Goal: Task Accomplishment & Management: Manage account settings

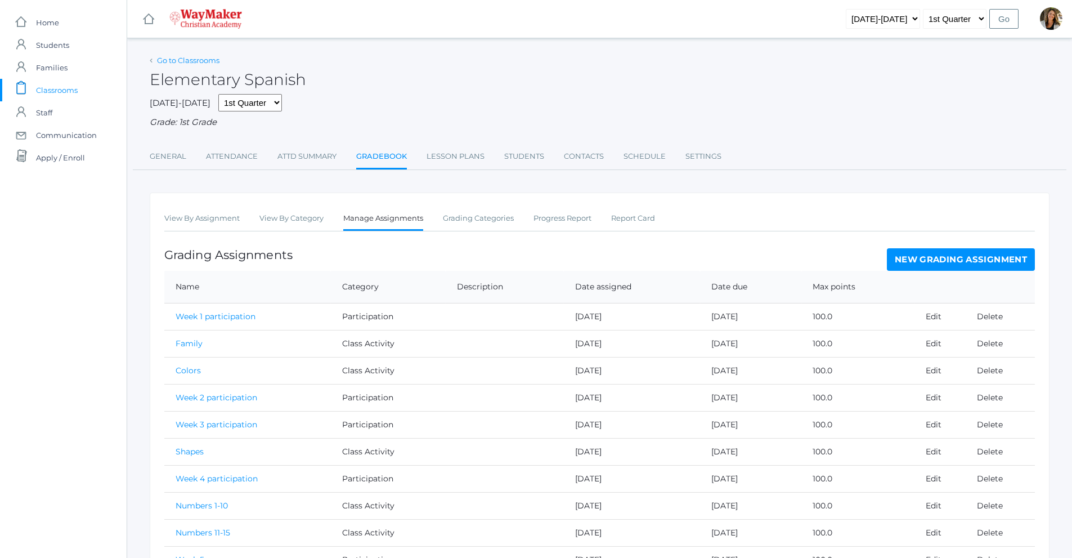
click at [184, 61] on link "Go to Classrooms" at bounding box center [188, 60] width 62 height 9
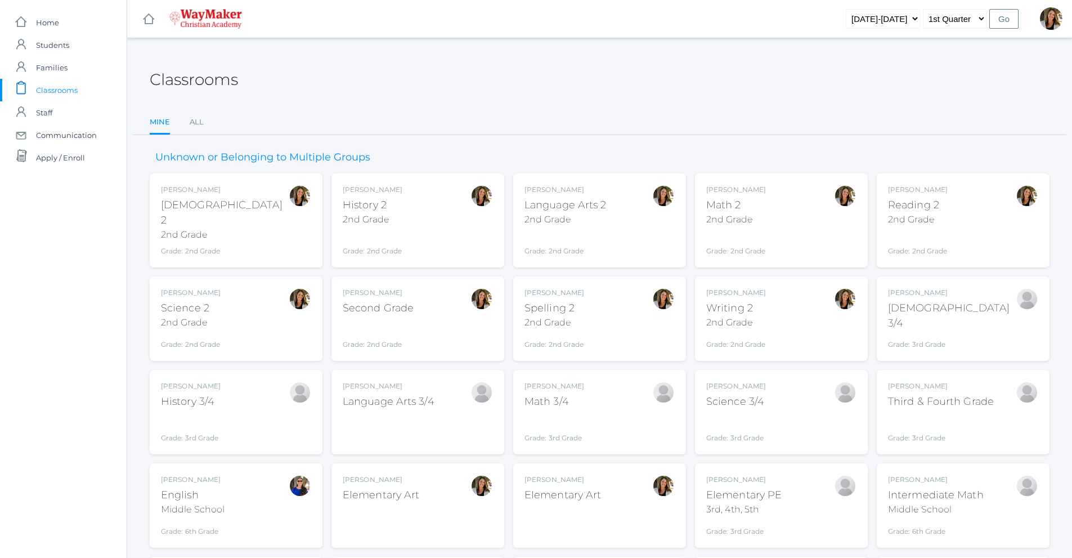
scroll to position [56, 0]
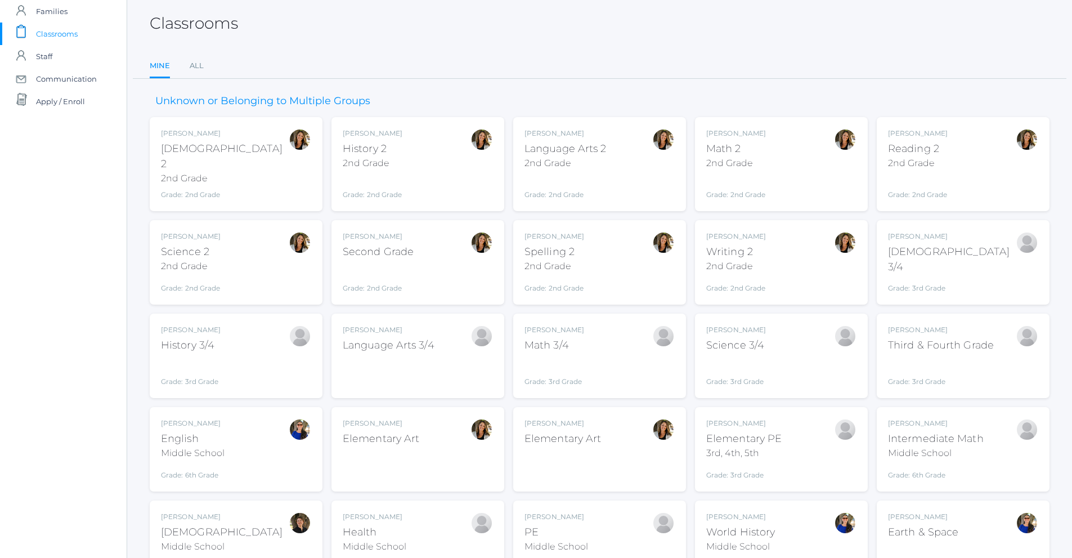
click at [720, 147] on div "Math 2" at bounding box center [736, 148] width 60 height 15
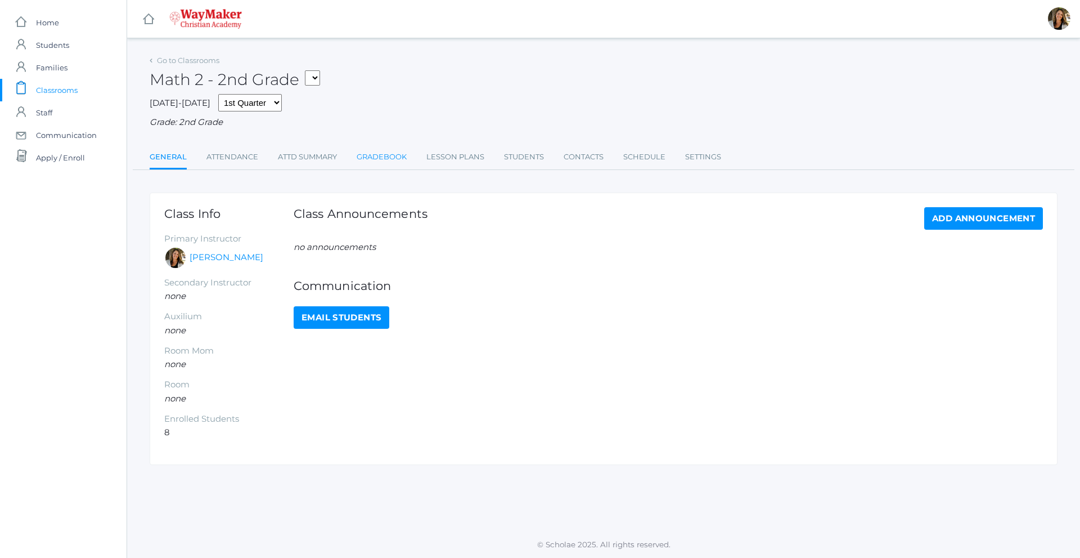
click at [403, 158] on link "Gradebook" at bounding box center [382, 157] width 50 height 23
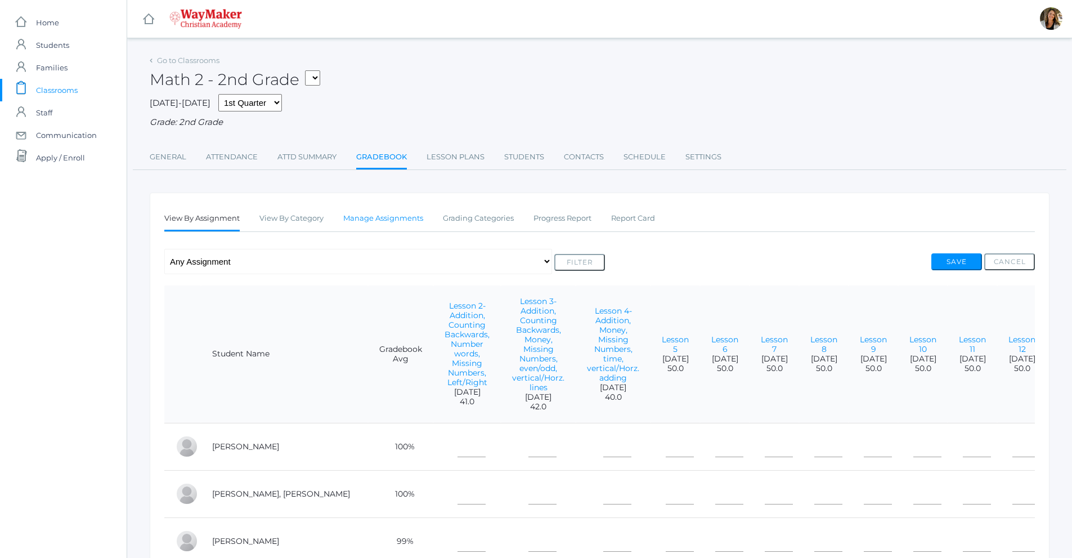
click at [406, 223] on link "Manage Assignments" at bounding box center [383, 218] width 80 height 23
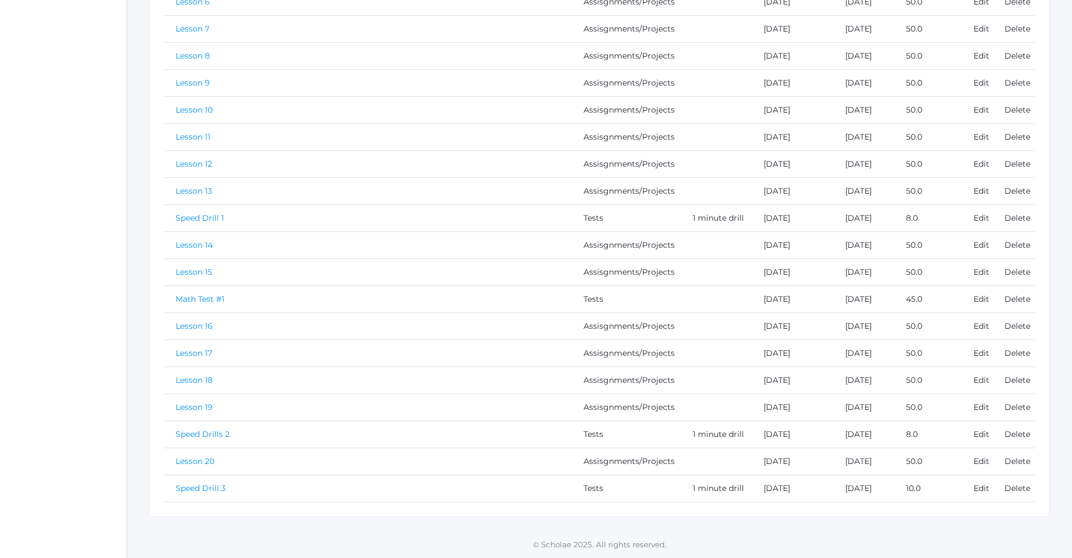
scroll to position [30, 0]
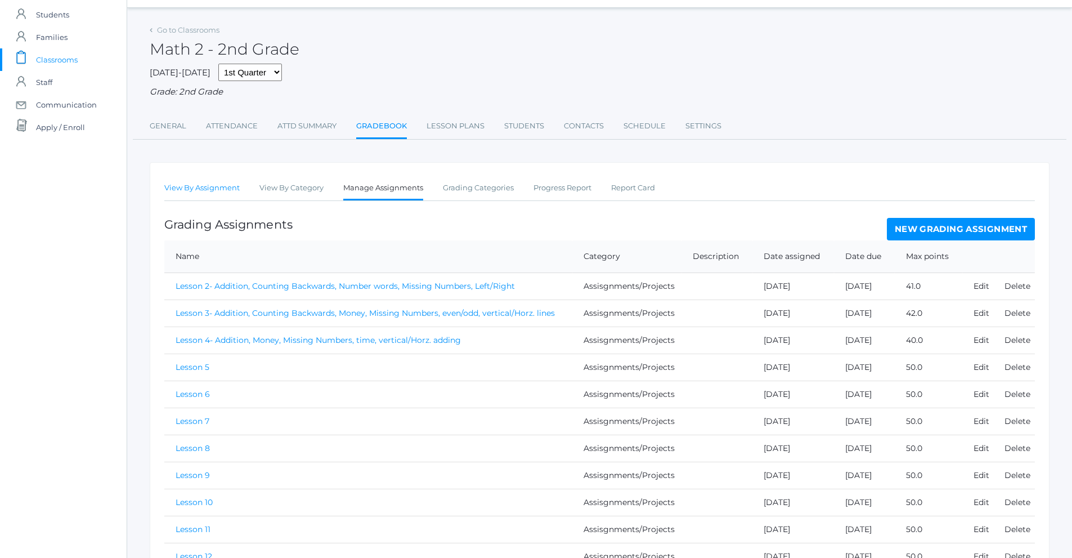
click at [179, 187] on link "View By Assignment" at bounding box center [201, 188] width 75 height 23
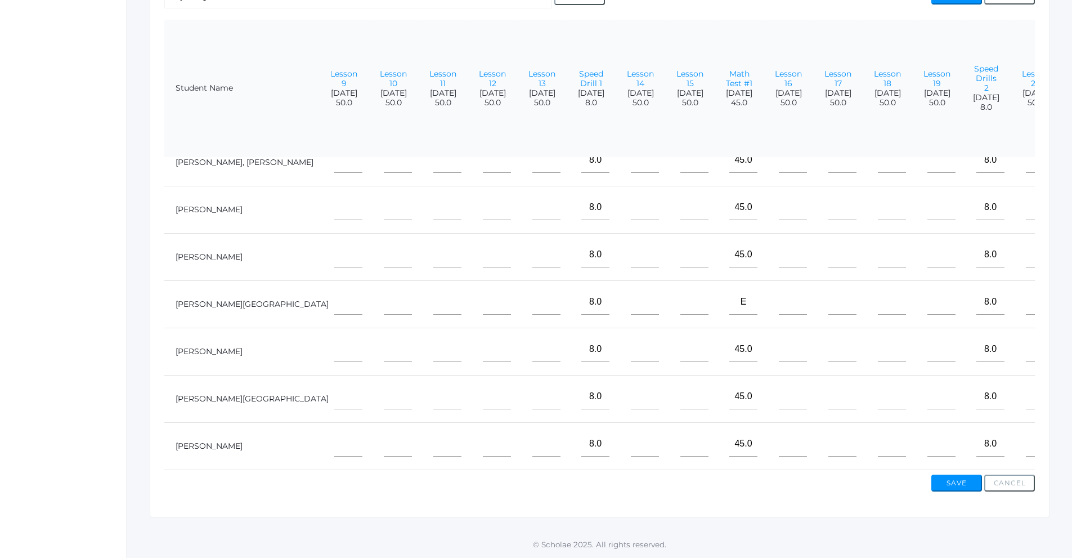
scroll to position [0, 529]
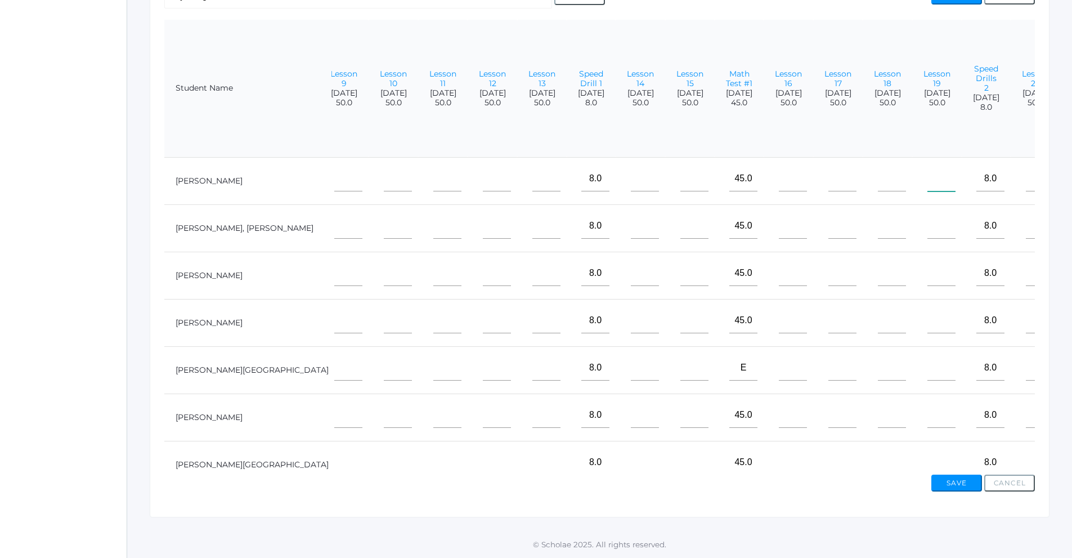
click at [927, 174] on input"] "text" at bounding box center [941, 178] width 28 height 25
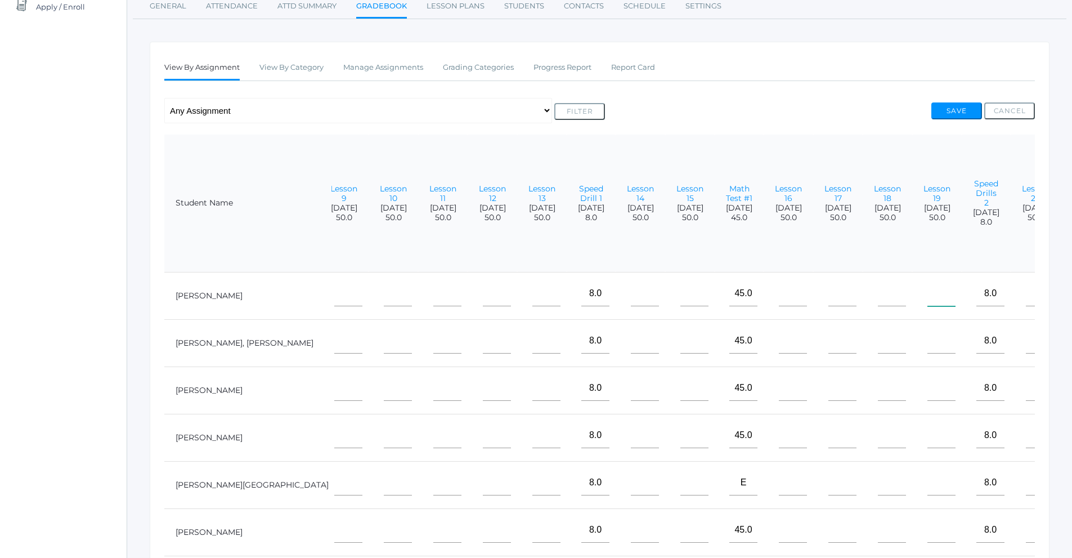
scroll to position [0, 0]
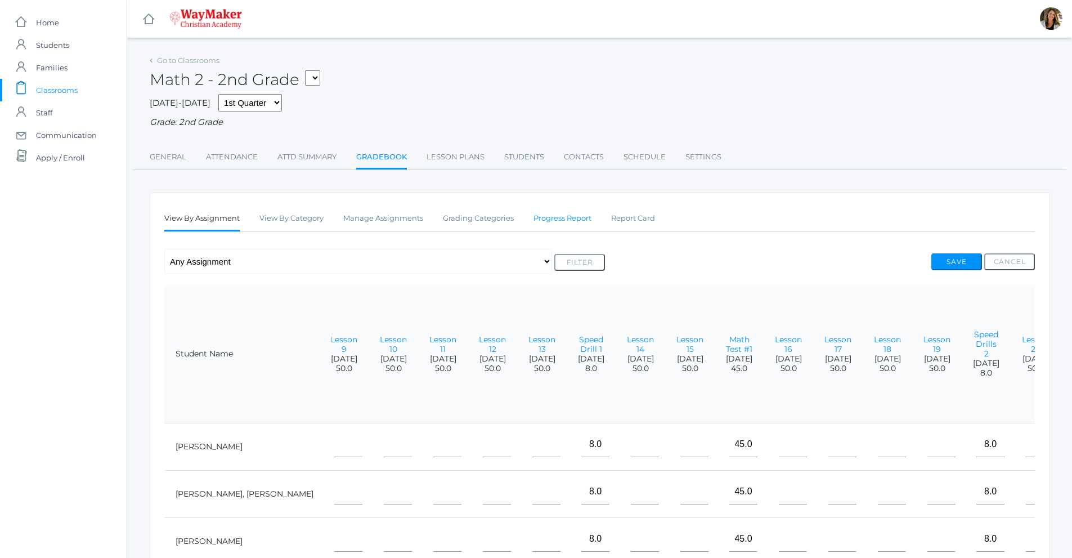
click at [567, 224] on link "Progress Report" at bounding box center [562, 218] width 58 height 23
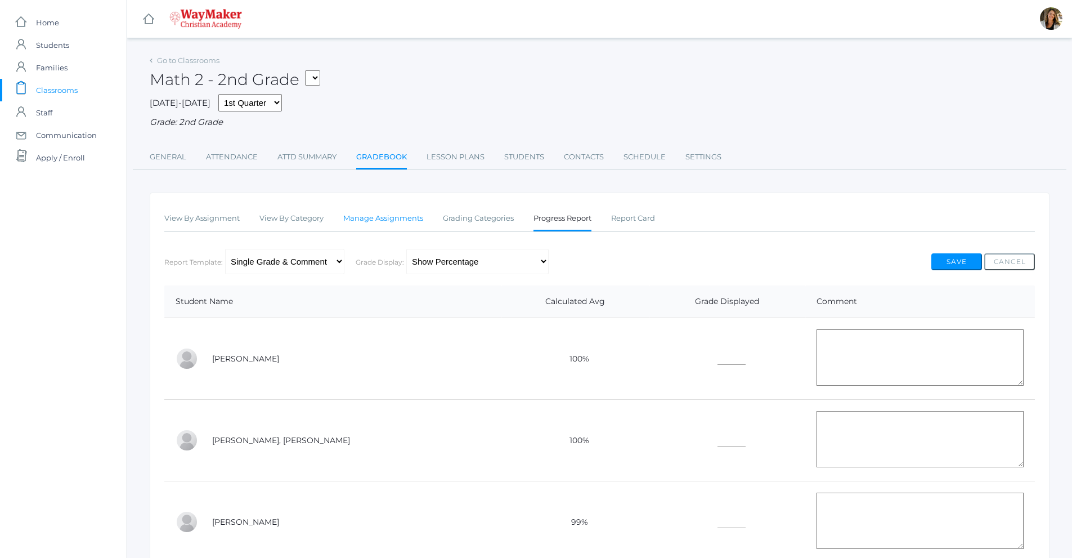
click at [394, 221] on link "Manage Assignments" at bounding box center [383, 218] width 80 height 23
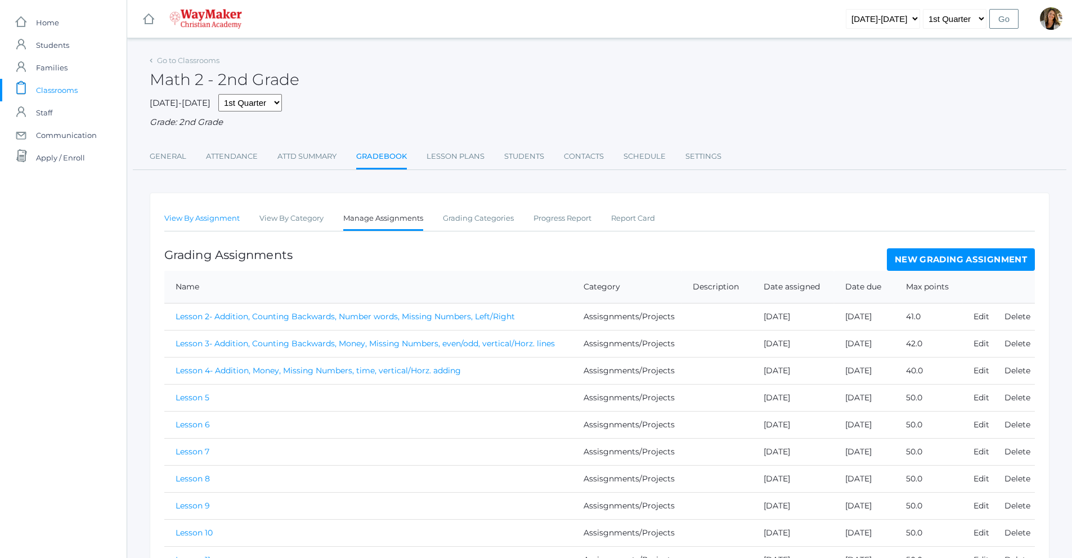
click at [202, 219] on link "View By Assignment" at bounding box center [201, 218] width 75 height 23
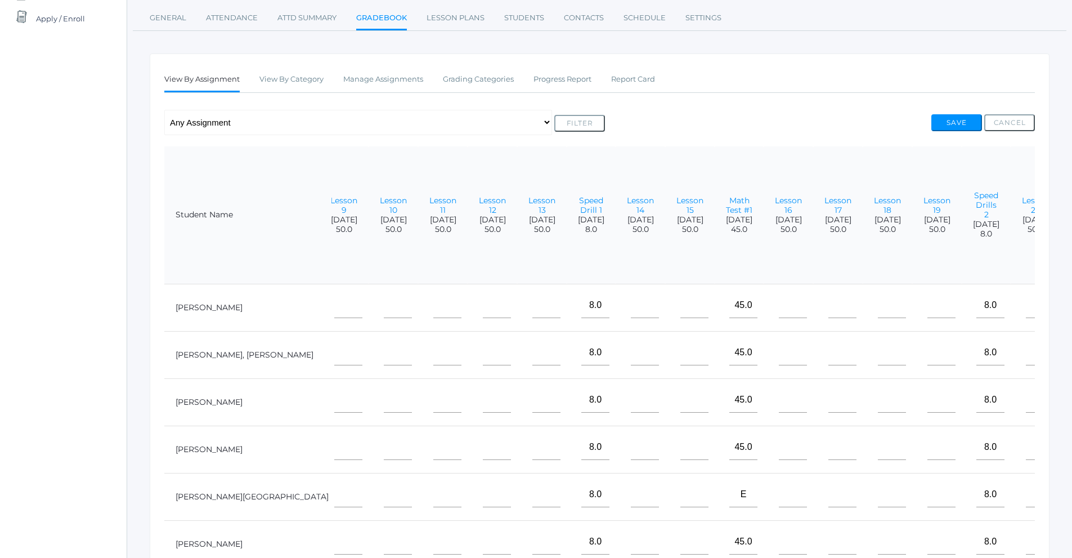
scroll to position [42, 0]
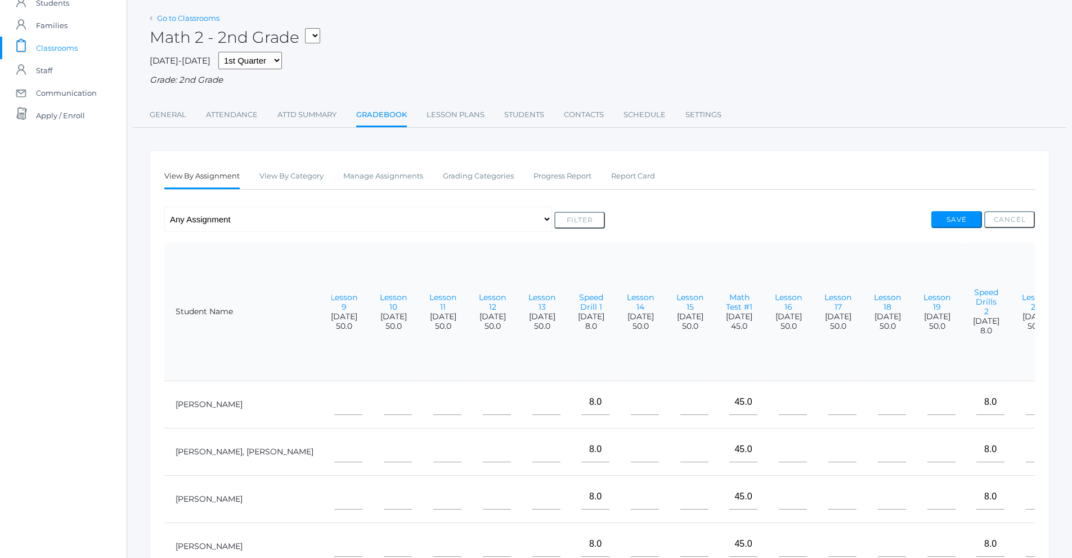
click at [212, 19] on link "Go to Classrooms" at bounding box center [188, 18] width 62 height 9
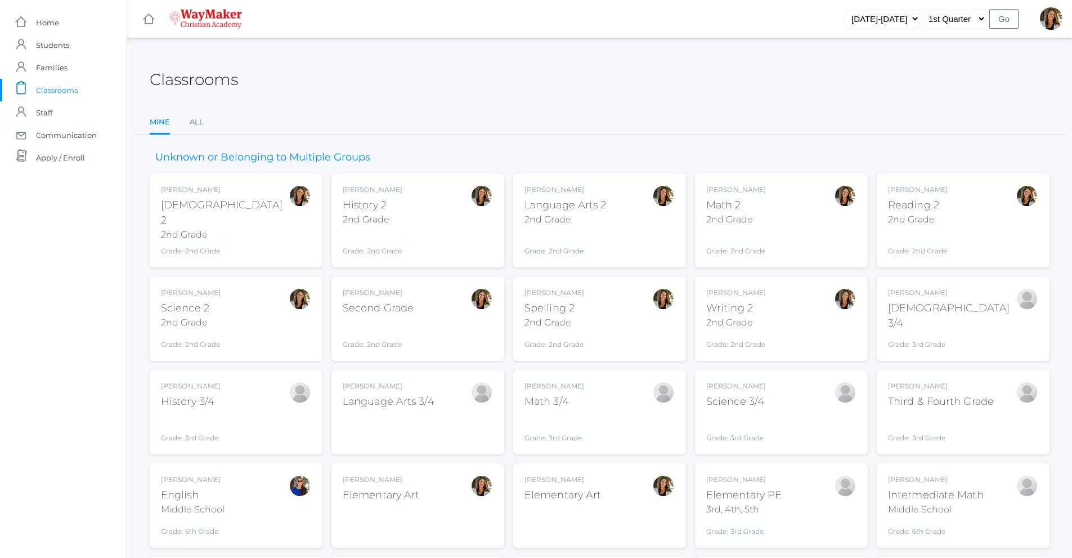
click at [599, 219] on div "2nd Grade" at bounding box center [565, 220] width 82 height 14
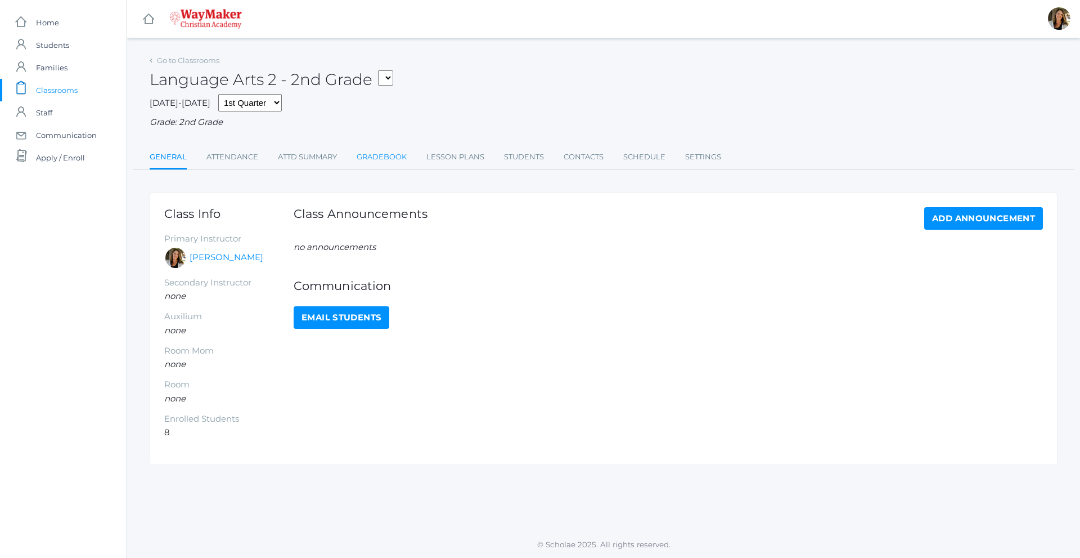
click at [378, 162] on link "Gradebook" at bounding box center [382, 157] width 50 height 23
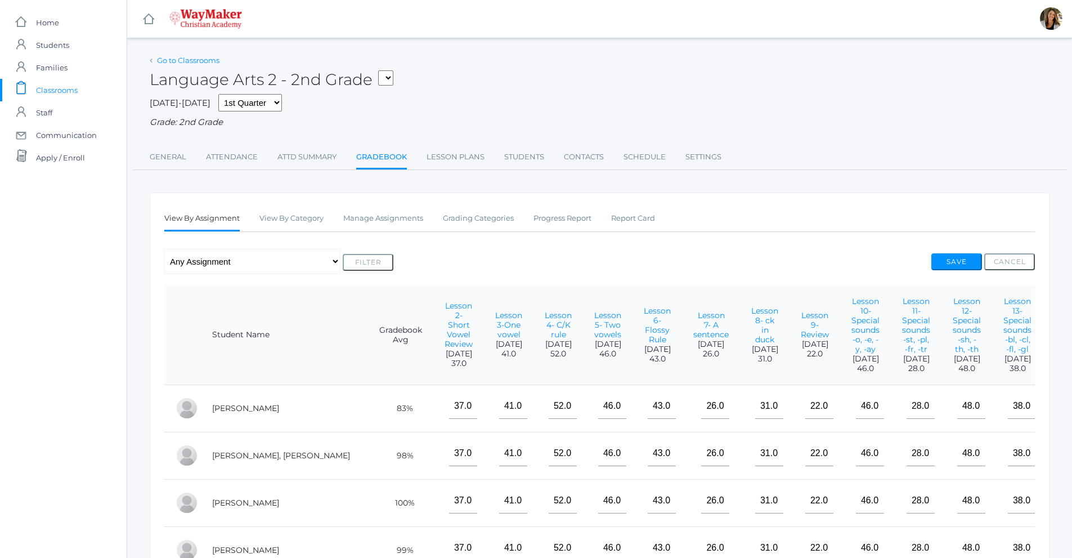
click at [208, 59] on link "Go to Classrooms" at bounding box center [188, 60] width 62 height 9
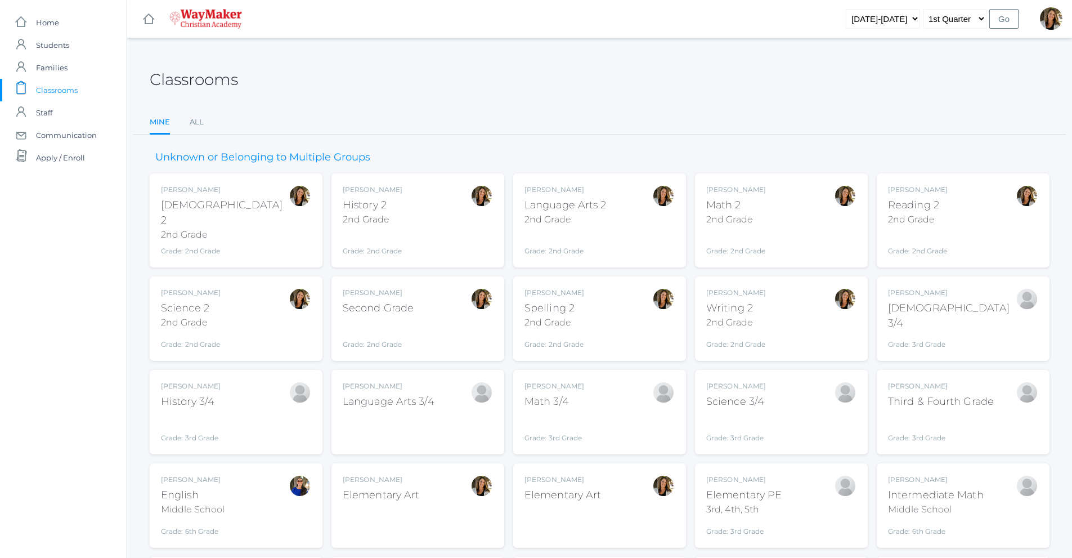
click at [744, 220] on div "2nd Grade" at bounding box center [736, 220] width 60 height 14
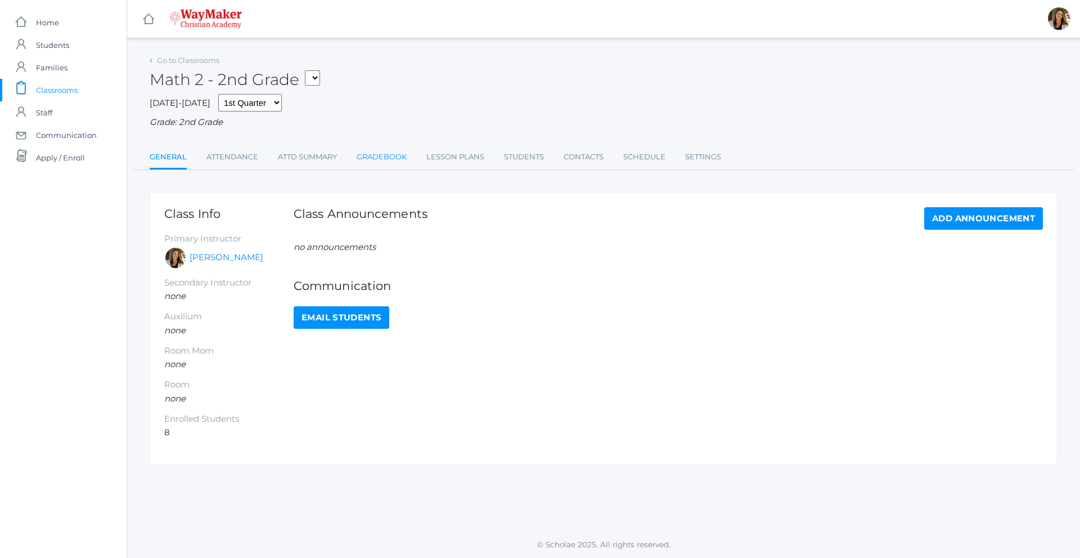
click at [396, 160] on link "Gradebook" at bounding box center [382, 157] width 50 height 23
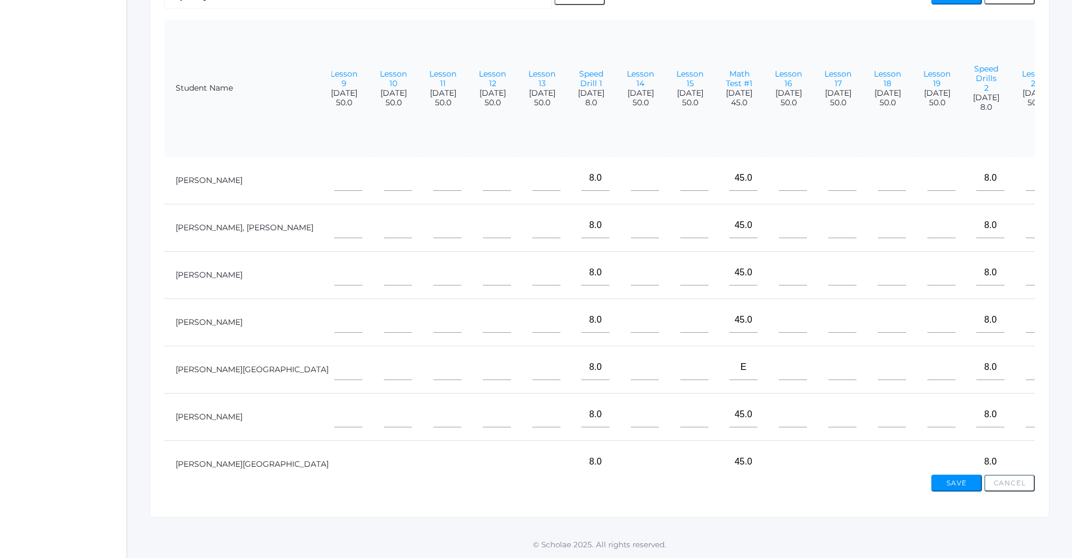
scroll to position [0, 529]
click at [923, 75] on link "Lesson 19" at bounding box center [936, 79] width 27 height 20
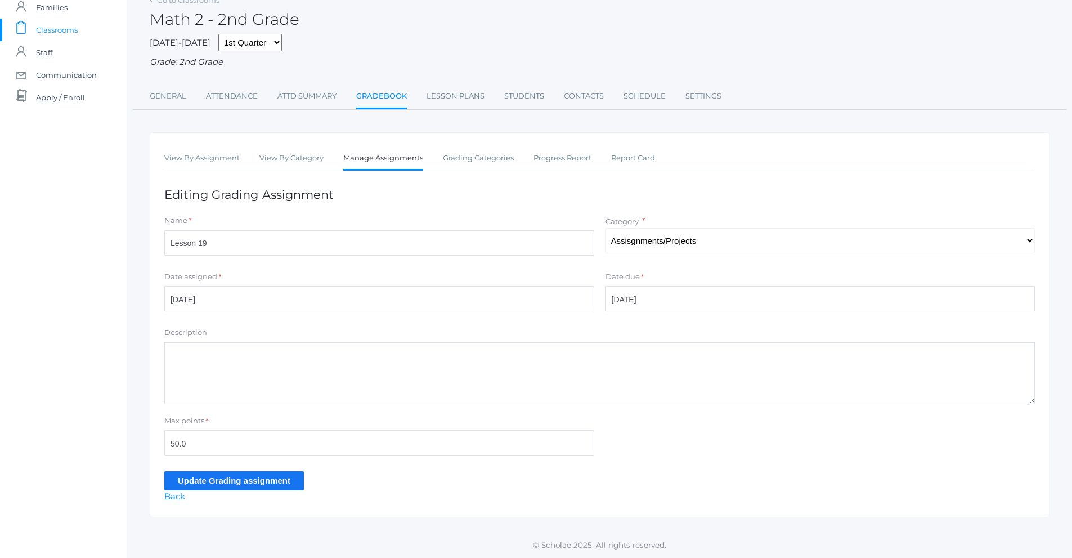
scroll to position [62, 0]
drag, startPoint x: 190, startPoint y: 439, endPoint x: 135, endPoint y: 444, distance: 54.9
click at [135, 444] on div "Go to Classrooms Math 2 - 2nd Grade 2025-2026 1st Quarter 2nd Quarter 3rd Quart…" at bounding box center [599, 254] width 945 height 525
type input "34"
click at [199, 479] on input "Update Grading assignment" at bounding box center [234, 480] width 140 height 19
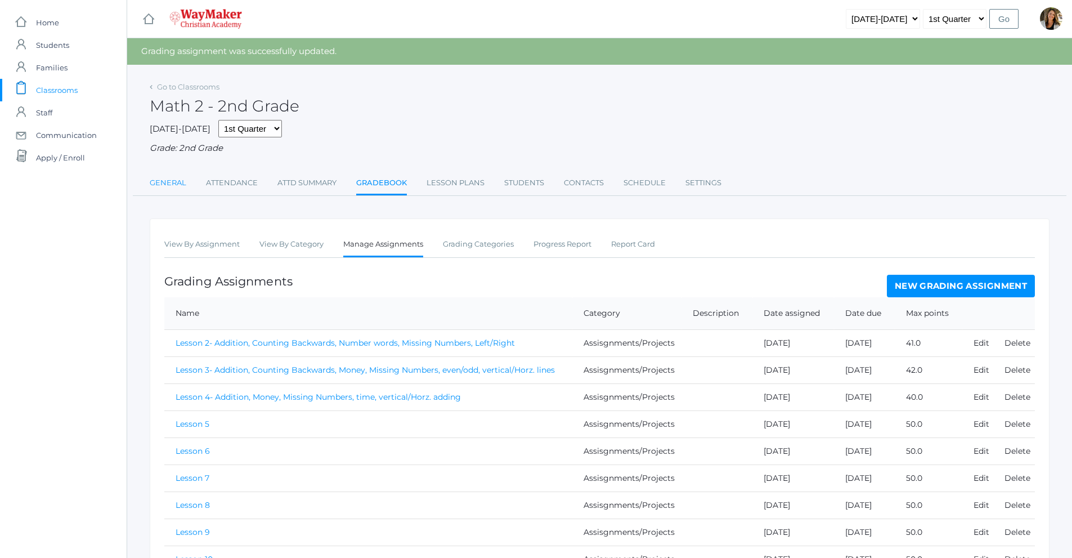
click at [167, 192] on link "General" at bounding box center [168, 183] width 37 height 23
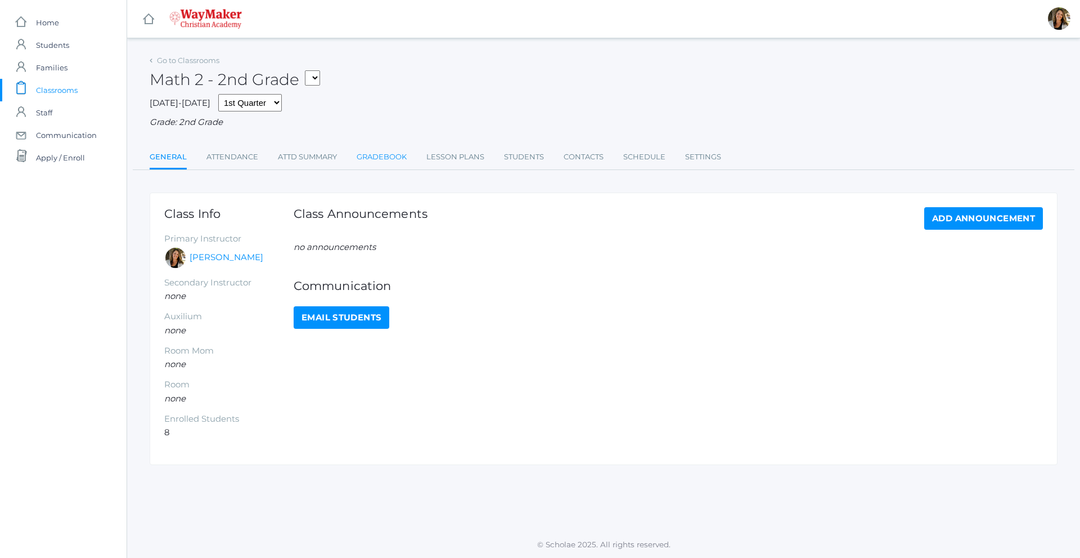
click at [402, 156] on link "Gradebook" at bounding box center [382, 157] width 50 height 23
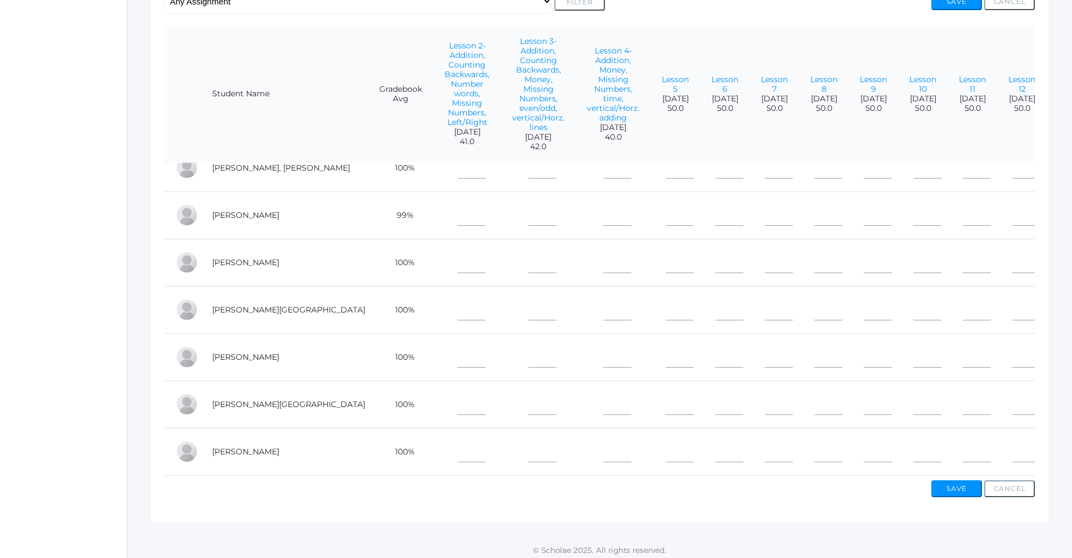
scroll to position [267, 0]
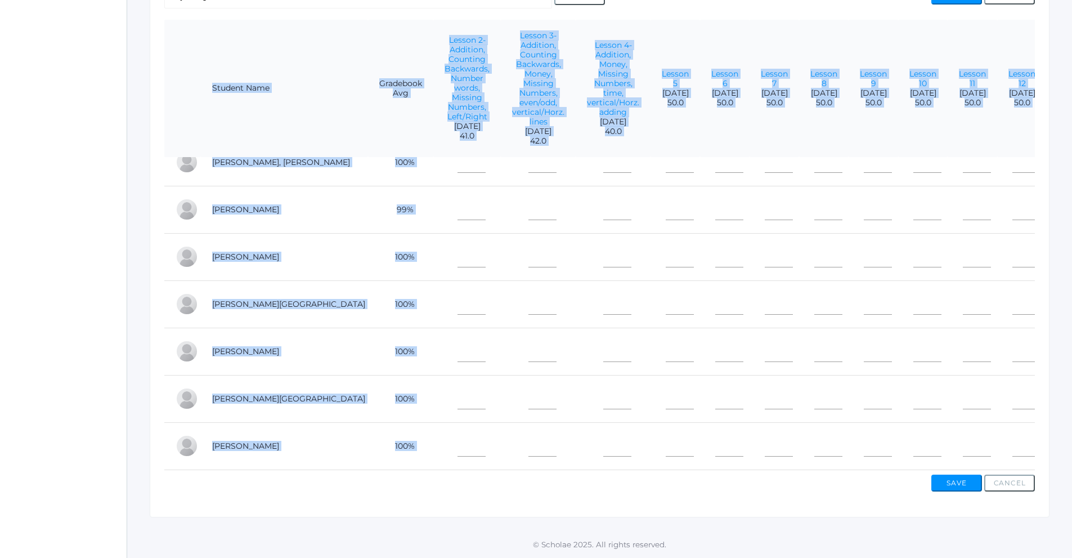
drag, startPoint x: 599, startPoint y: 469, endPoint x: 776, endPoint y: 464, distance: 177.9
click at [776, 464] on div "View By Assignment View By Category Manage Assignments Grading Categories Progr…" at bounding box center [600, 222] width 900 height 590
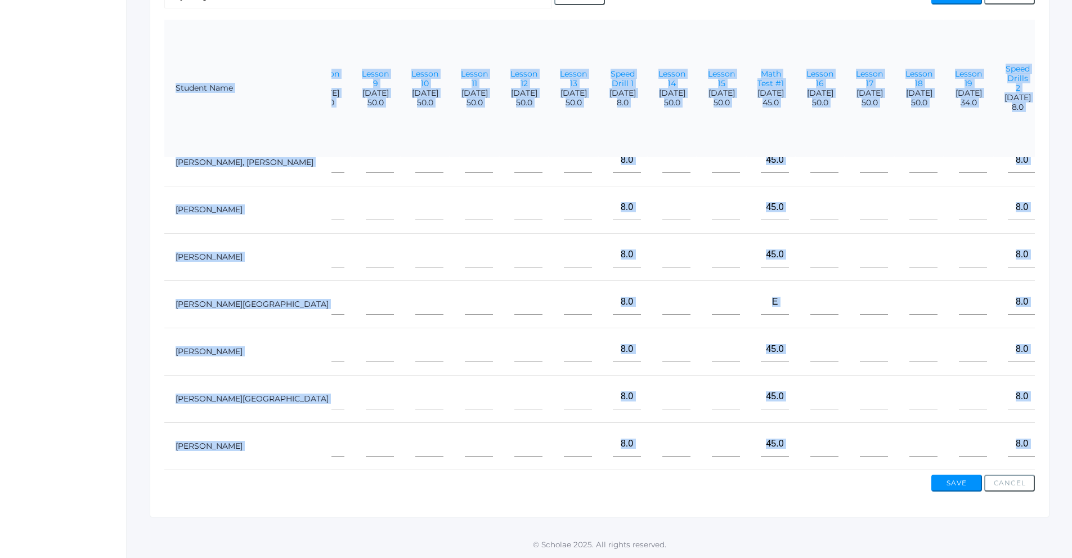
scroll to position [74, 529]
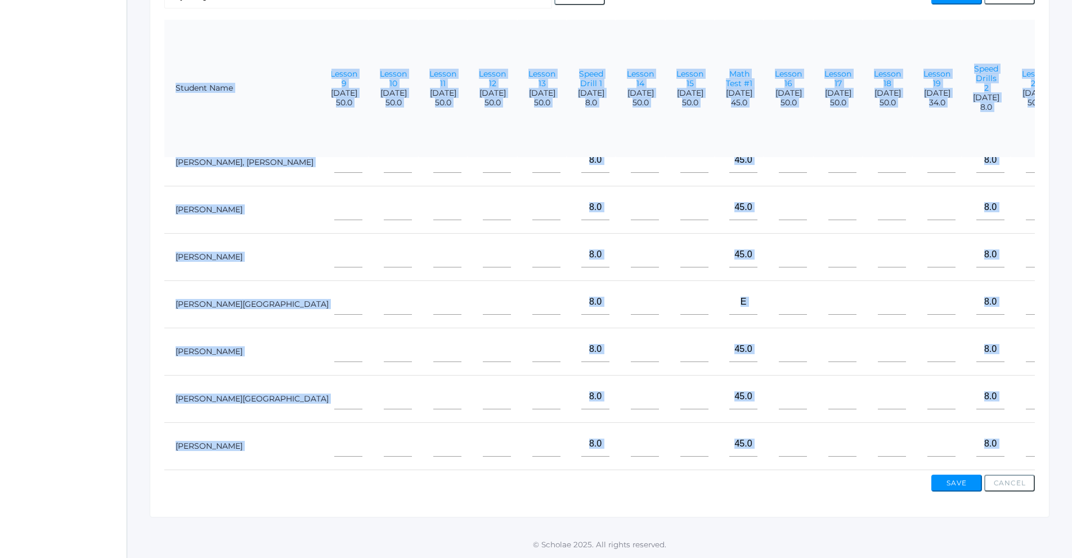
click at [837, 485] on div "Save Cancel" at bounding box center [599, 480] width 870 height 21
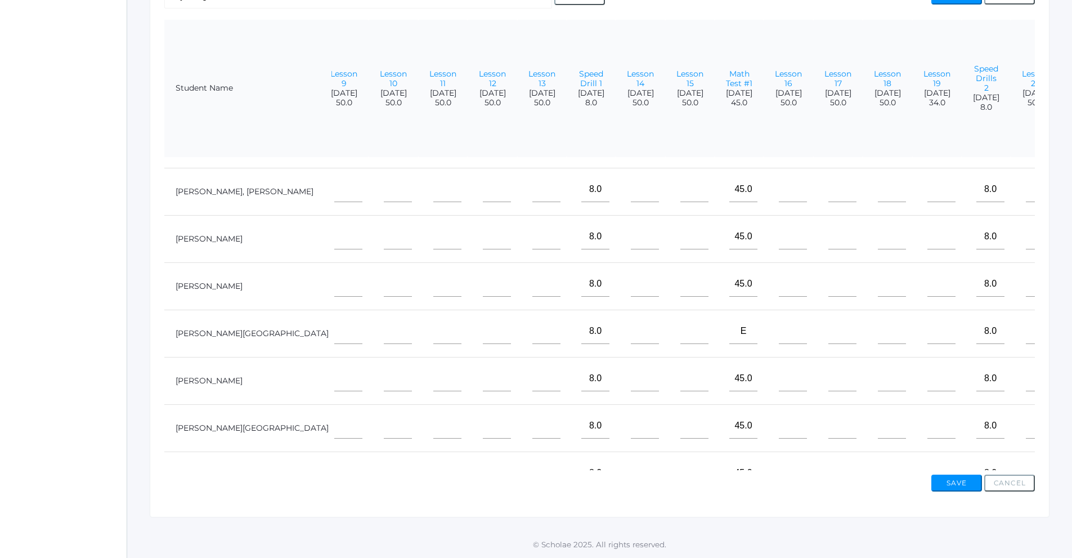
scroll to position [0, 529]
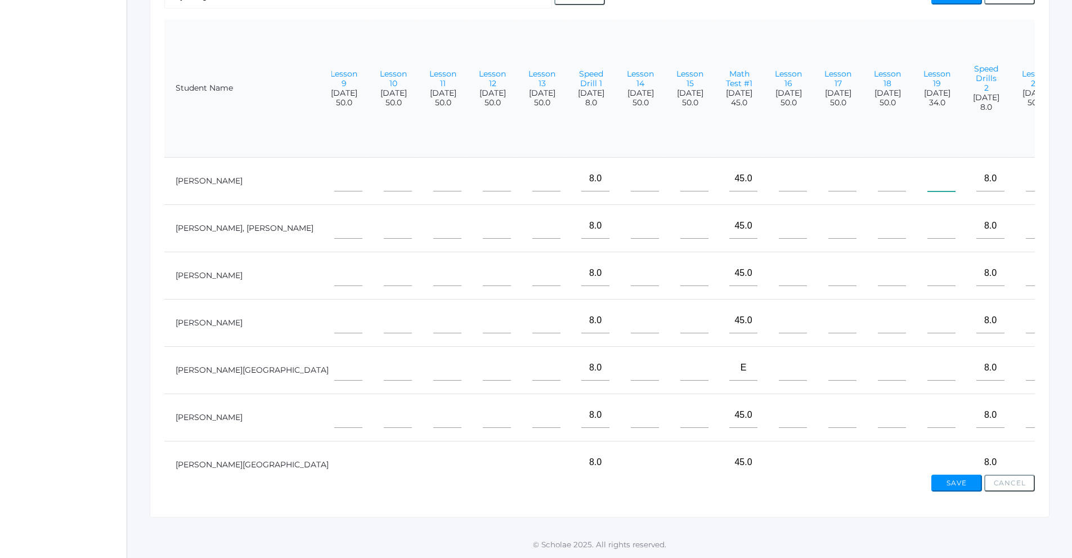
click at [927, 183] on input"] "text" at bounding box center [941, 178] width 28 height 25
type input"] "30"
click at [927, 229] on input"] "text" at bounding box center [941, 225] width 28 height 25
type input"] "34"
click at [927, 281] on input"] "text" at bounding box center [941, 273] width 28 height 25
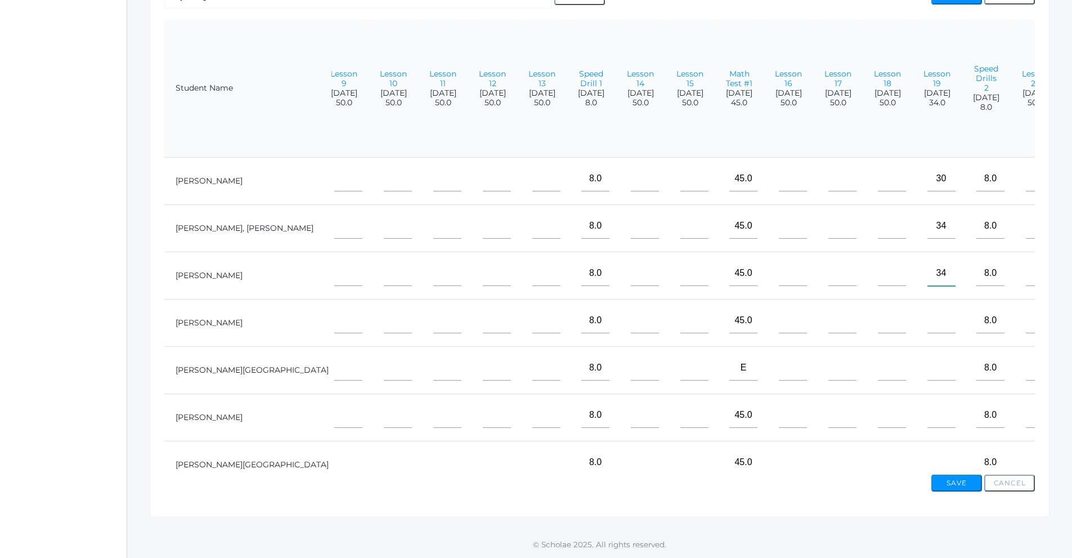
type input"] "34"
click at [927, 321] on input"] "text" at bounding box center [941, 320] width 28 height 25
type input"] "32"
click at [927, 365] on input"] "text" at bounding box center [941, 367] width 28 height 25
type input"] "e"
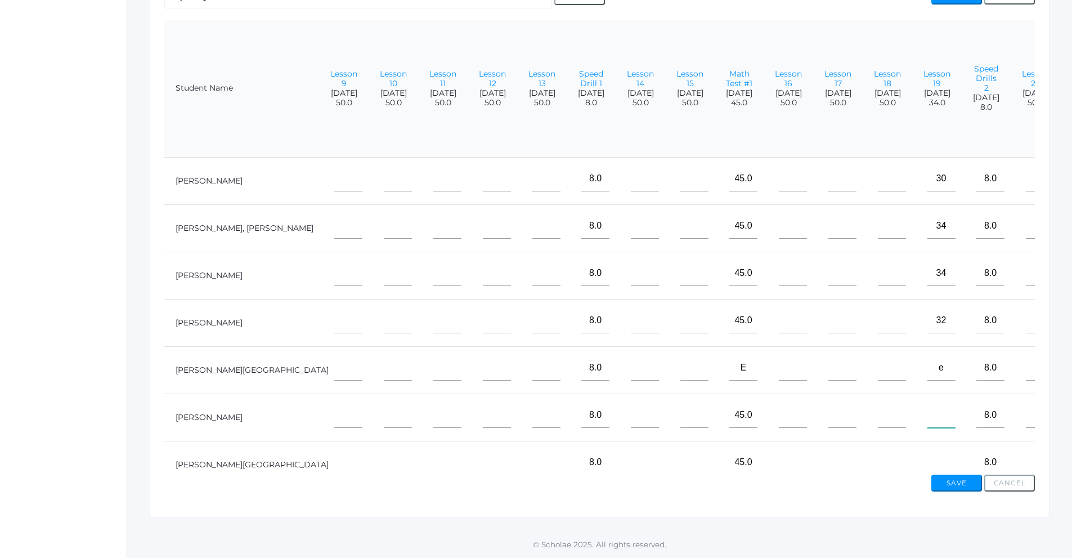
click at [927, 411] on input"] "text" at bounding box center [941, 414] width 28 height 25
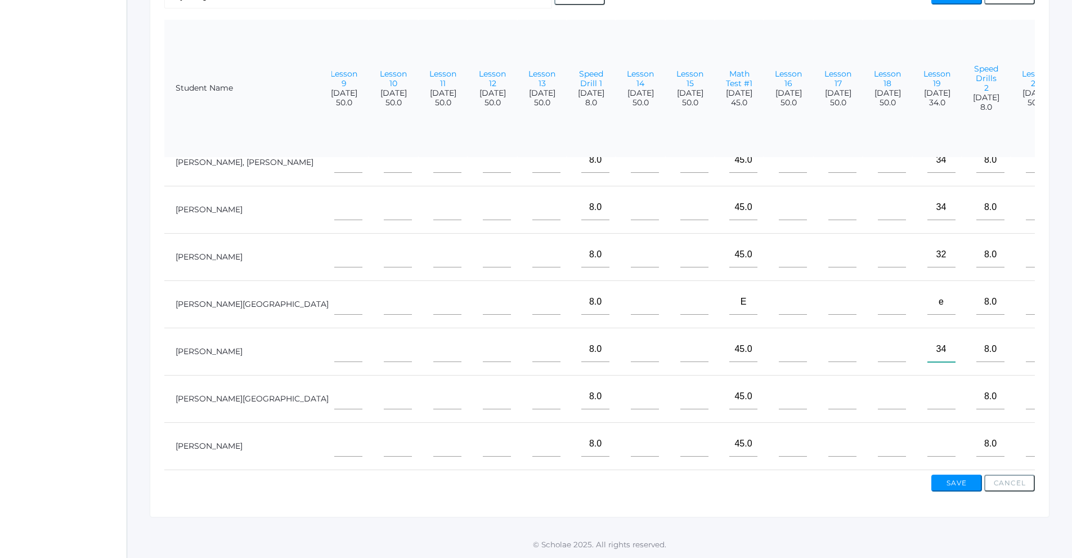
scroll to position [74, 529]
type input"] "34"
click at [927, 392] on input"] "text" at bounding box center [941, 396] width 28 height 25
type input"] "34"
click at [927, 441] on input"] "text" at bounding box center [941, 443] width 28 height 25
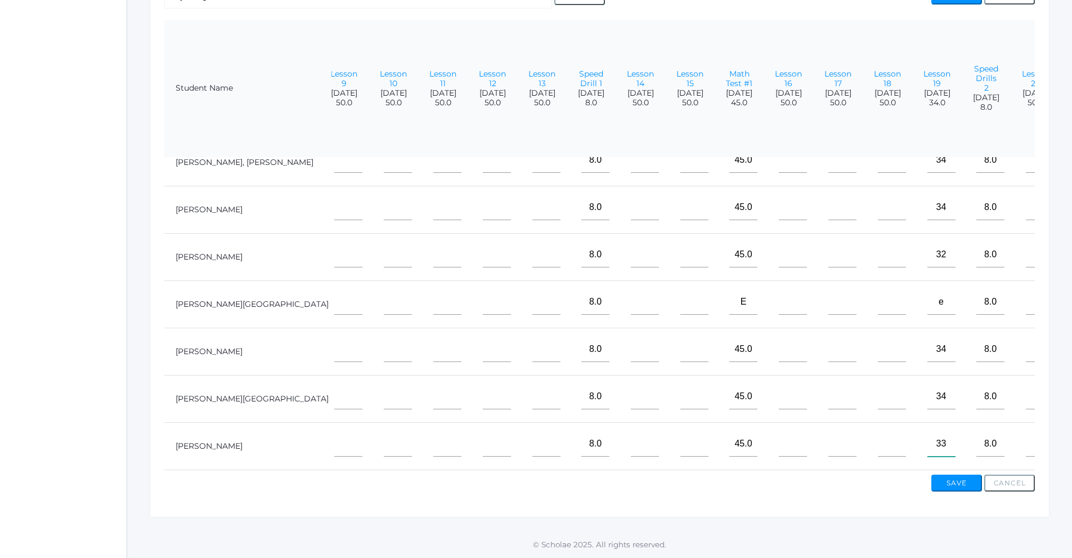
type input"] "33"
click at [868, 483] on div "Save Cancel" at bounding box center [599, 480] width 870 height 21
click at [950, 486] on button "Save" at bounding box center [956, 482] width 51 height 17
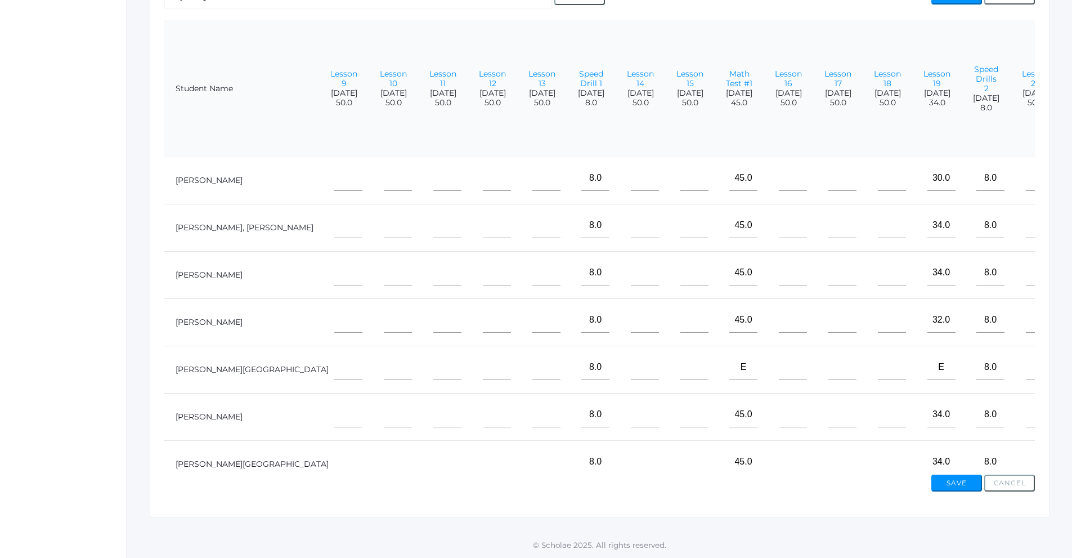
scroll to position [0, 529]
click at [1011, 78] on th "Lesson 20 [DATE] 50.0" at bounding box center [1036, 89] width 50 height 138
click at [1022, 70] on link "Lesson 20" at bounding box center [1035, 79] width 27 height 20
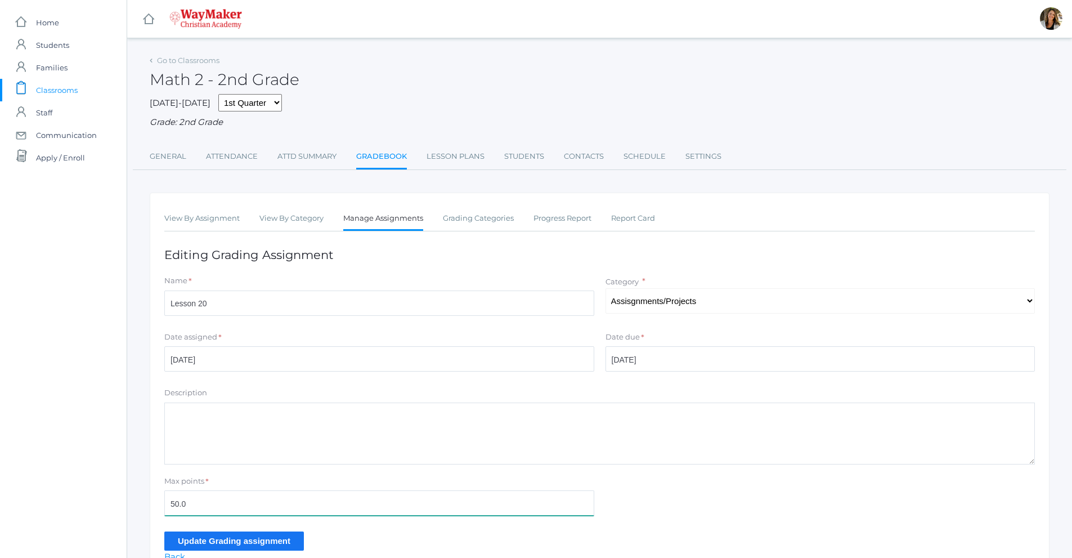
drag, startPoint x: 173, startPoint y: 513, endPoint x: 160, endPoint y: 513, distance: 12.9
click at [160, 513] on div "Max points * 50.0" at bounding box center [379, 497] width 441 height 45
type input "30"
click at [191, 545] on input "Update Grading assignment" at bounding box center [234, 540] width 140 height 19
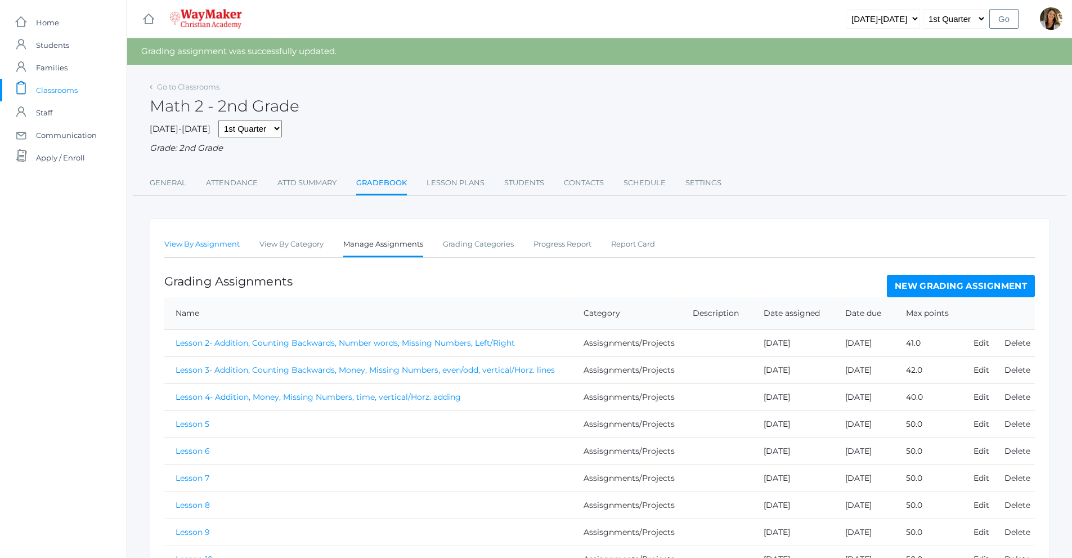
click at [188, 247] on link "View By Assignment" at bounding box center [201, 244] width 75 height 23
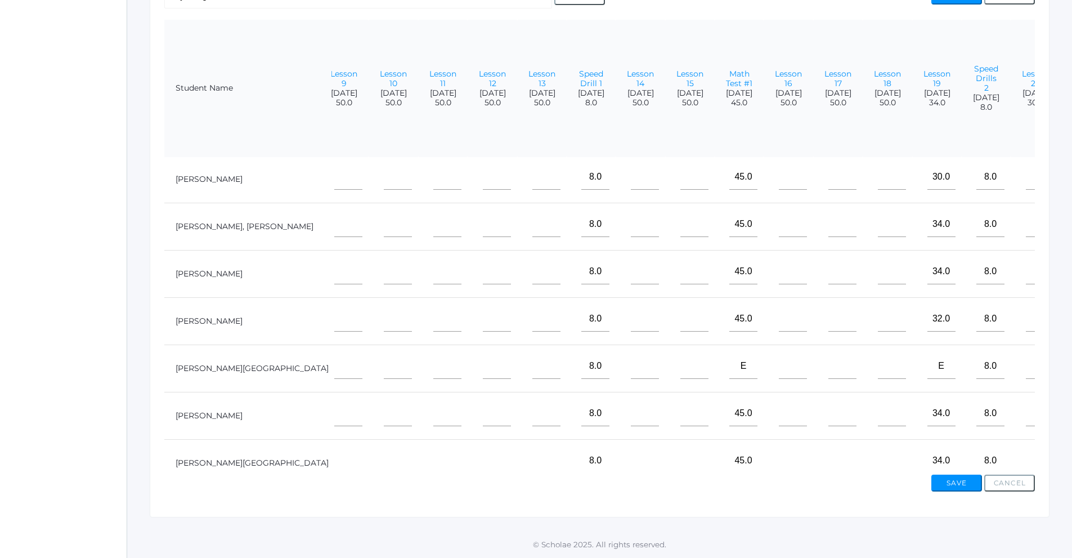
scroll to position [0, 529]
click at [1026, 181] on input"] "text" at bounding box center [1040, 178] width 28 height 25
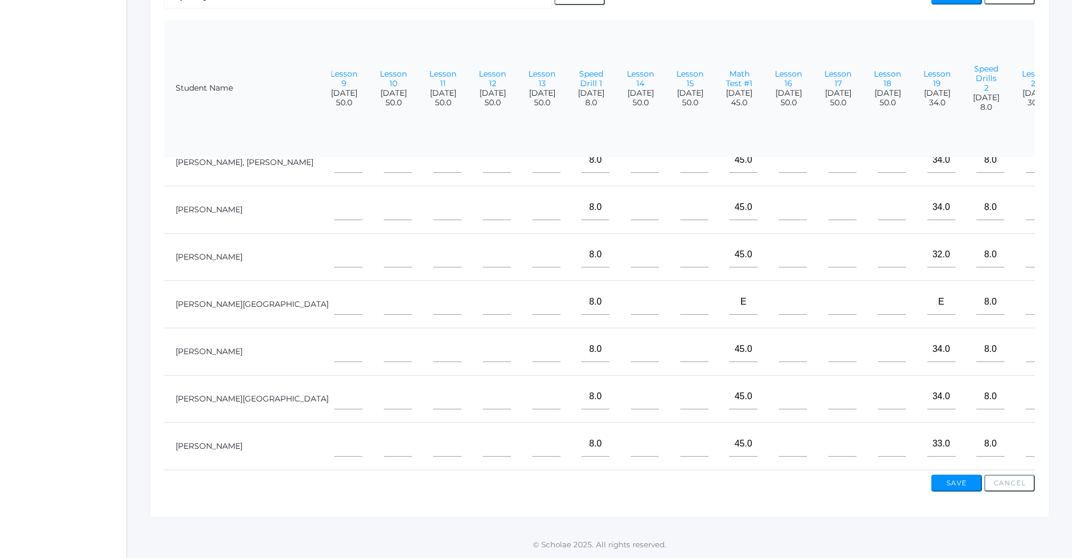
scroll to position [74, 529]
click at [1026, 437] on input"] "text" at bounding box center [1040, 443] width 28 height 25
type input"] "30"
click at [1026, 246] on input"] "text" at bounding box center [1040, 254] width 28 height 25
type input"] "30"
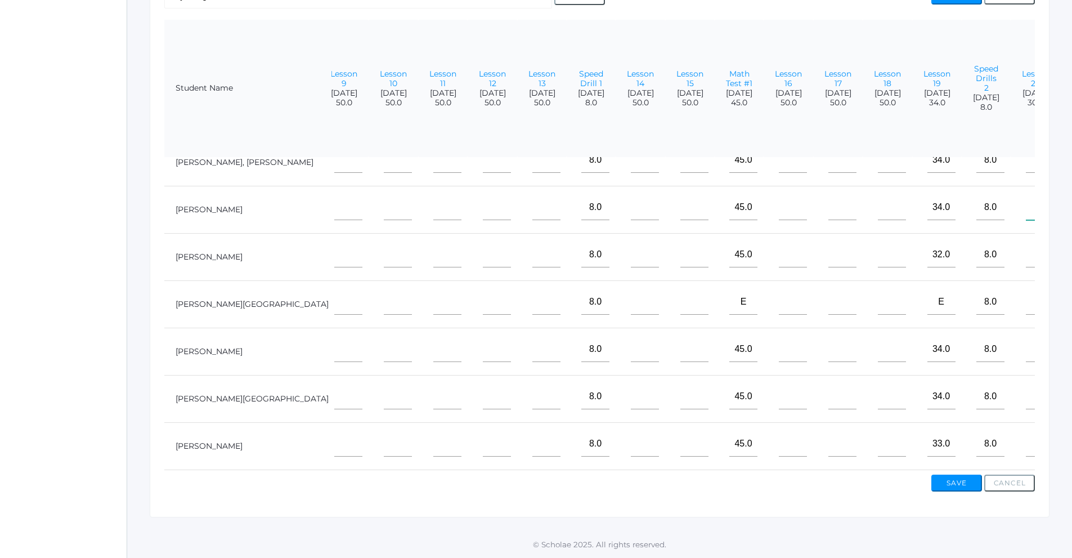
click at [1026, 201] on input"] "text" at bounding box center [1040, 207] width 28 height 25
type input"] "29"
click at [1026, 343] on input"] "text" at bounding box center [1040, 348] width 28 height 25
type input"] "30"
click at [1026, 396] on input"] "text" at bounding box center [1040, 396] width 28 height 25
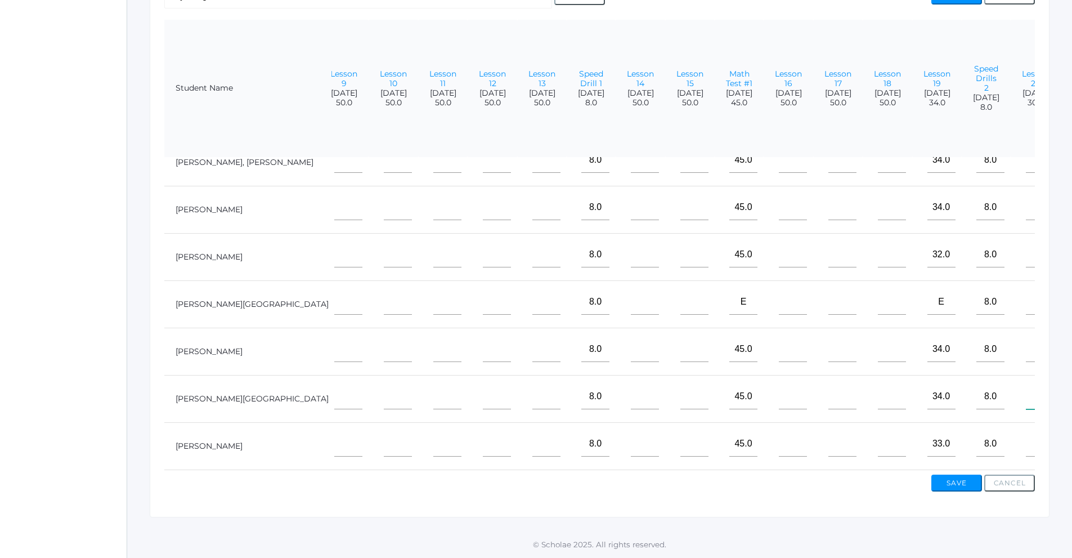
type input"] "26"
click at [1026, 289] on input"] "text" at bounding box center [1040, 301] width 28 height 25
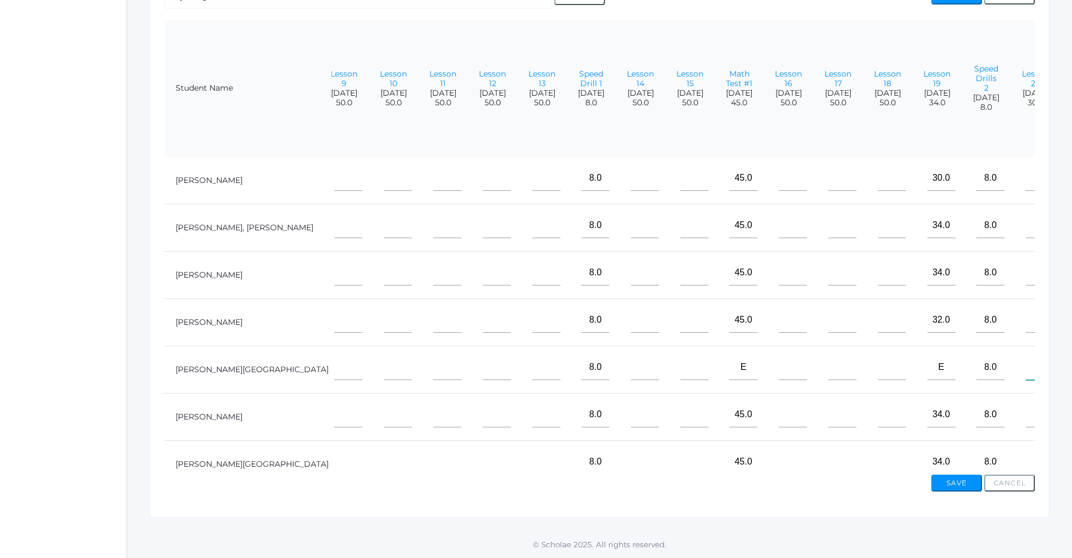
scroll to position [0, 529]
type input"] "29"
click at [1026, 223] on input"] "text" at bounding box center [1040, 225] width 28 height 25
type input"] "30"
click at [1026, 178] on input"] "text" at bounding box center [1040, 178] width 28 height 25
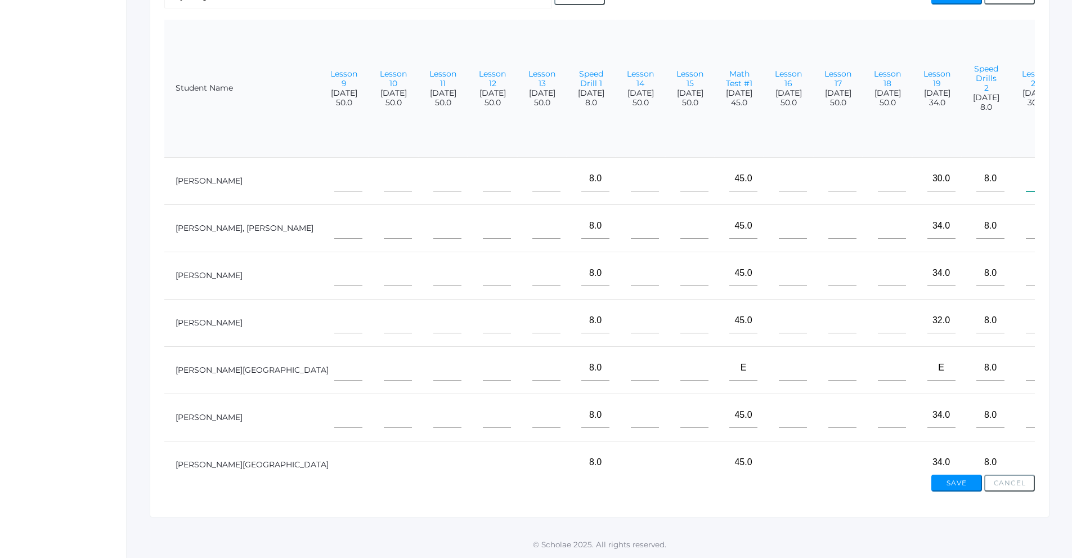
type input"] "29"
click at [964, 483] on button "Save" at bounding box center [956, 482] width 51 height 17
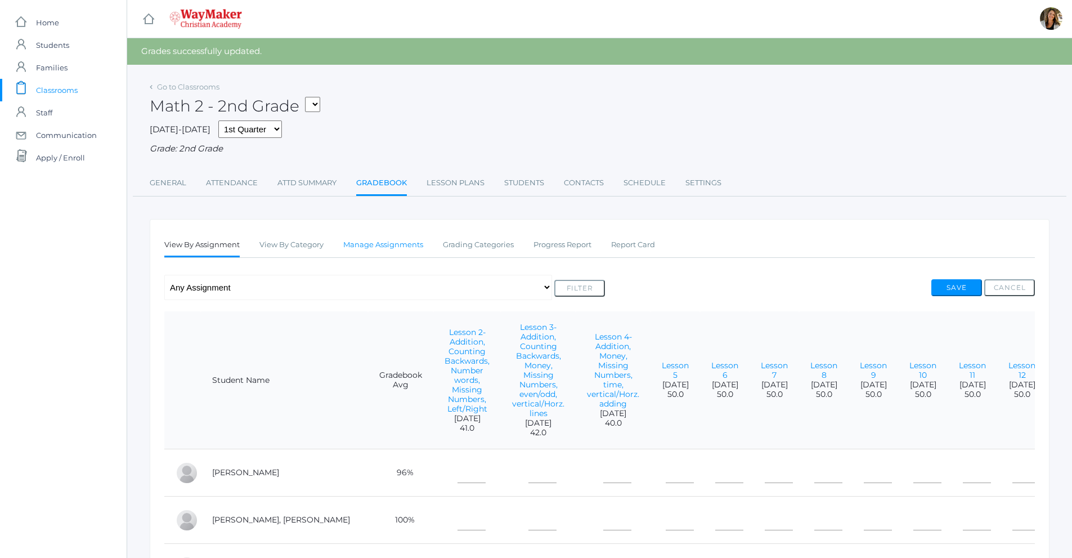
click at [360, 249] on link "Manage Assignments" at bounding box center [383, 245] width 80 height 23
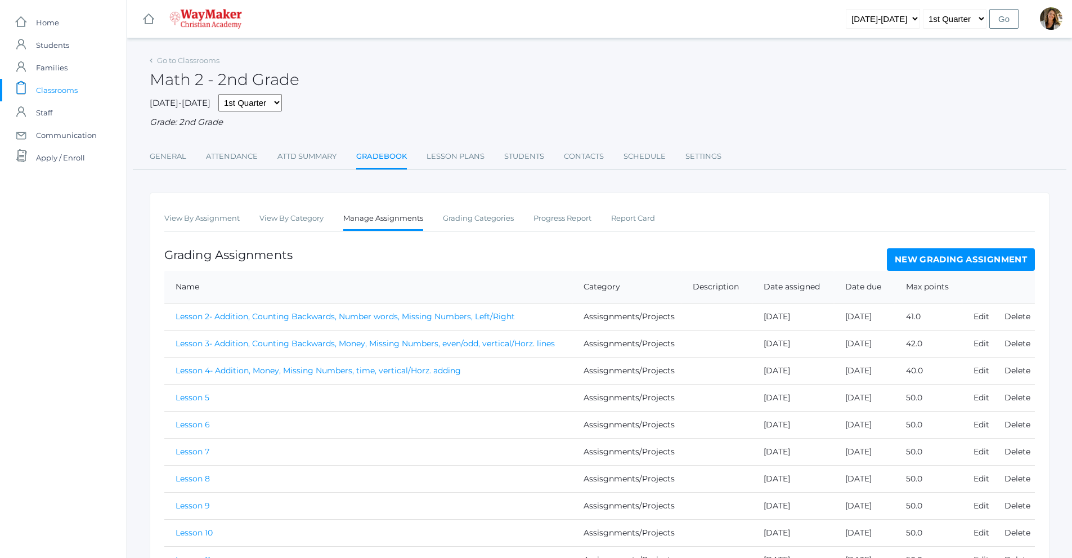
click at [1007, 257] on link "New Grading Assignment" at bounding box center [961, 259] width 148 height 23
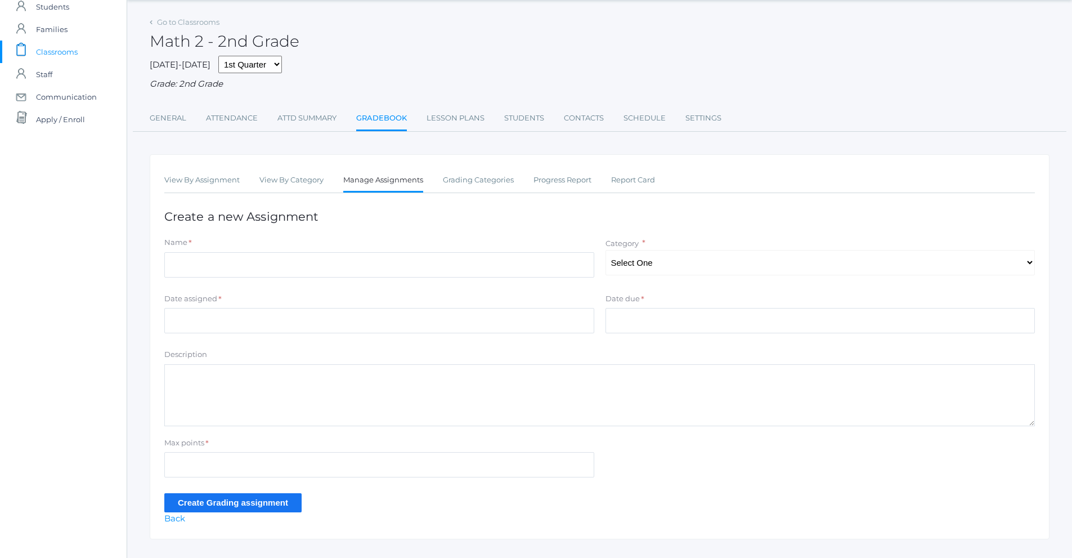
scroll to position [56, 0]
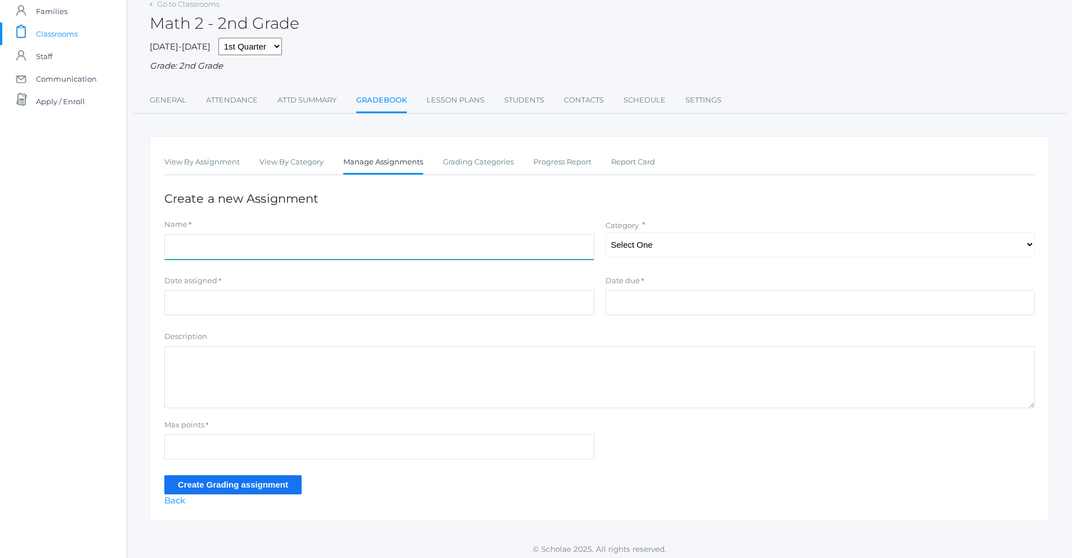
click at [452, 239] on input "Name" at bounding box center [379, 246] width 430 height 25
type input "Lesson 21"
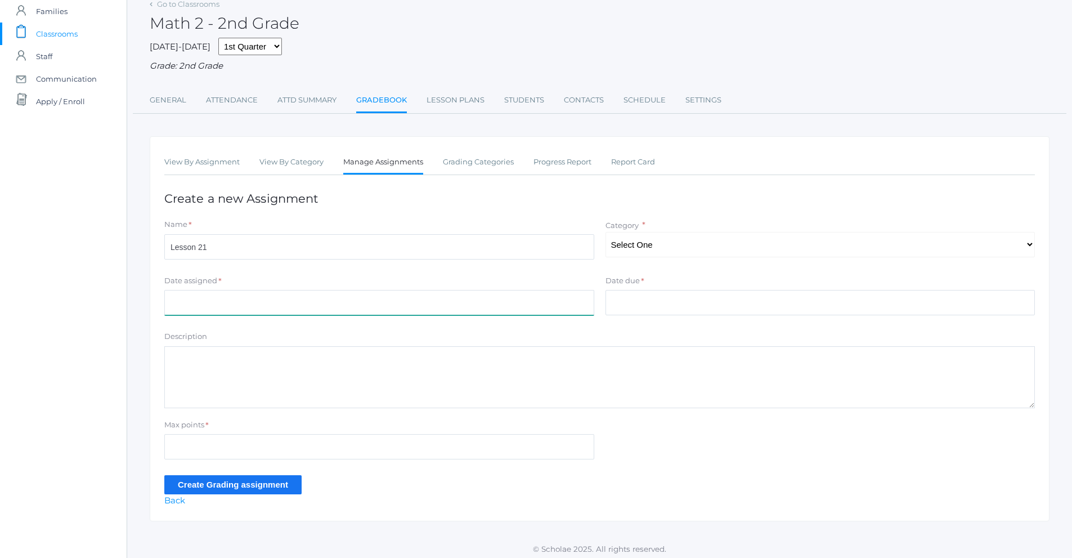
click at [450, 314] on input "Date assigned" at bounding box center [379, 302] width 430 height 25
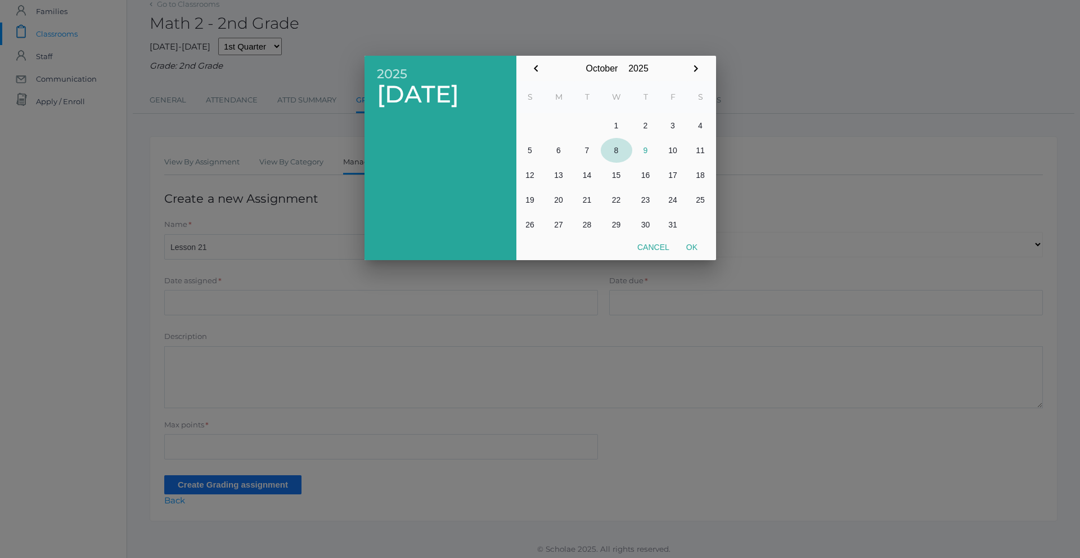
click at [614, 150] on button "8" at bounding box center [617, 150] width 32 height 25
click at [695, 246] on button "Ok" at bounding box center [692, 247] width 28 height 20
type input "[DATE]"
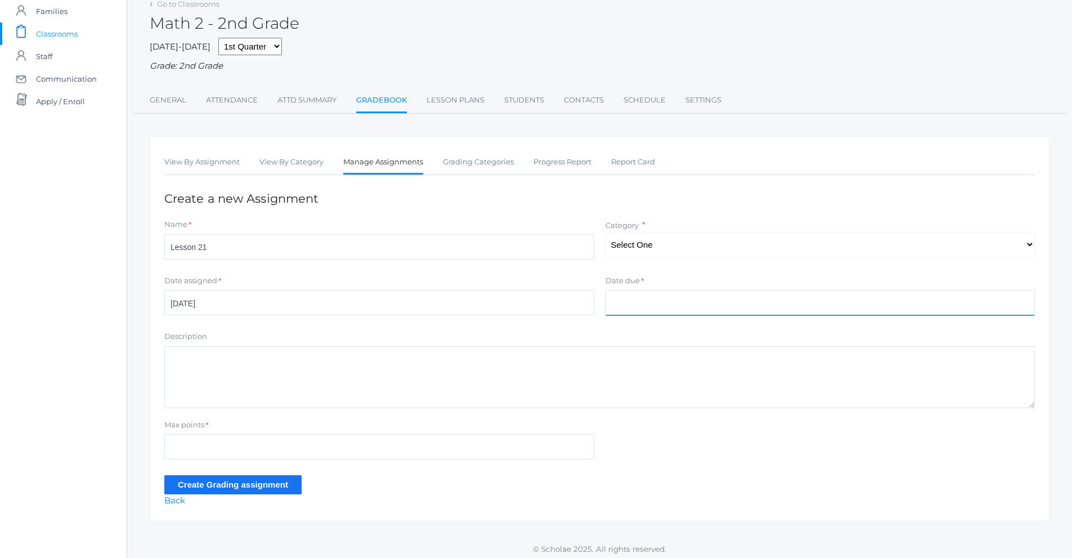
click at [635, 300] on input "Date due" at bounding box center [820, 302] width 430 height 25
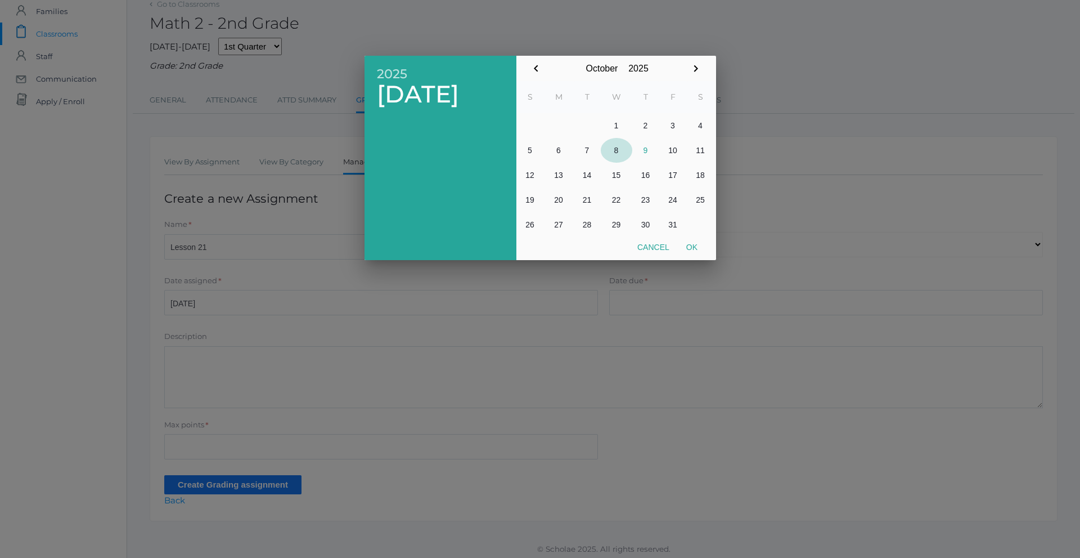
click at [619, 149] on button "8" at bounding box center [617, 150] width 32 height 25
click at [692, 248] on button "Ok" at bounding box center [692, 247] width 28 height 20
type input "[DATE]"
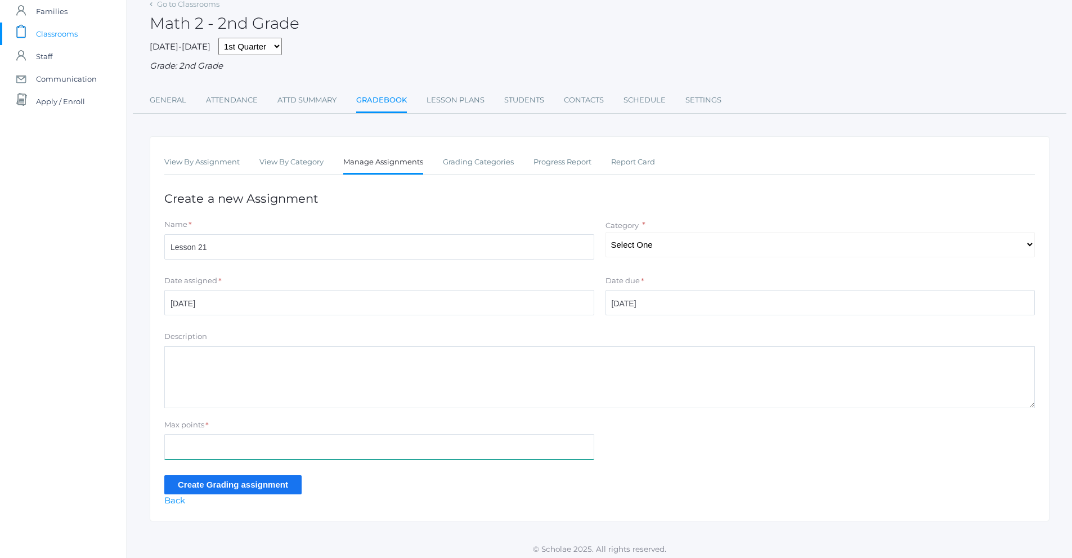
click at [198, 453] on input "Max points" at bounding box center [379, 446] width 430 height 25
type input "19"
click at [225, 497] on div "View By Assignment View By Category Manage Assignments Grading Categories Progr…" at bounding box center [600, 328] width 900 height 385
click at [224, 490] on input "Create Grading assignment" at bounding box center [232, 484] width 137 height 19
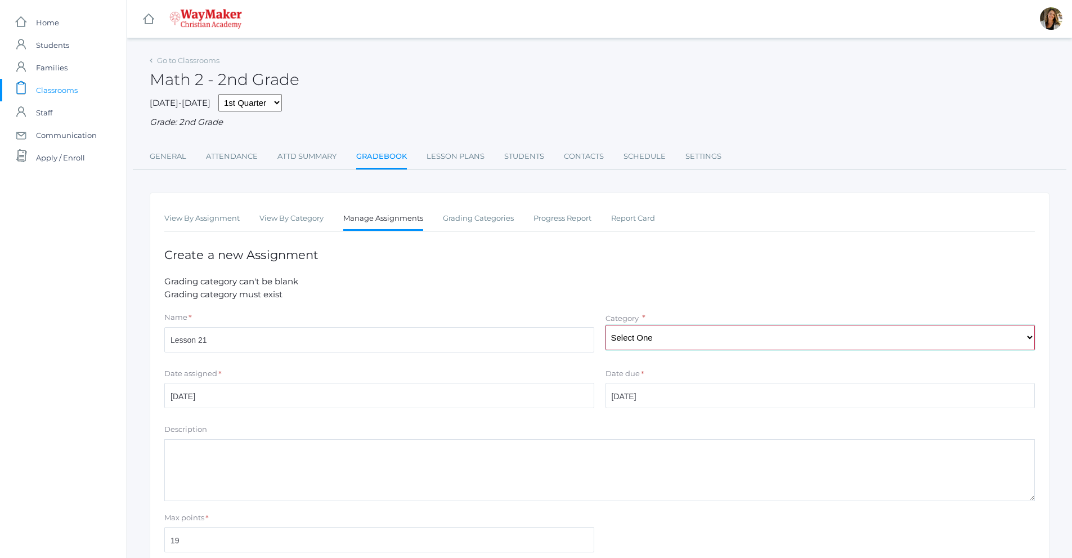
click at [673, 342] on select "Select One Participation Assisgnments/Projects Tests" at bounding box center [820, 337] width 430 height 25
select select "1187"
click at [605, 326] on select "Select One Participation Assisgnments/Projects Tests" at bounding box center [820, 337] width 430 height 25
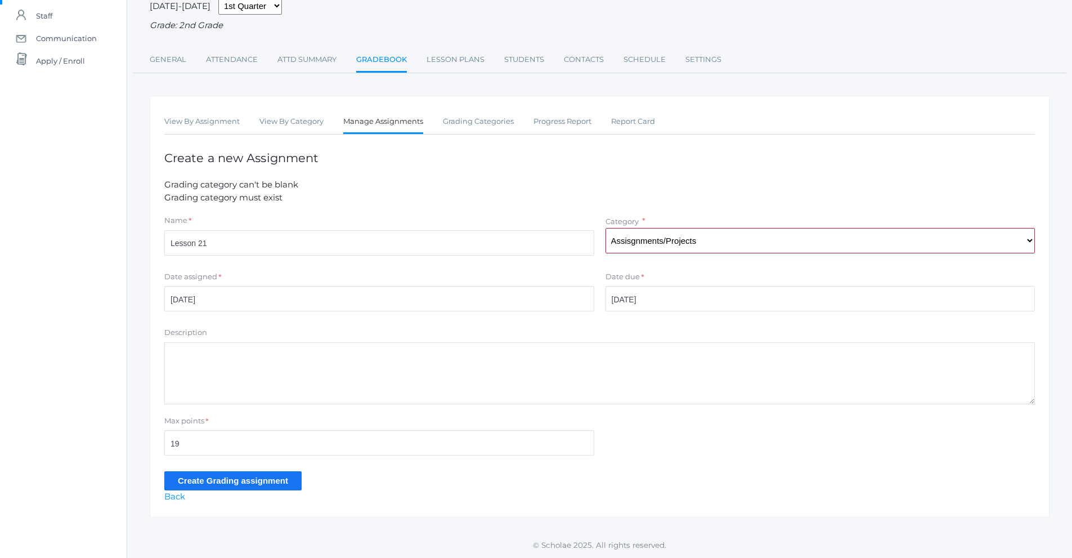
scroll to position [98, 0]
click at [219, 479] on input "Create Grading assignment" at bounding box center [232, 480] width 137 height 19
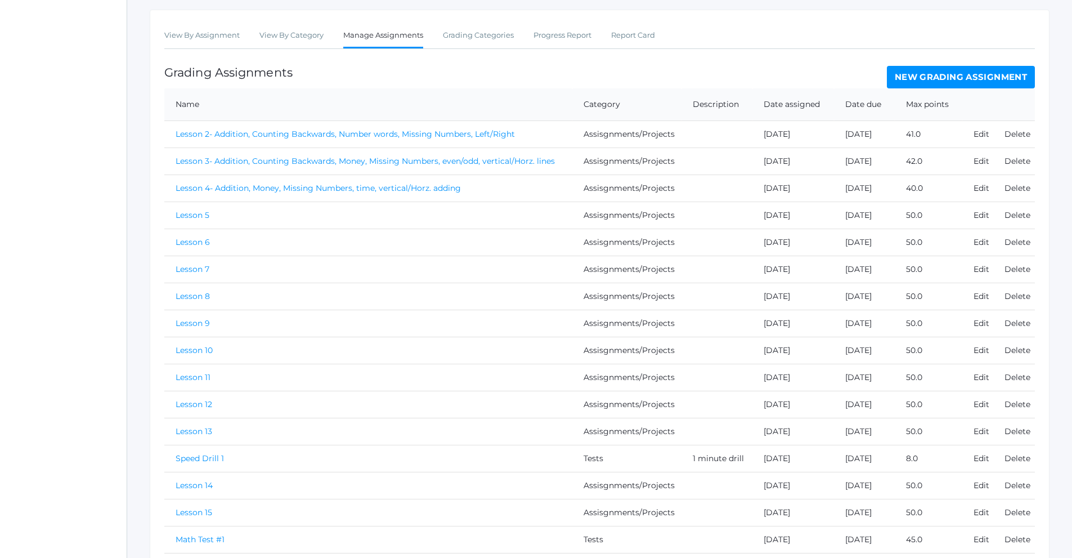
scroll to position [140, 0]
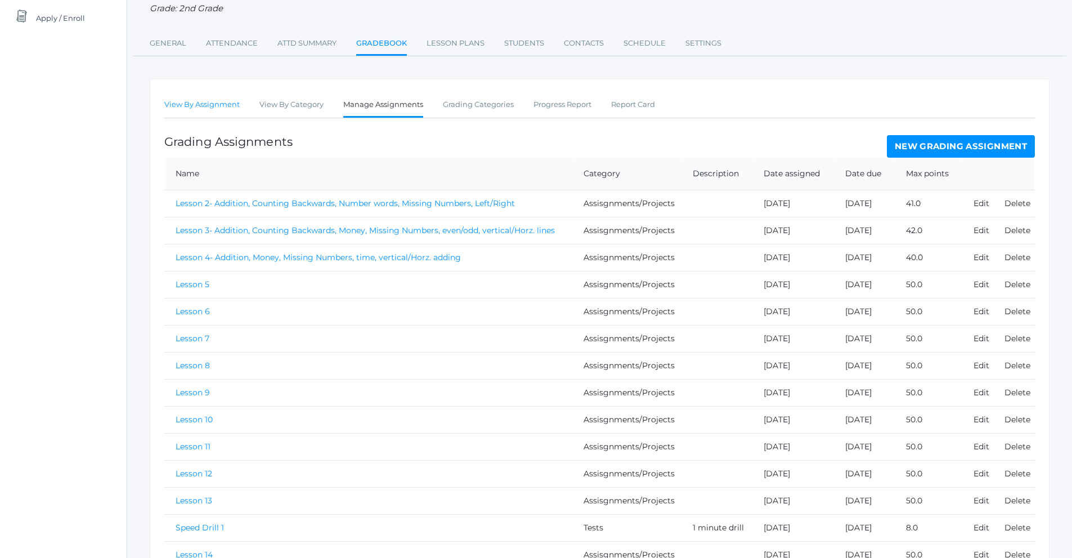
click at [210, 106] on link "View By Assignment" at bounding box center [201, 104] width 75 height 23
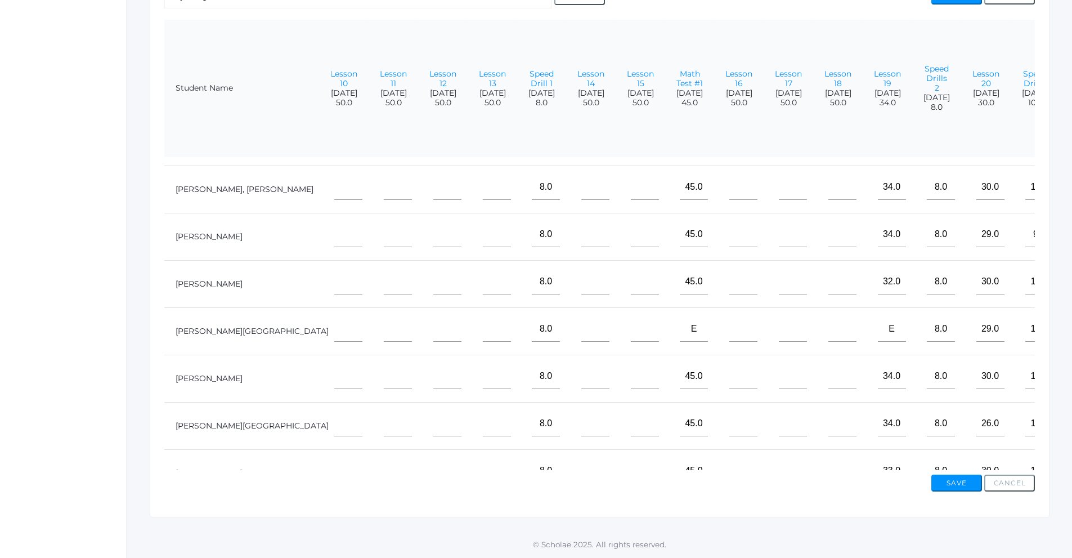
scroll to position [0, 579]
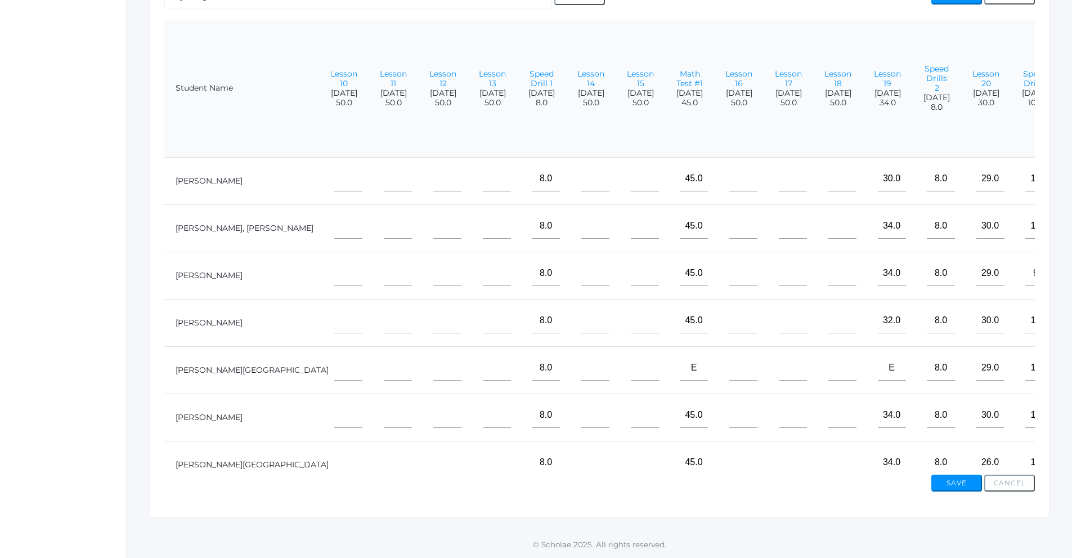
click at [1071, 188] on input"] "text" at bounding box center [1089, 178] width 28 height 25
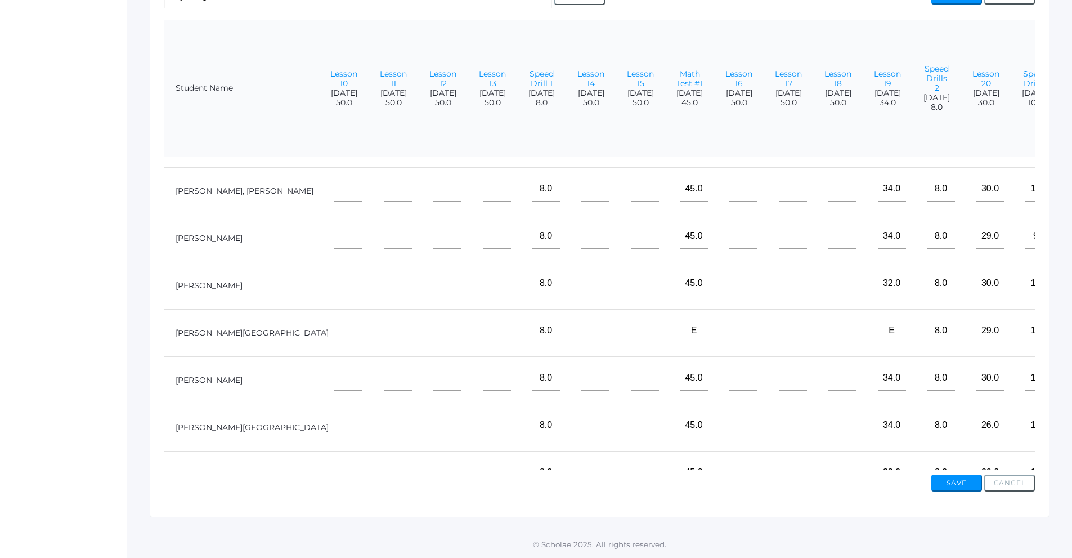
scroll to position [74, 579]
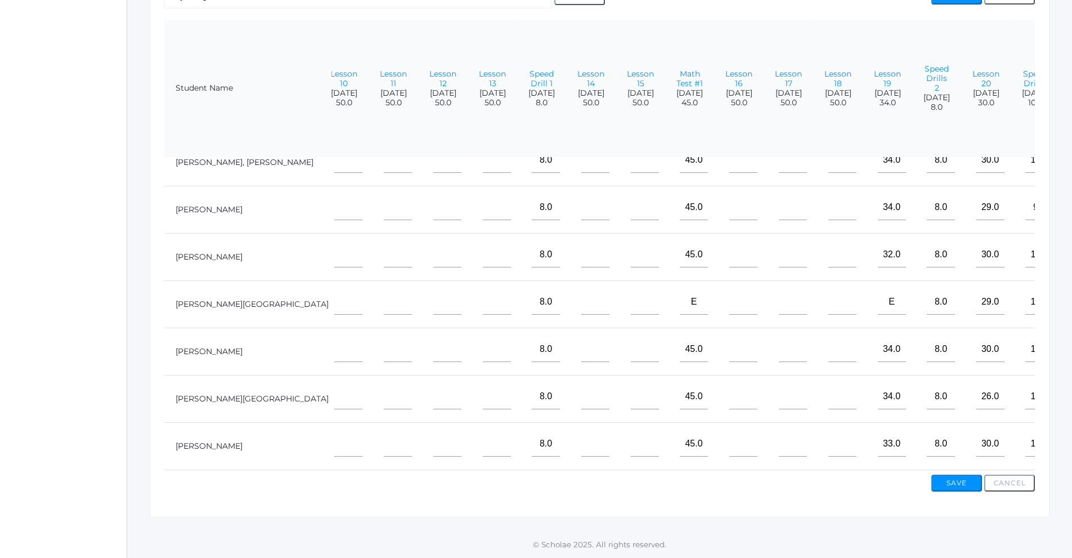
type input"] "17"
click at [1071, 395] on input"] "text" at bounding box center [1089, 396] width 28 height 25
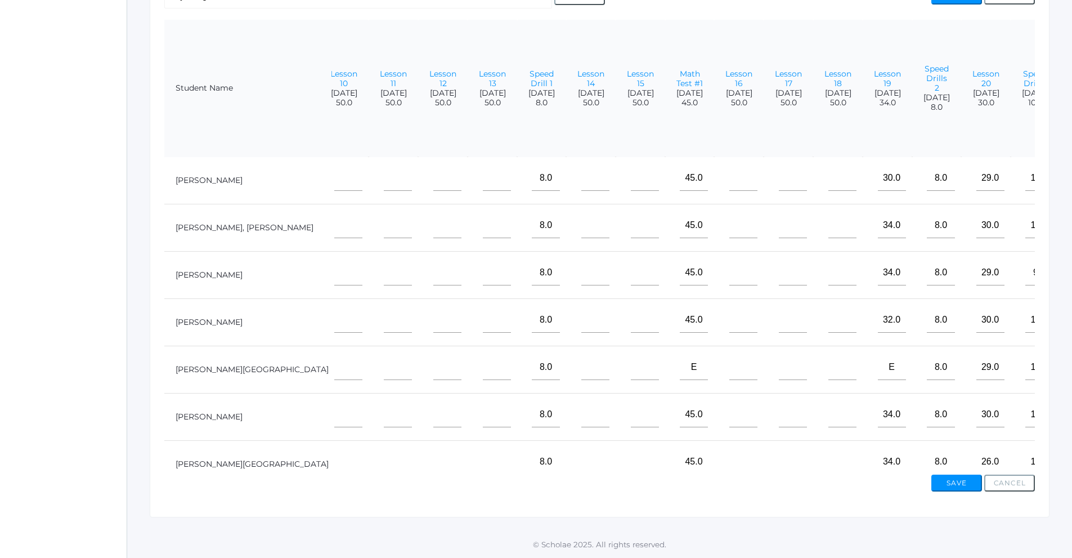
scroll to position [0, 579]
type input"] "19"
click at [1071, 228] on input"] "text" at bounding box center [1089, 225] width 28 height 25
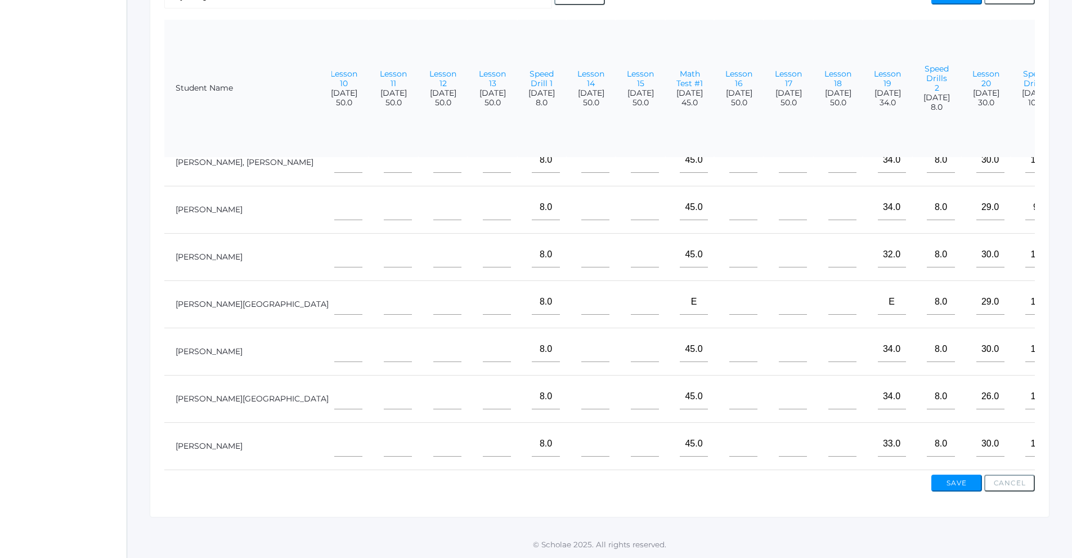
scroll to position [74, 579]
type input"] "19"
click at [1071, 441] on input"] "text" at bounding box center [1089, 443] width 28 height 25
type input"] "19"
click at [1071, 345] on input"] "text" at bounding box center [1089, 348] width 28 height 25
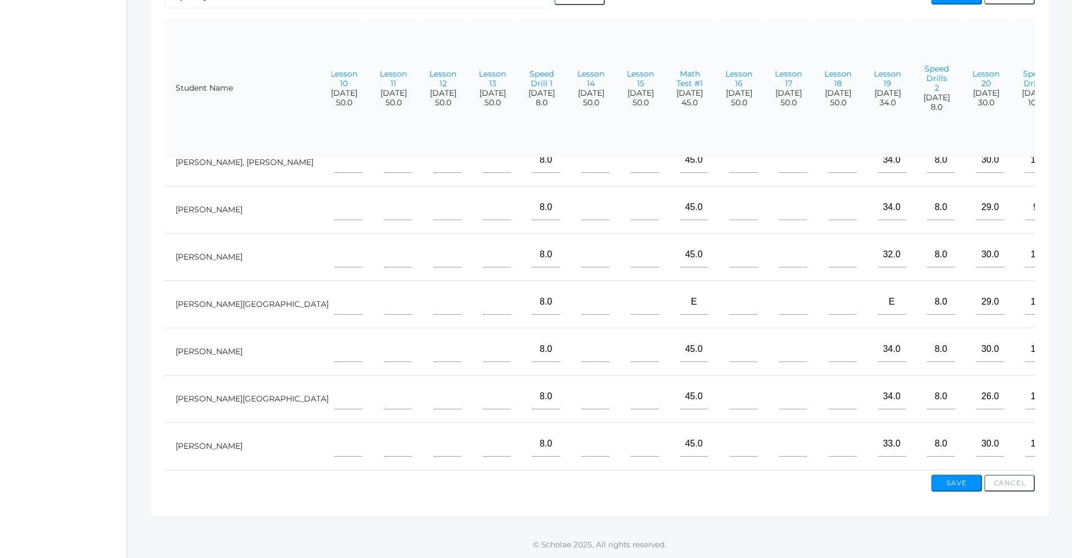
type input"] "19"
click at [1071, 245] on input"] "text" at bounding box center [1089, 254] width 28 height 25
type input"] "19"
click at [1071, 195] on input"] "text" at bounding box center [1089, 207] width 28 height 25
type input"] "19"
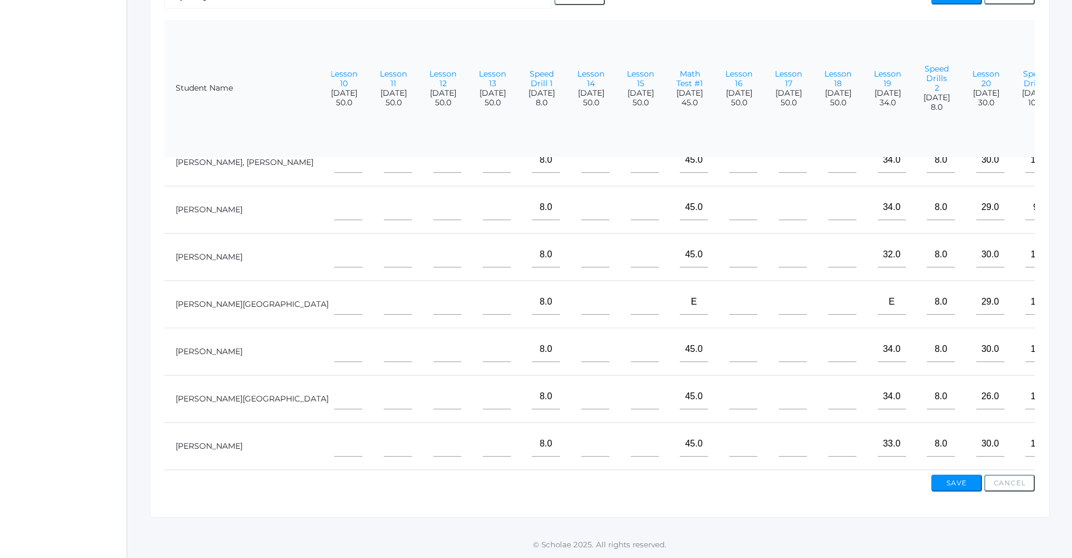
click at [1071, 292] on input"] "text" at bounding box center [1089, 301] width 28 height 25
type input"] "e"
click at [951, 482] on button "Save" at bounding box center [956, 482] width 51 height 17
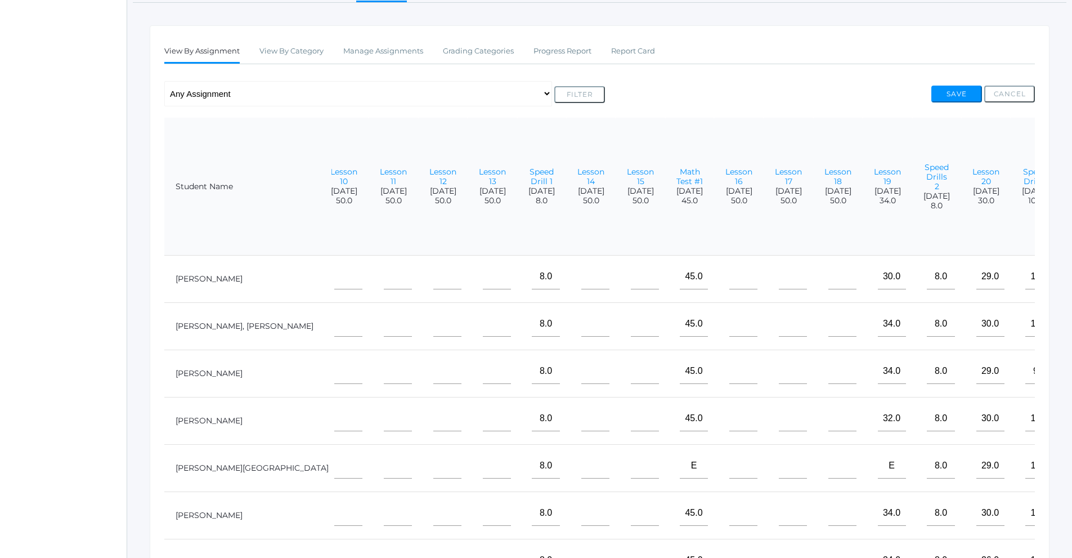
scroll to position [12, 0]
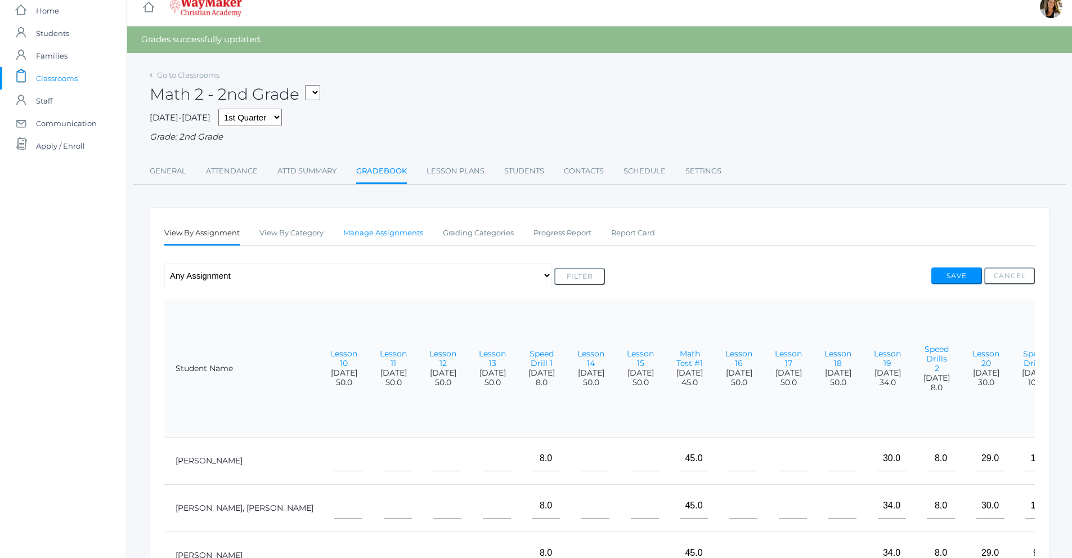
click at [352, 235] on link "Manage Assignments" at bounding box center [383, 233] width 80 height 23
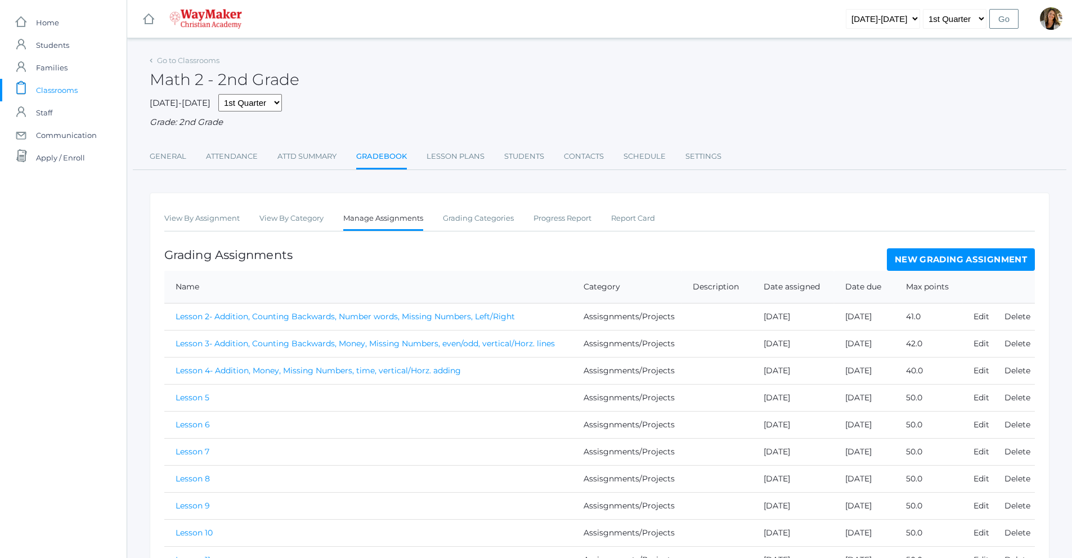
click at [958, 262] on link "New Grading Assignment" at bounding box center [961, 259] width 148 height 23
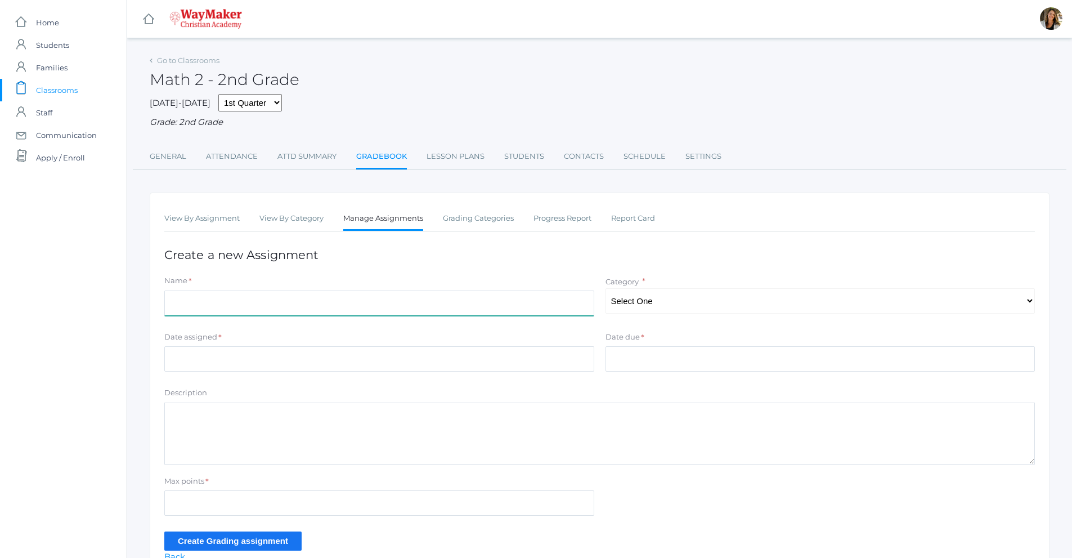
click at [345, 306] on input "Name" at bounding box center [379, 302] width 430 height 25
type input "Lesson 22"
click at [628, 306] on select "Select One Participation Assisgnments/Projects Tests" at bounding box center [820, 300] width 430 height 25
select select "1187"
click at [605, 289] on select "Select One Participation Assisgnments/Projects Tests" at bounding box center [820, 300] width 430 height 25
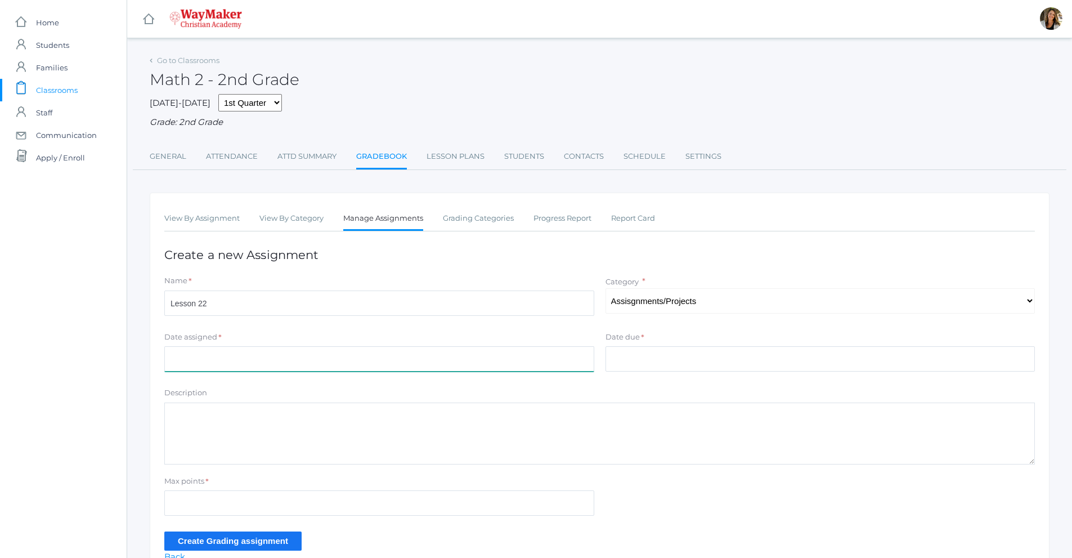
click at [400, 354] on input "Date assigned" at bounding box center [379, 358] width 430 height 25
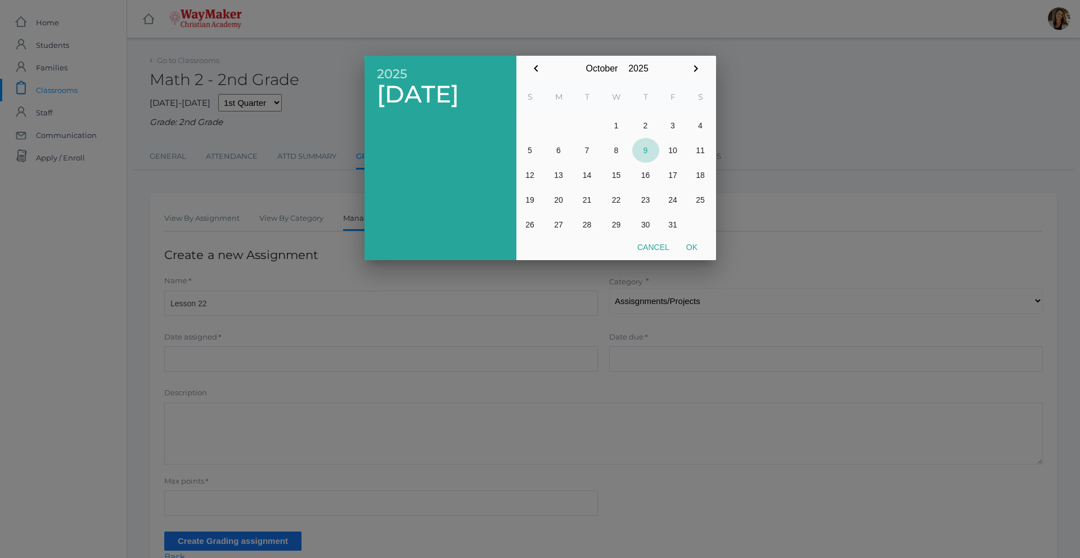
click at [648, 147] on button "9" at bounding box center [645, 150] width 27 height 25
click at [697, 244] on button "Ok" at bounding box center [692, 247] width 28 height 20
type input "[DATE]"
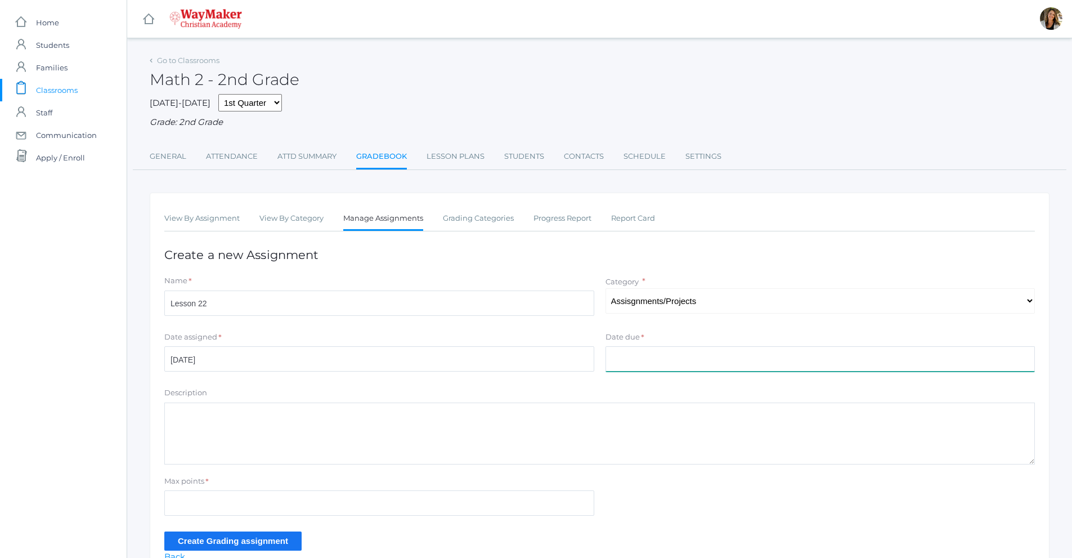
click at [659, 354] on input "Date due" at bounding box center [820, 358] width 430 height 25
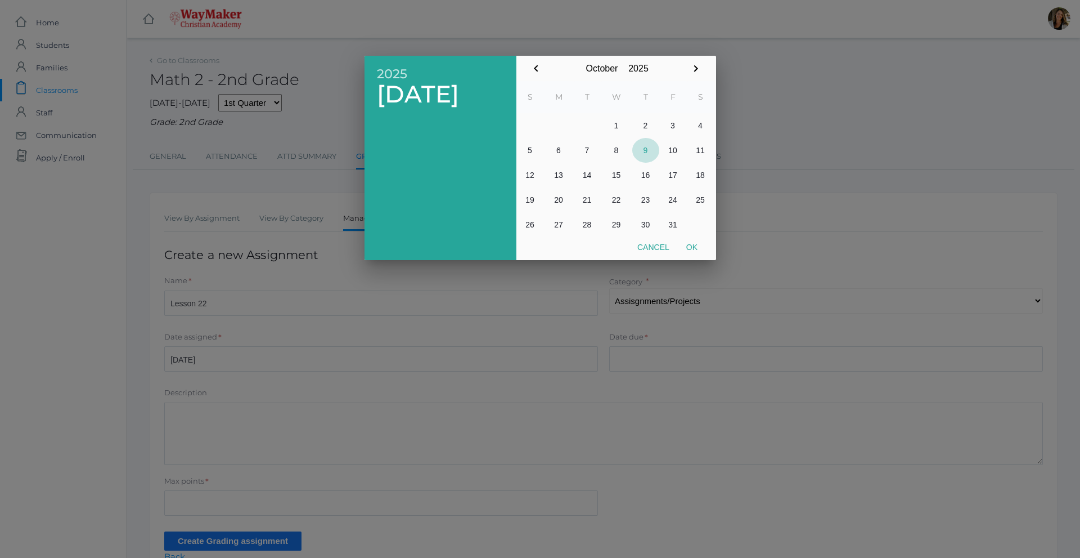
click at [647, 150] on button "9" at bounding box center [645, 150] width 27 height 25
click at [698, 249] on button "Ok" at bounding box center [692, 247] width 28 height 20
type input "[DATE]"
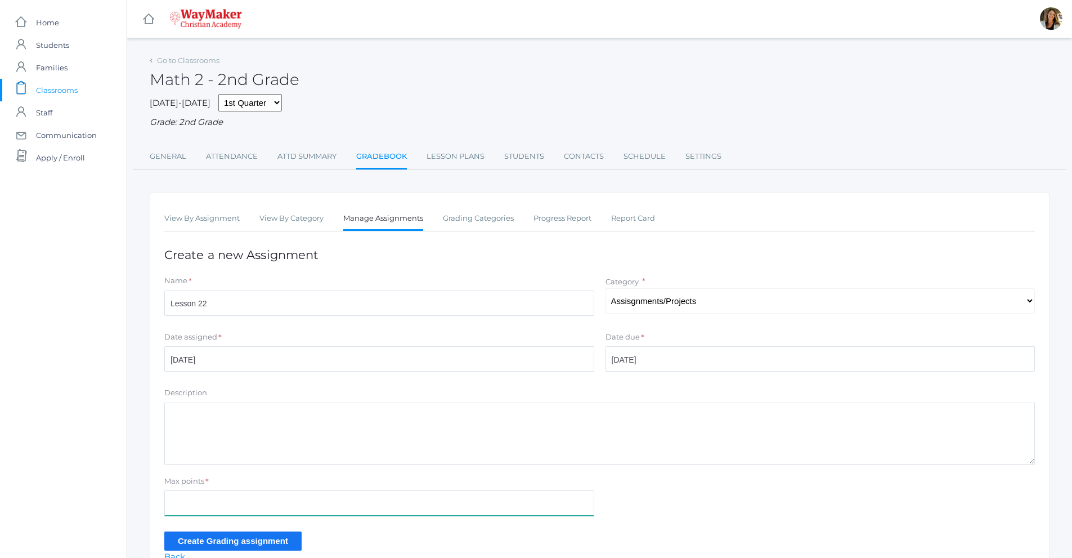
click at [185, 502] on input "Max points" at bounding box center [379, 502] width 430 height 25
type input "31"
click at [206, 546] on input "Create Grading assignment" at bounding box center [232, 540] width 137 height 19
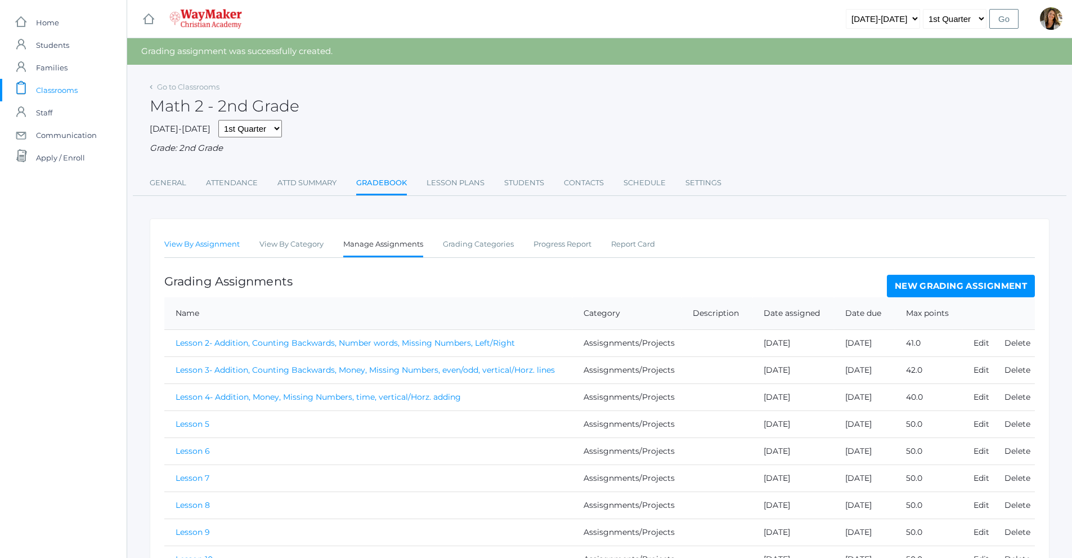
click at [233, 250] on link "View By Assignment" at bounding box center [201, 244] width 75 height 23
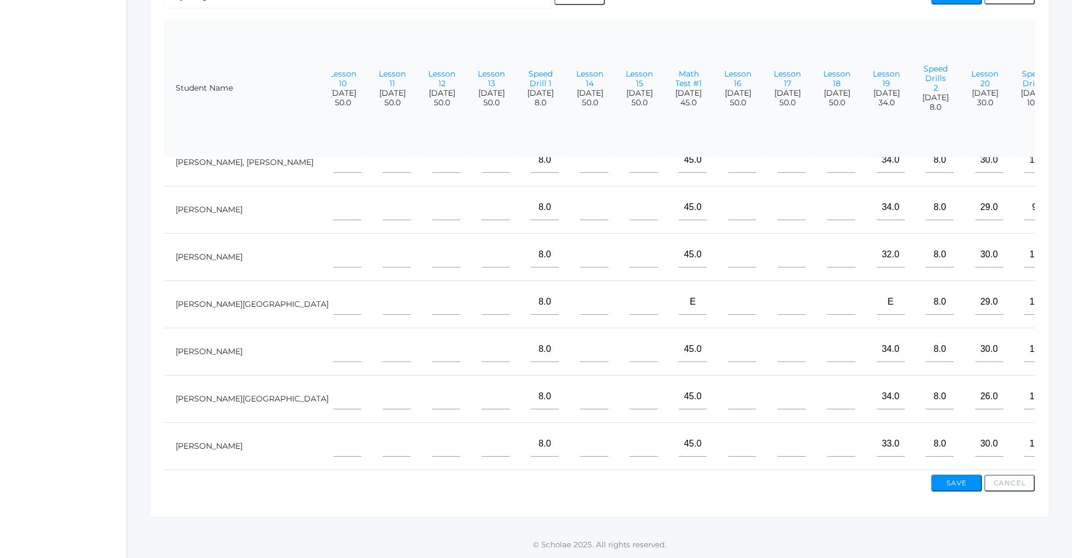
scroll to position [74, 629]
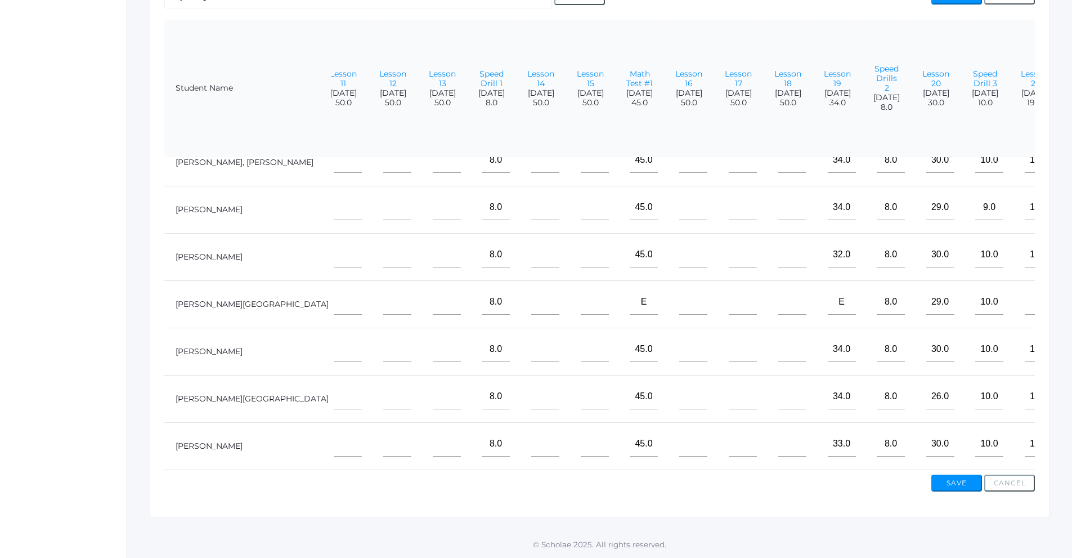
click at [1071, 340] on input"] "text" at bounding box center [1088, 348] width 28 height 25
type input"] "31"
click at [1071, 387] on input"] "text" at bounding box center [1088, 396] width 28 height 25
type input"] "31"
click at [1071, 437] on input"] "text" at bounding box center [1088, 443] width 28 height 25
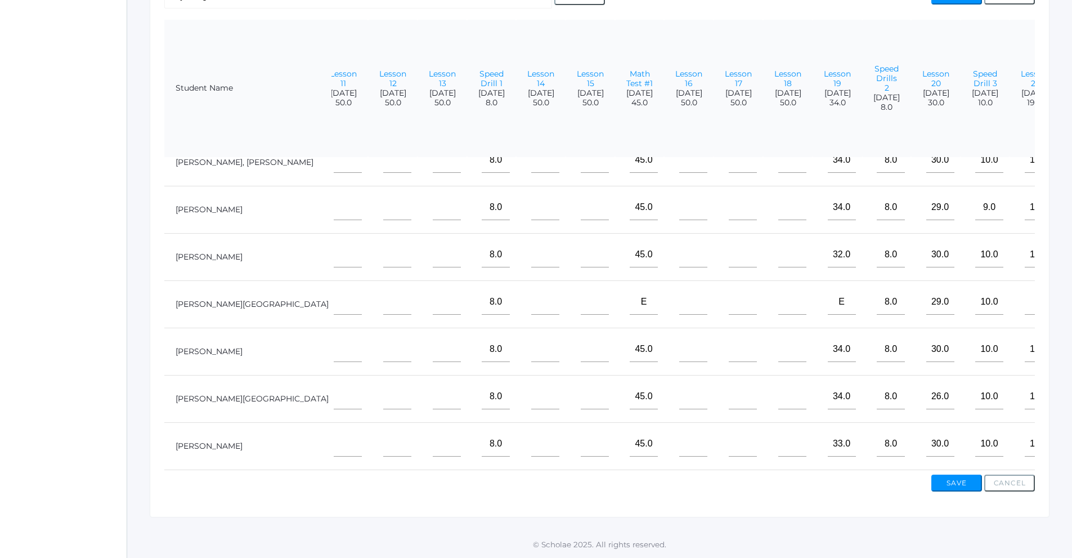
type input"] "31"
click at [1071, 245] on input"] "text" at bounding box center [1088, 254] width 28 height 25
type input"] "31"
click at [1071, 300] on input"] "text" at bounding box center [1088, 301] width 28 height 25
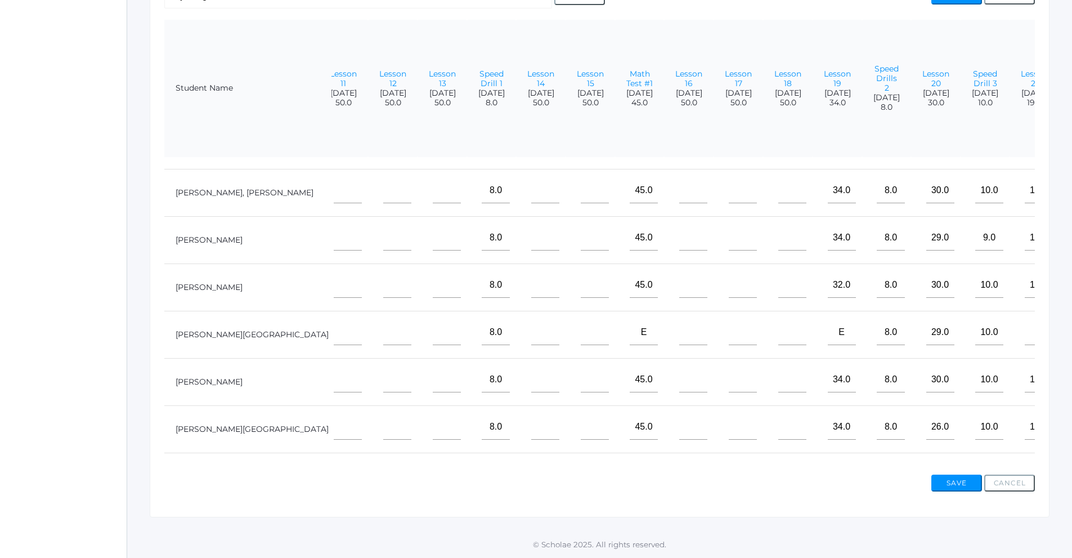
scroll to position [0, 629]
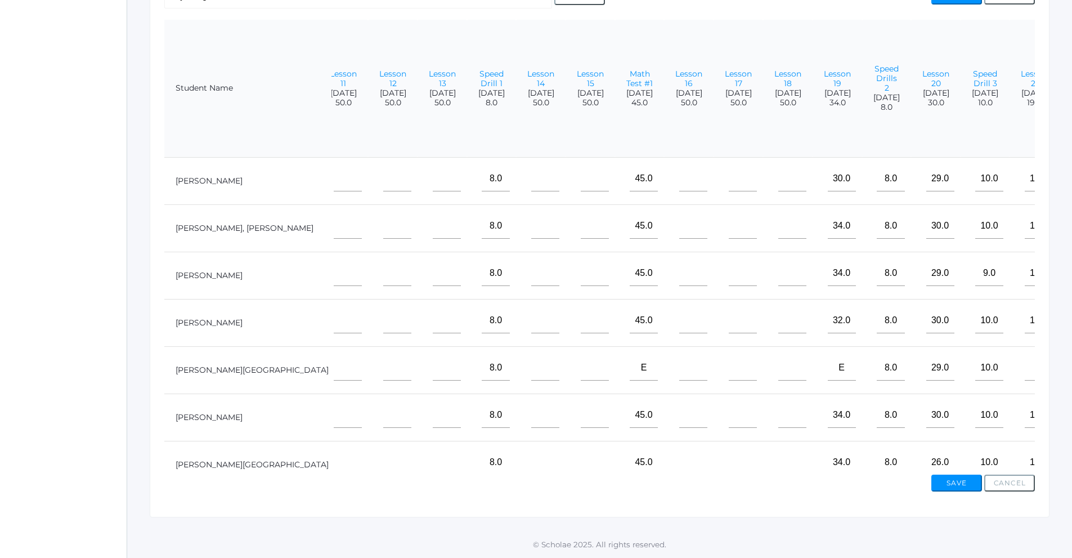
type input"] "29"
click at [1071, 220] on input"] "text" at bounding box center [1088, 225] width 28 height 25
type input"] "30"
click at [1071, 182] on input"] "text" at bounding box center [1088, 178] width 28 height 25
type input"] "31"
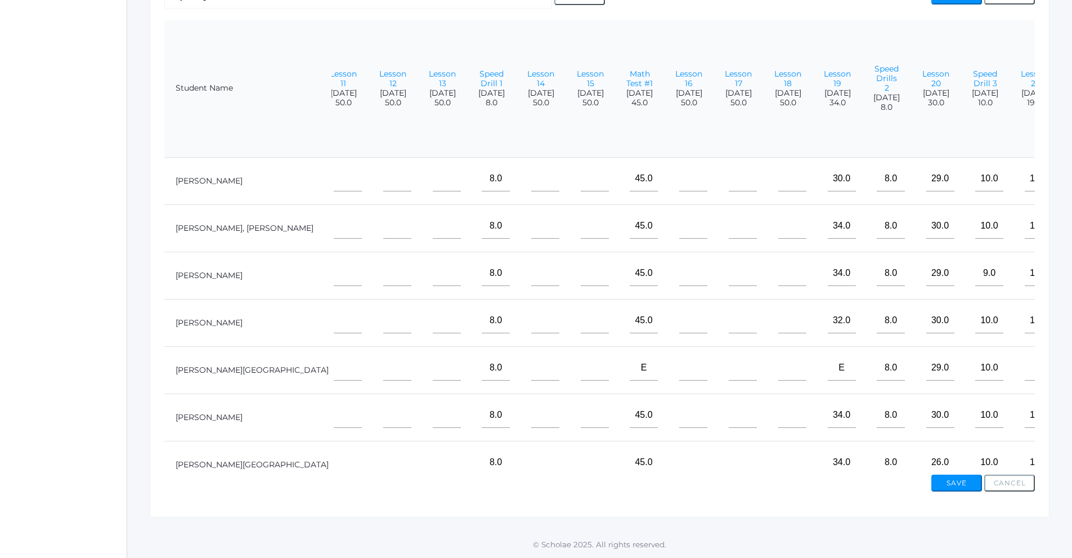
click at [1071, 272] on input"] "text" at bounding box center [1088, 273] width 28 height 25
type input"] "31"
drag, startPoint x: 972, startPoint y: 452, endPoint x: 972, endPoint y: 463, distance: 10.7
click at [972, 463] on form "Student Name Gradebook Avg Lesson 2- Addition, Counting Backwards, Number words…" at bounding box center [599, 245] width 870 height 450
click at [964, 481] on button "Save" at bounding box center [956, 482] width 51 height 17
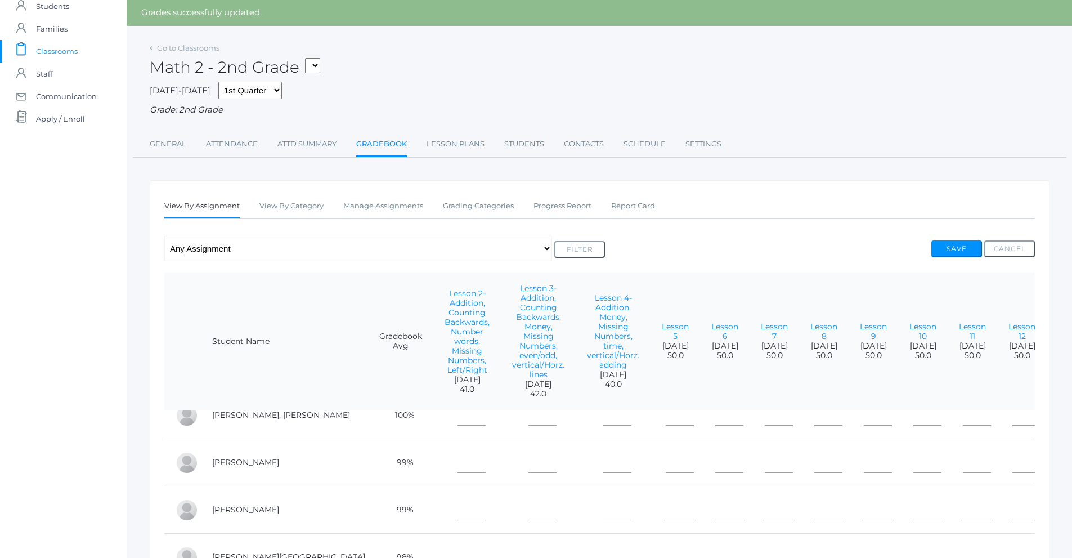
scroll to position [56, 0]
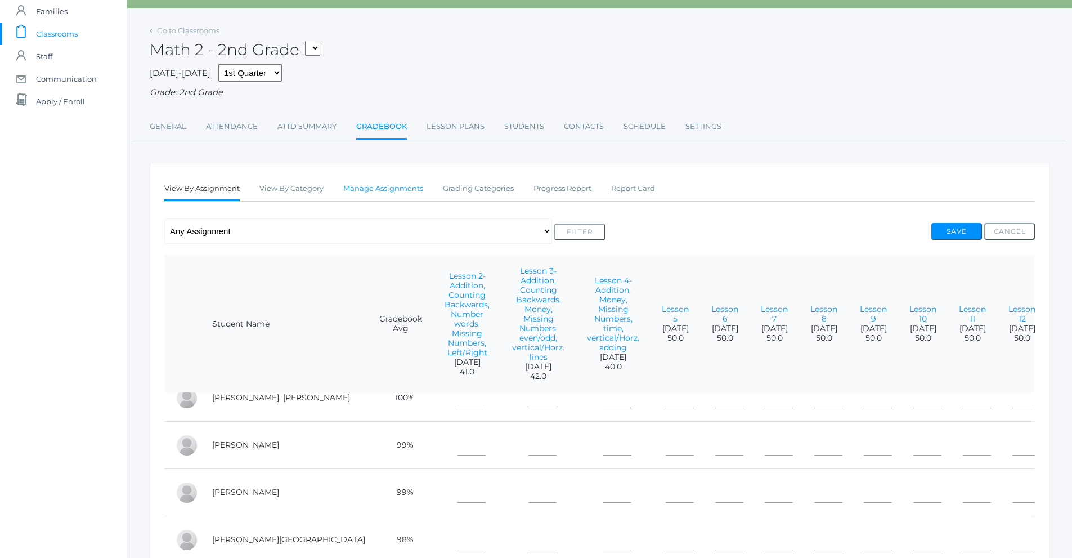
click at [387, 188] on link "Manage Assignments" at bounding box center [383, 188] width 80 height 23
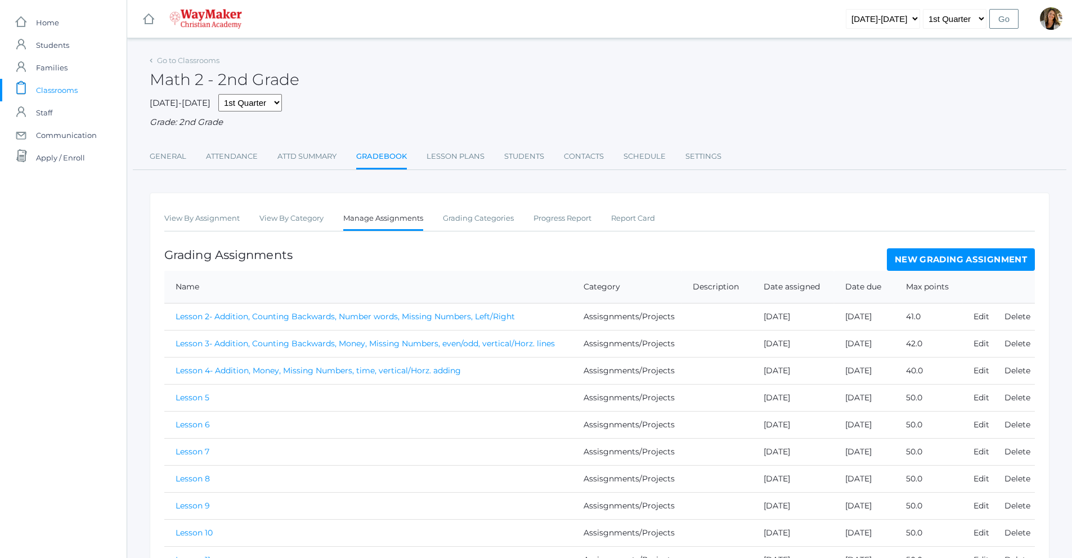
click at [967, 267] on link "New Grading Assignment" at bounding box center [961, 259] width 148 height 23
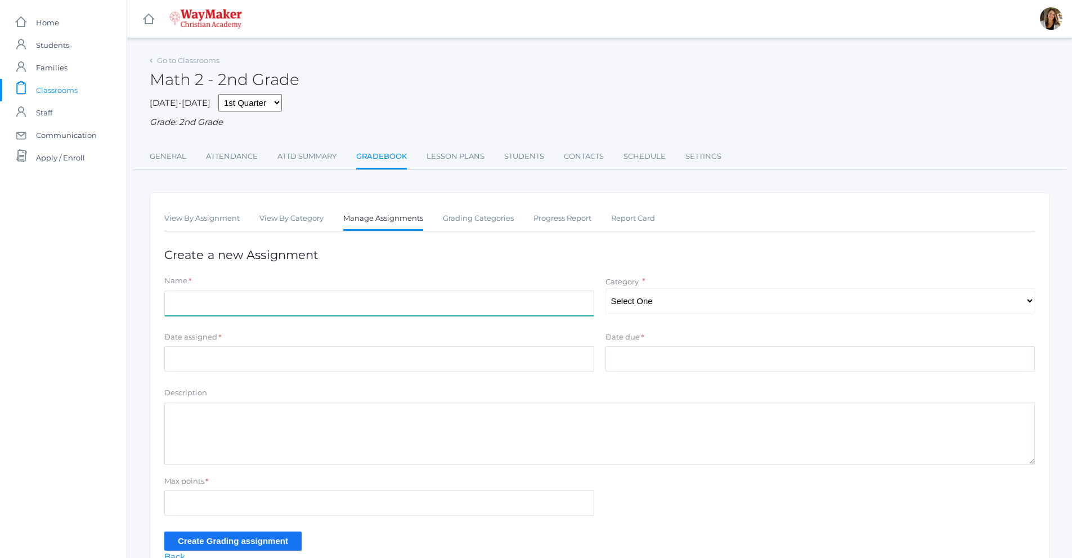
click at [288, 309] on input "Name" at bounding box center [379, 302] width 430 height 25
type input "Lesson 23"
click at [643, 306] on select "Select One Participation Assisgnments/Projects Tests" at bounding box center [820, 300] width 430 height 25
select select "1187"
click at [605, 289] on select "Select One Participation Assisgnments/Projects Tests" at bounding box center [820, 300] width 430 height 25
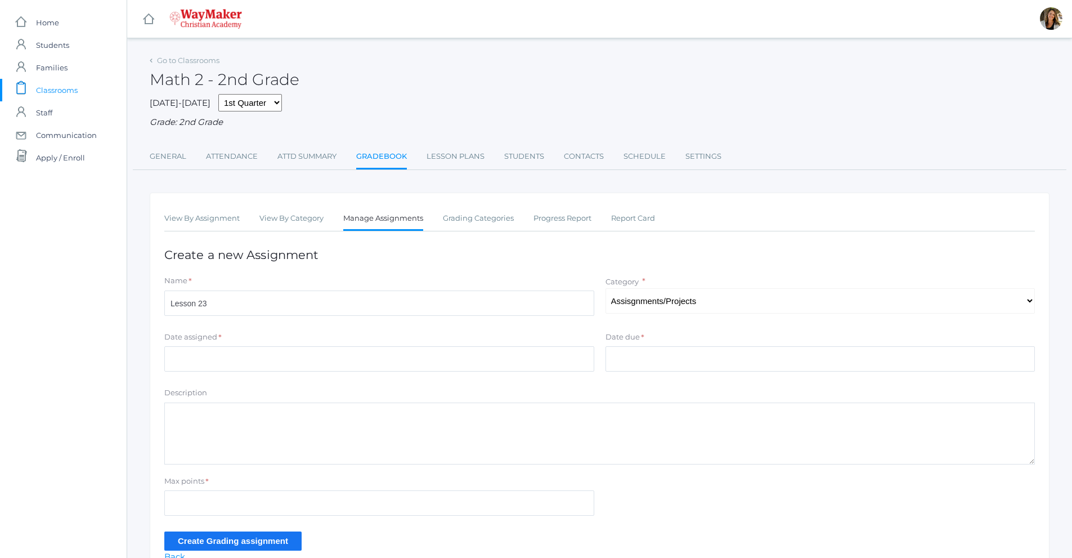
click at [412, 347] on div "Date assigned *" at bounding box center [379, 338] width 430 height 15
click at [408, 355] on input "Date assigned" at bounding box center [379, 358] width 430 height 25
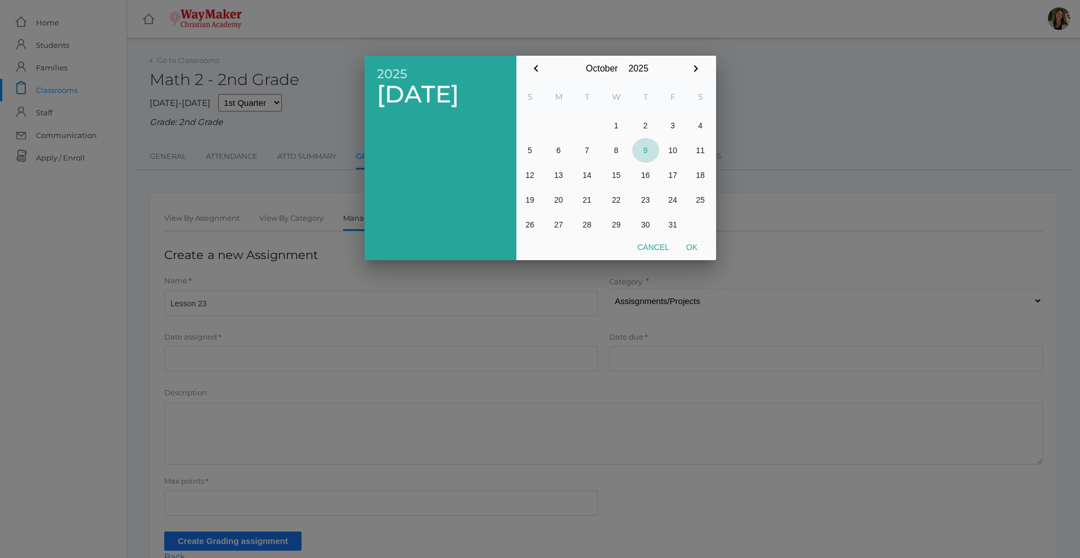
click at [643, 150] on button "9" at bounding box center [645, 150] width 27 height 25
click at [698, 249] on button "Ok" at bounding box center [692, 247] width 28 height 20
type input "[DATE]"
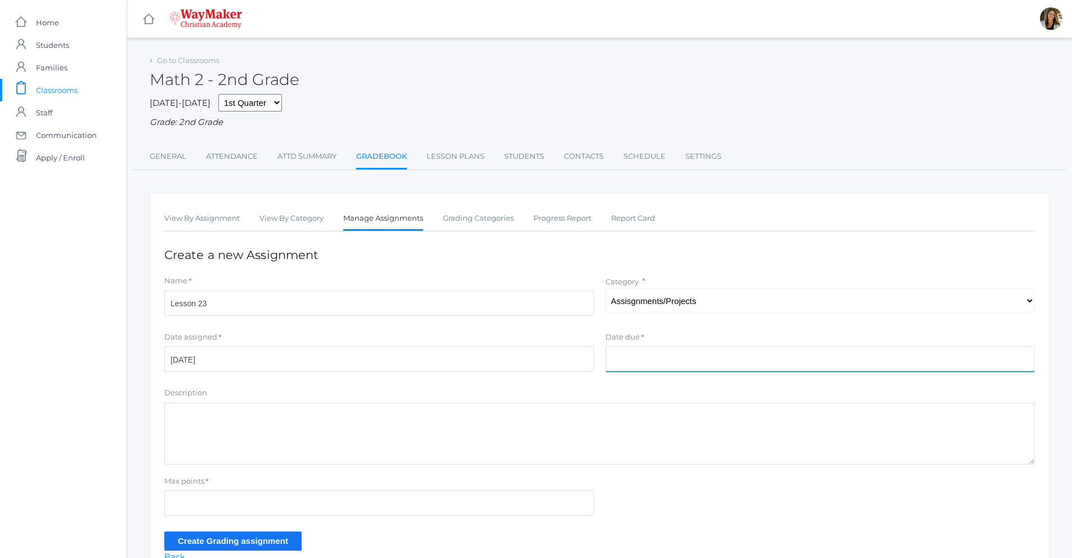
click at [636, 350] on input "Date due" at bounding box center [820, 358] width 430 height 25
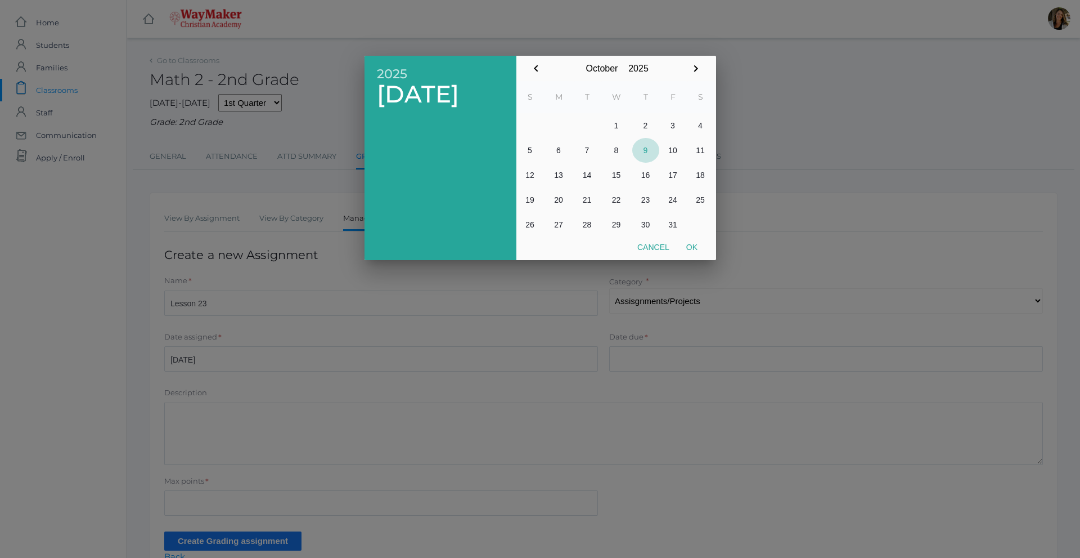
click at [645, 150] on button "9" at bounding box center [645, 150] width 27 height 25
click at [699, 249] on button "Ok" at bounding box center [692, 247] width 28 height 20
type input "[DATE]"
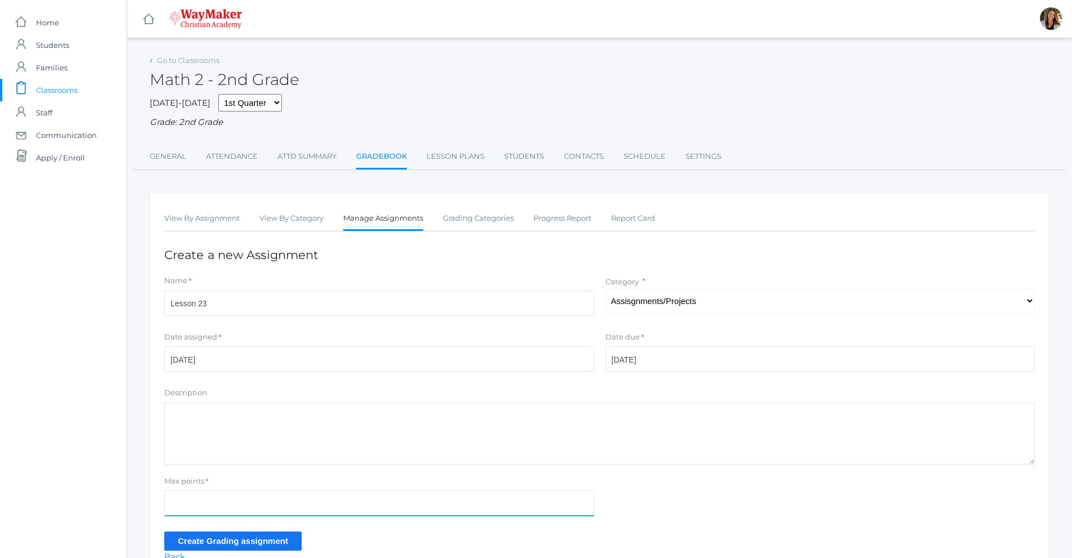
click at [231, 502] on input "Max points" at bounding box center [379, 502] width 430 height 25
type input "16"
click at [226, 539] on input "Create Grading assignment" at bounding box center [232, 540] width 137 height 19
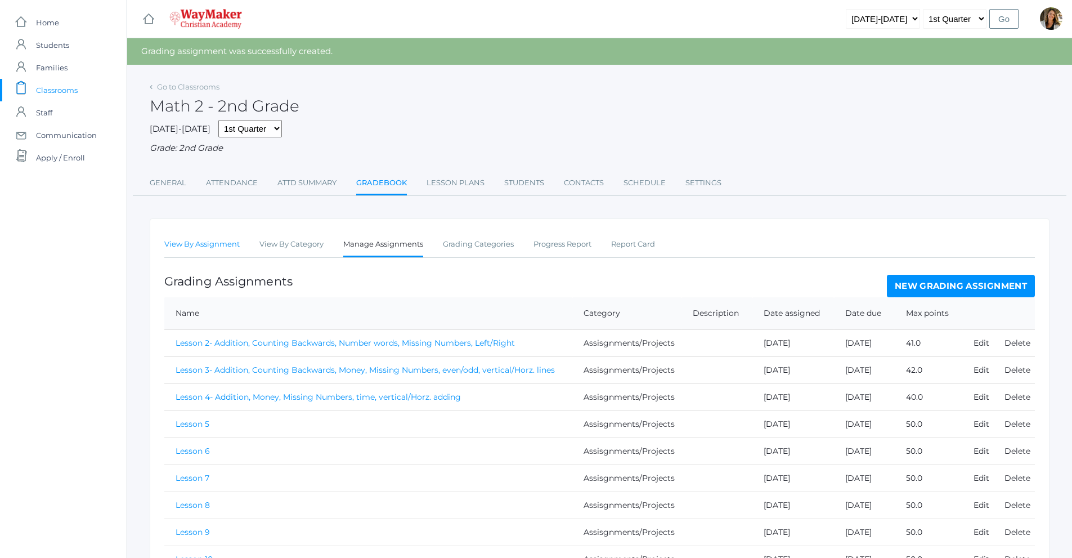
click at [186, 248] on link "View By Assignment" at bounding box center [201, 244] width 75 height 23
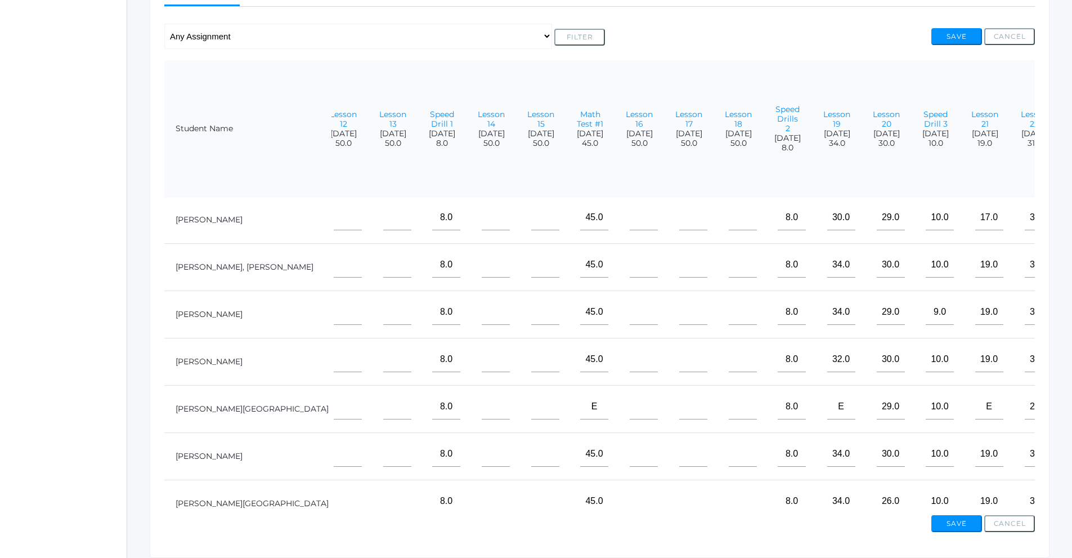
scroll to position [0, 679]
click at [1071, 258] on input"] "text" at bounding box center [1088, 266] width 28 height 25
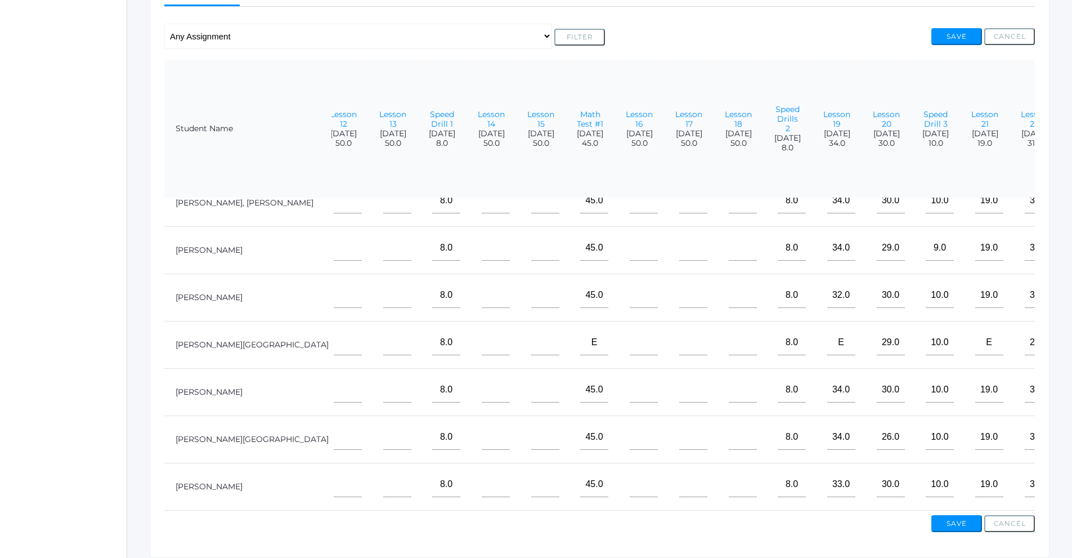
scroll to position [74, 679]
type input"] "16"
click at [1071, 478] on input"] "text" at bounding box center [1088, 484] width 28 height 25
type input"] "16"
click at [1071, 247] on input"] "text" at bounding box center [1088, 247] width 28 height 25
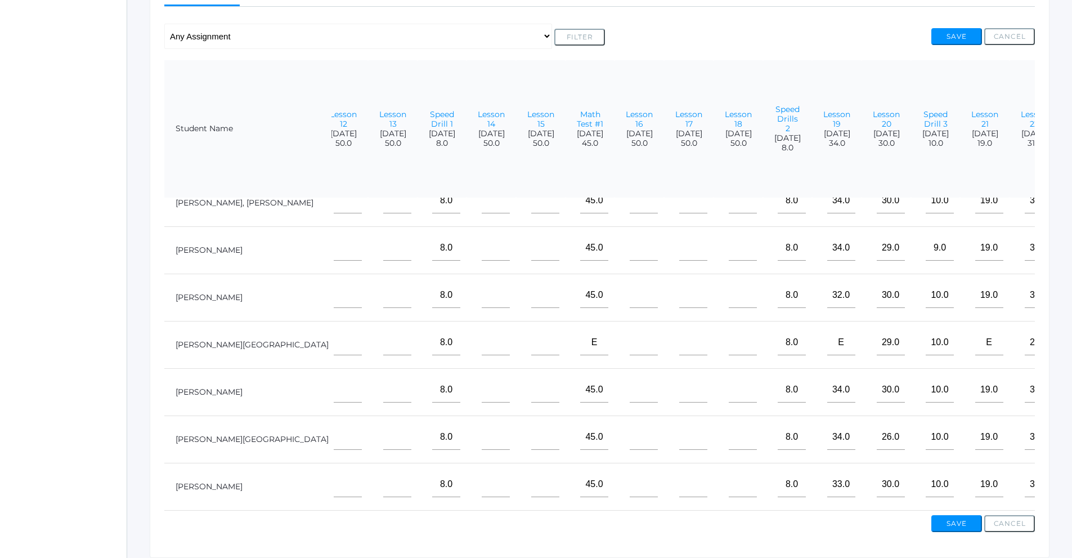
type input"] "16"
click at [1071, 425] on input"] "text" at bounding box center [1088, 436] width 28 height 25
type input"] "14"
click at [1071, 340] on input"] "text" at bounding box center [1088, 342] width 28 height 25
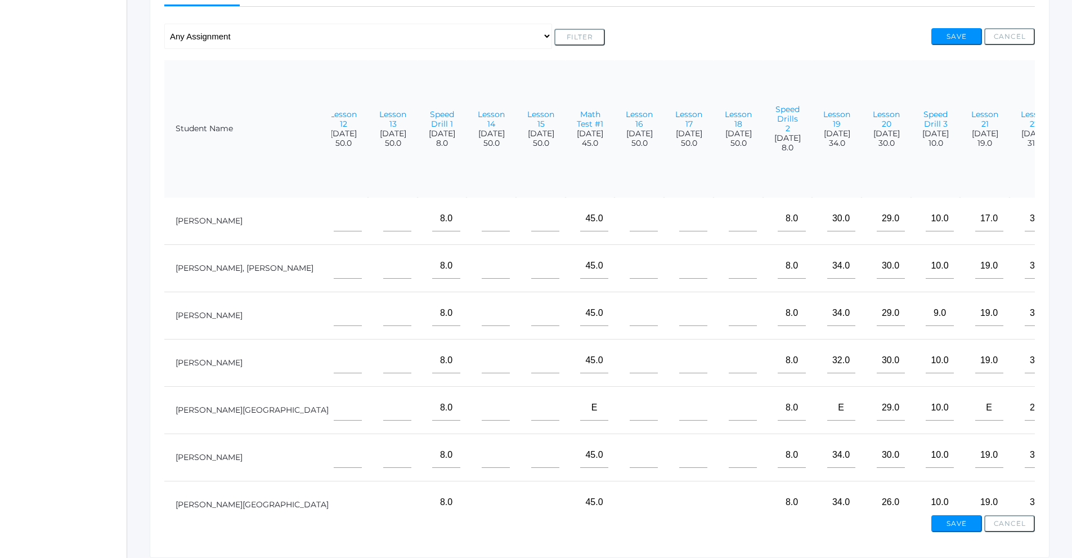
scroll to position [0, 679]
type input"] "15"
click at [1071, 227] on input"] "text" at bounding box center [1088, 218] width 28 height 25
type input"] "15"
click at [1071, 463] on input"] "text" at bounding box center [1088, 455] width 28 height 25
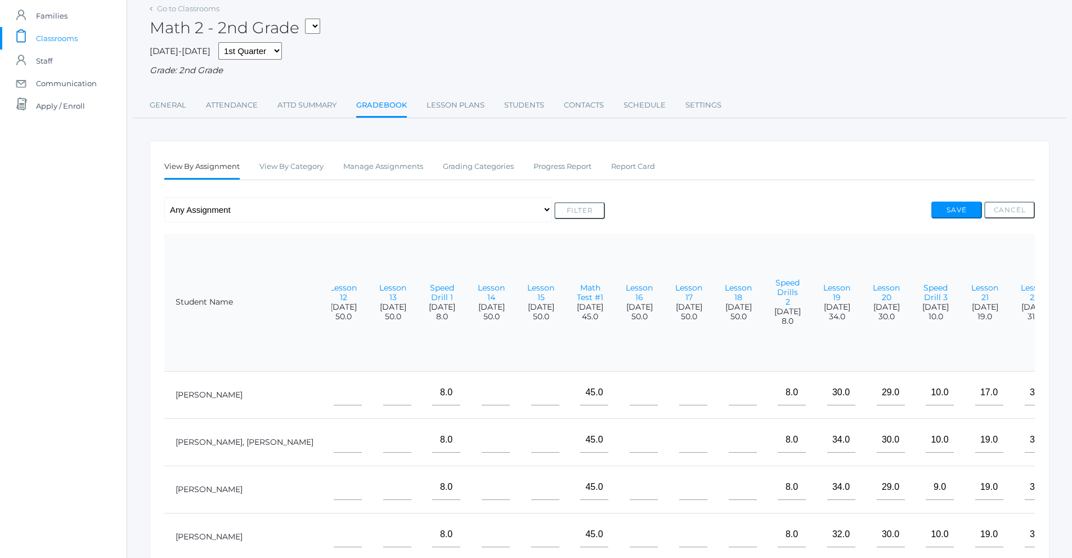
scroll to position [56, 0]
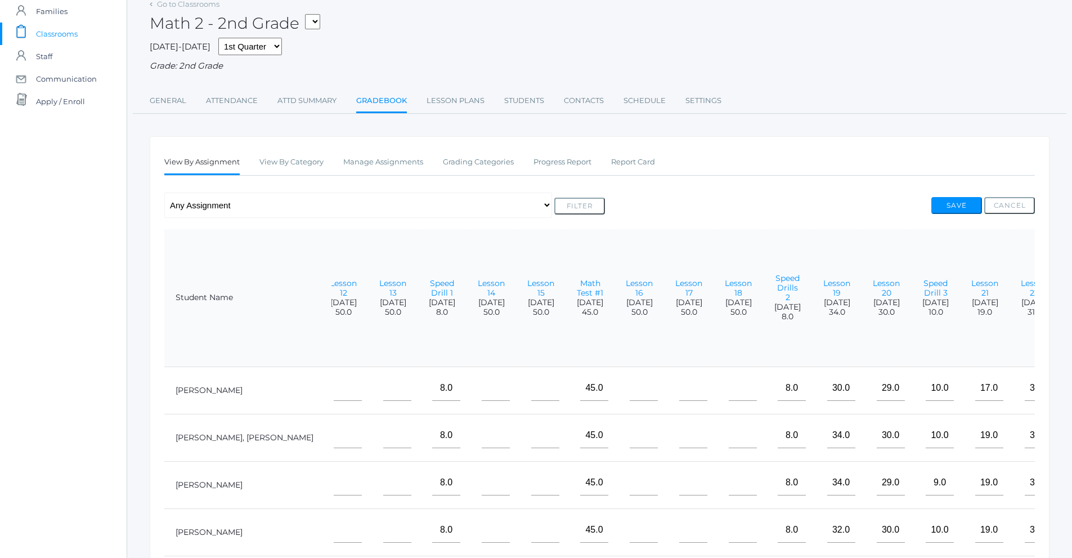
type input"] "16"
click at [963, 205] on button "Save" at bounding box center [956, 205] width 51 height 17
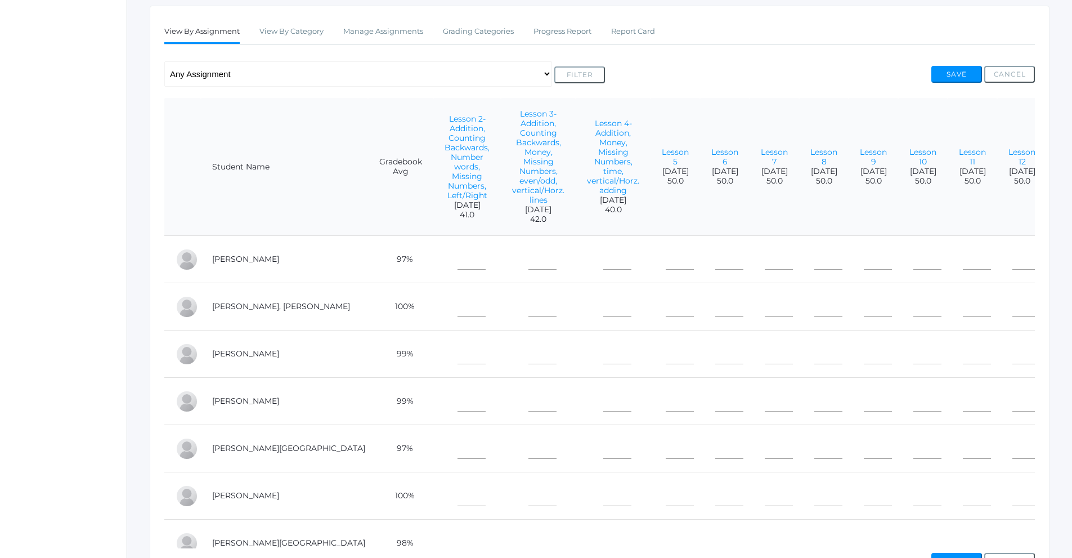
scroll to position [293, 0]
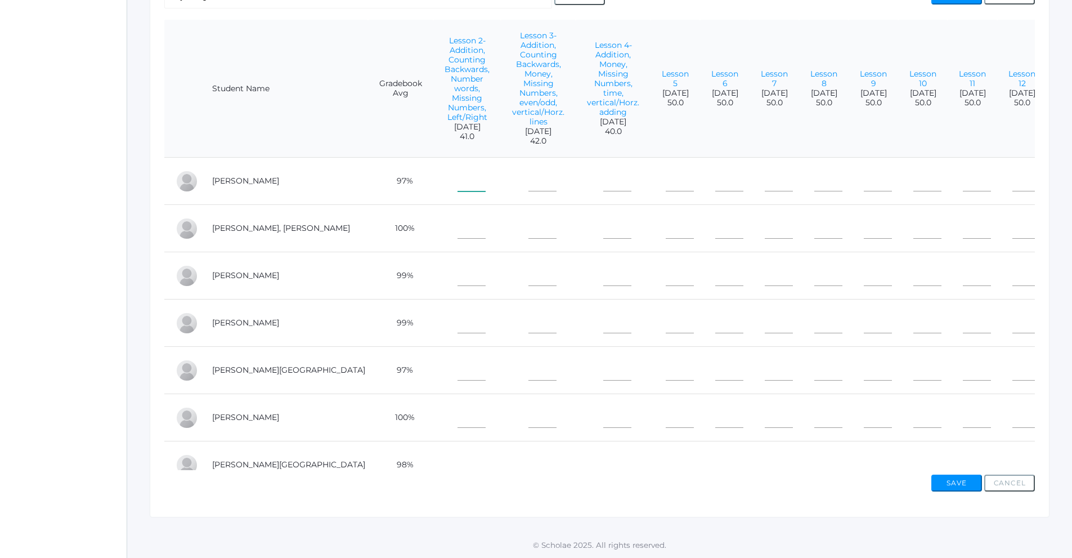
click at [457, 185] on input"] "text" at bounding box center [471, 178] width 28 height 25
type input"] "41"
click at [457, 232] on input"] "text" at bounding box center [471, 225] width 28 height 25
type input"] "41"
click at [457, 280] on input"] "text" at bounding box center [471, 273] width 28 height 25
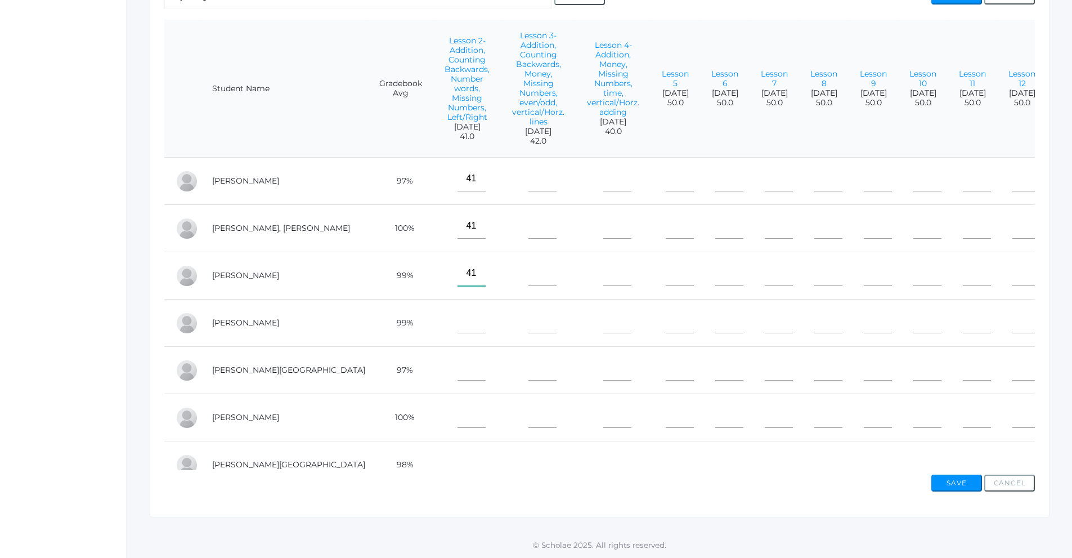
type input"] "41"
click at [457, 328] on input"] "text" at bounding box center [471, 320] width 28 height 25
type input"] "41"
click at [457, 365] on input"] "text" at bounding box center [471, 367] width 28 height 25
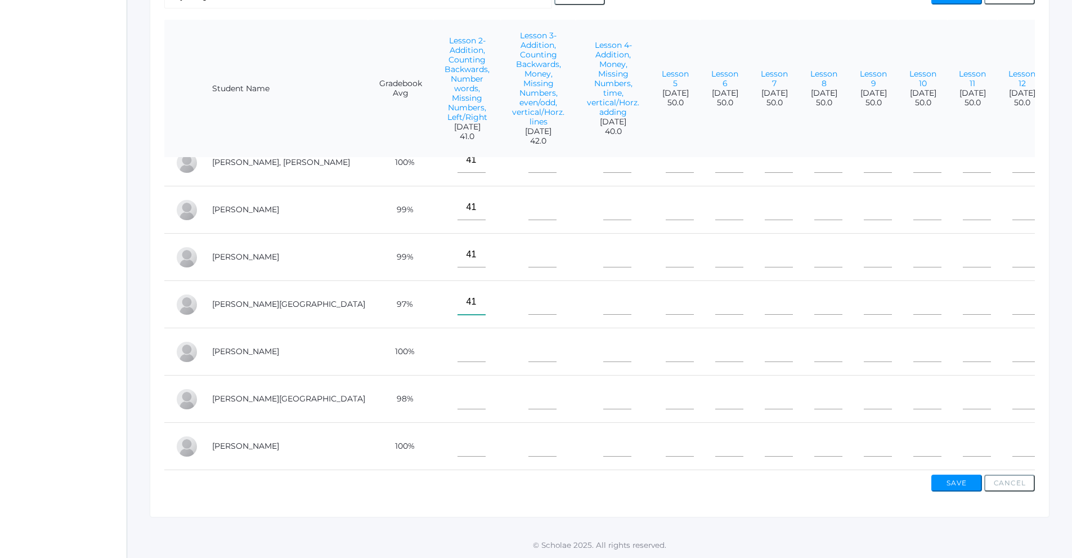
scroll to position [74, 0]
type input"] "41"
click at [457, 348] on input"] "text" at bounding box center [471, 348] width 28 height 25
type input"] "41"
click at [457, 384] on input"] "text" at bounding box center [471, 396] width 28 height 25
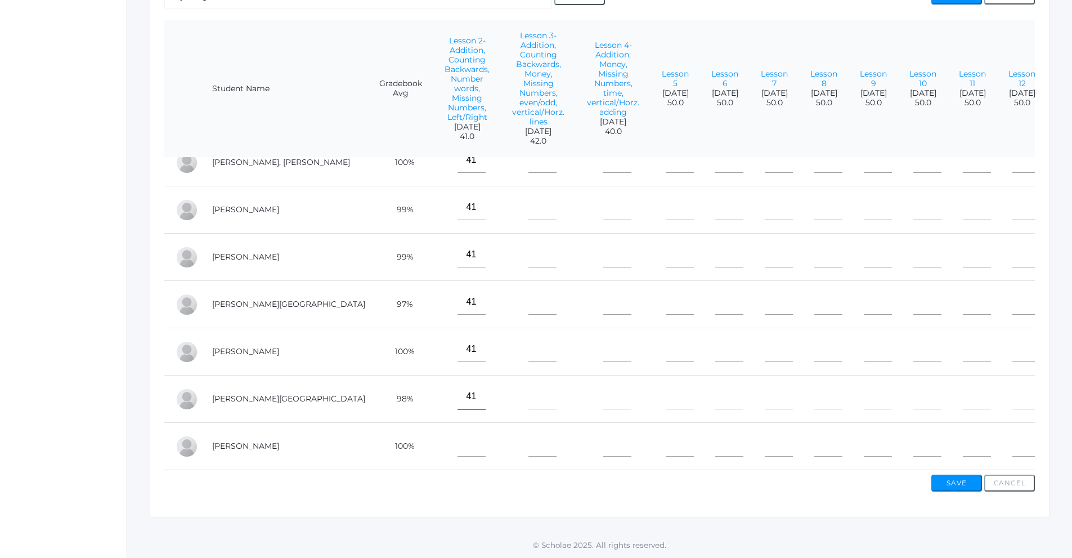
type input"] "41"
click at [457, 432] on input"] "text" at bounding box center [471, 443] width 28 height 25
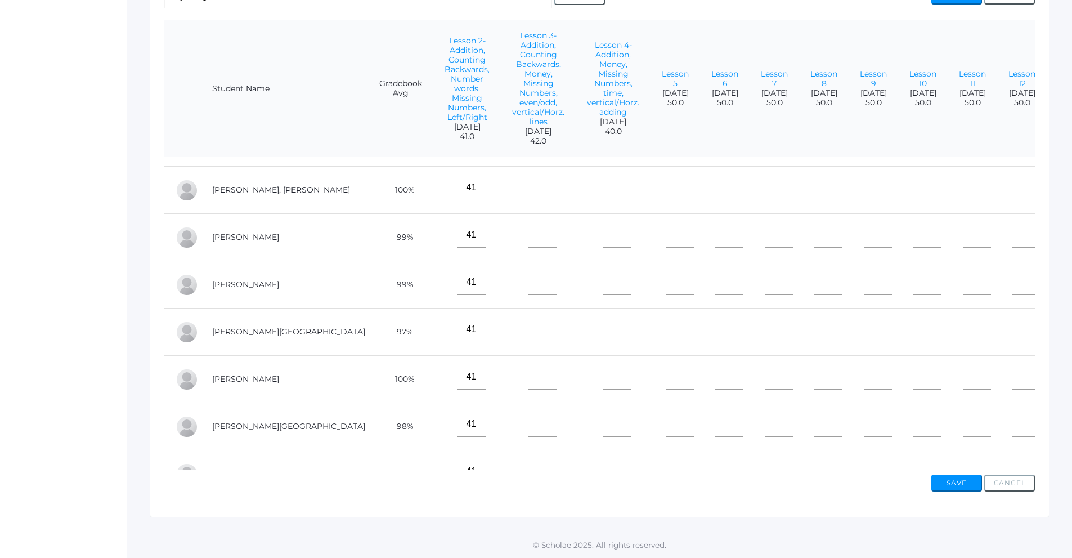
scroll to position [0, 0]
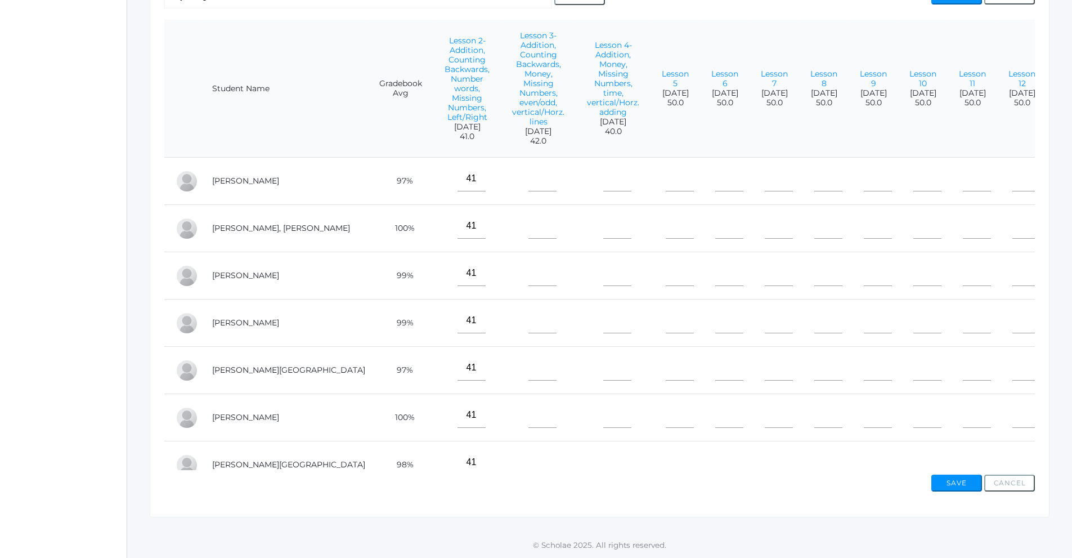
type input"] "41"
click at [528, 183] on input"] "text" at bounding box center [542, 178] width 28 height 25
type input"] "42"
click at [528, 228] on input"] "text" at bounding box center [542, 225] width 28 height 25
type input"] "42"
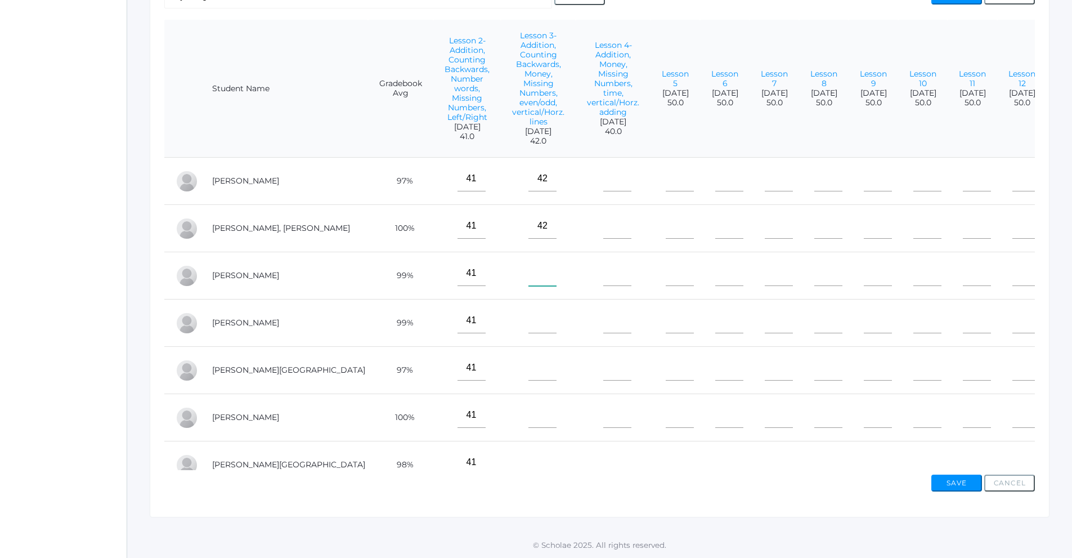
click at [528, 276] on input"] "text" at bounding box center [542, 273] width 28 height 25
type input"] "42"
click at [528, 322] on input"] "text" at bounding box center [542, 320] width 28 height 25
type input"] "42"
click at [528, 370] on input"] "text" at bounding box center [542, 367] width 28 height 25
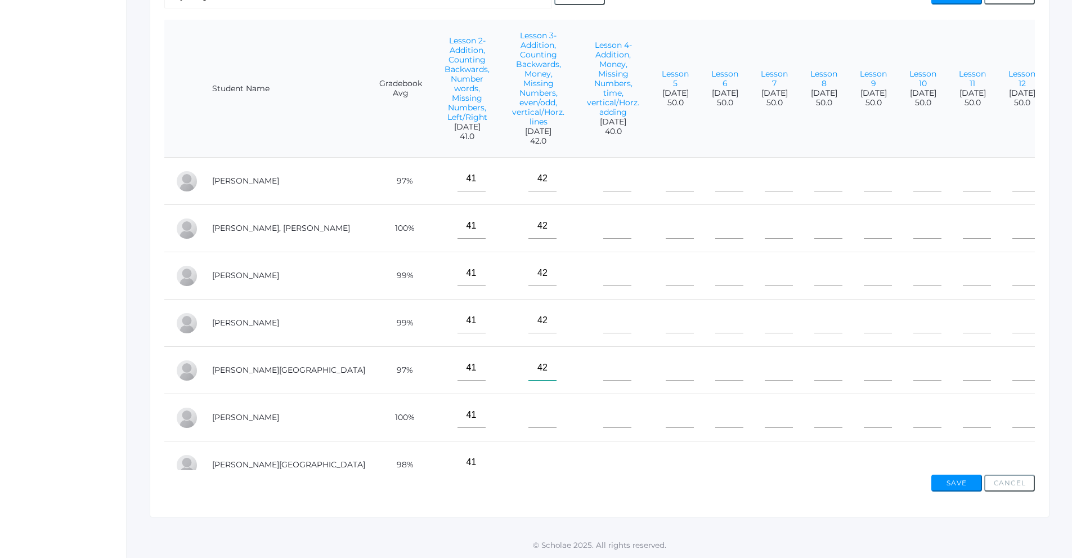
type input"] "42"
click at [528, 411] on input"] "text" at bounding box center [542, 414] width 28 height 25
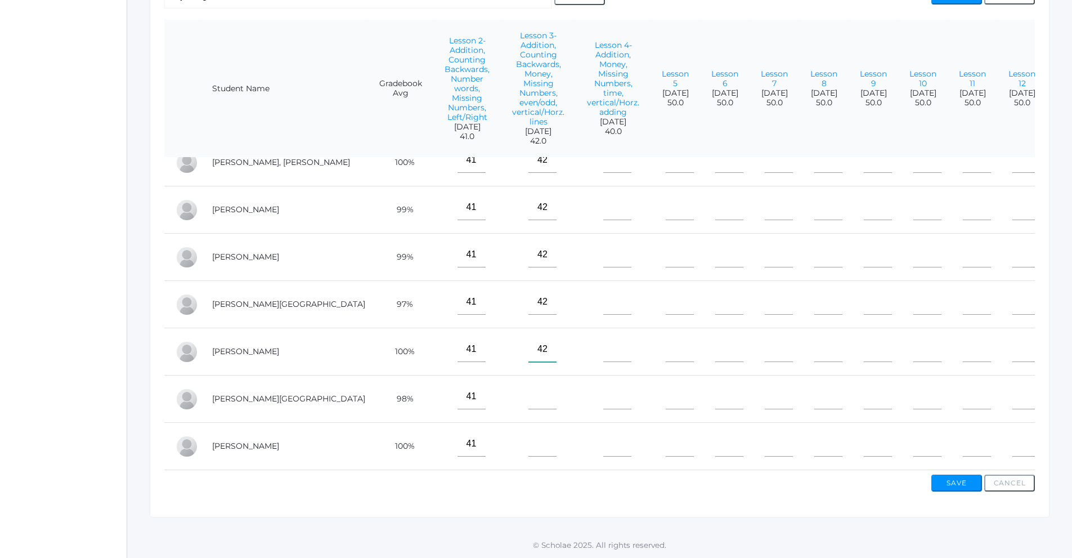
scroll to position [74, 0]
type input"] "42"
click at [528, 393] on input"] "text" at bounding box center [542, 396] width 28 height 25
type input"] "42"
click at [528, 431] on input"] "text" at bounding box center [542, 443] width 28 height 25
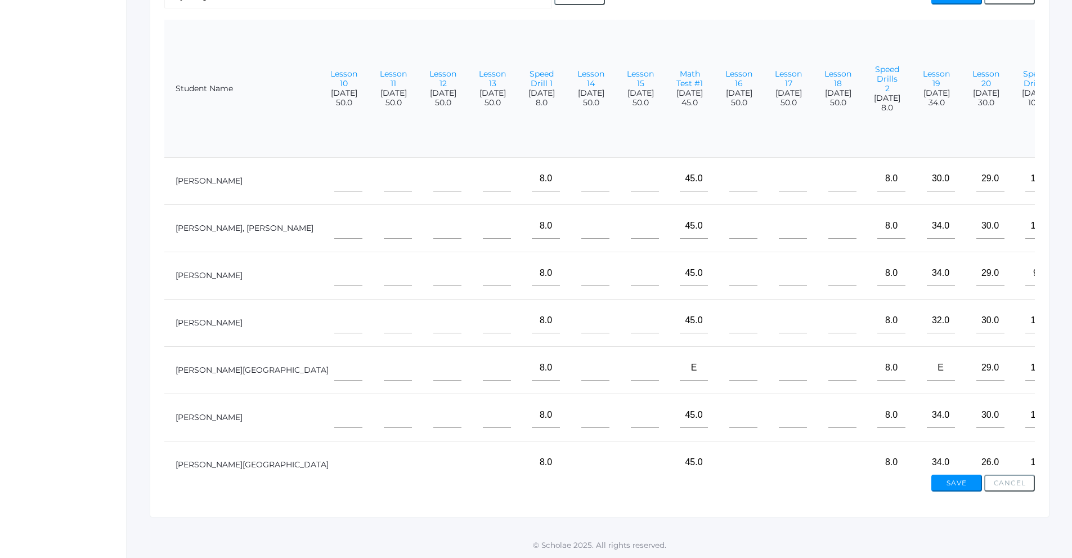
scroll to position [0, 679]
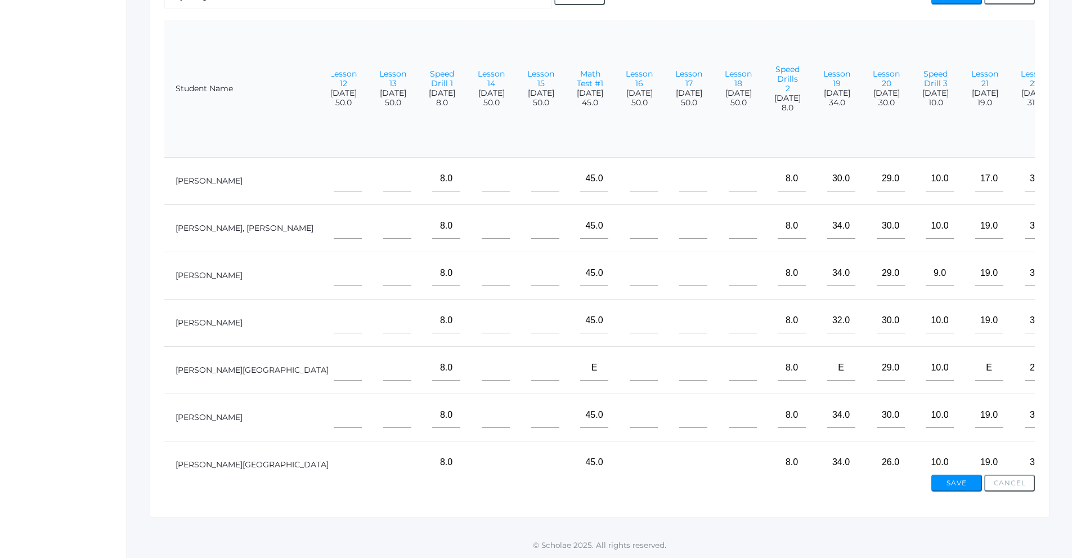
type input"] "42"
click at [1071, 330] on input"] "text" at bounding box center [1088, 320] width 28 height 25
type input"] "16"
click at [958, 487] on button "Save" at bounding box center [956, 482] width 51 height 17
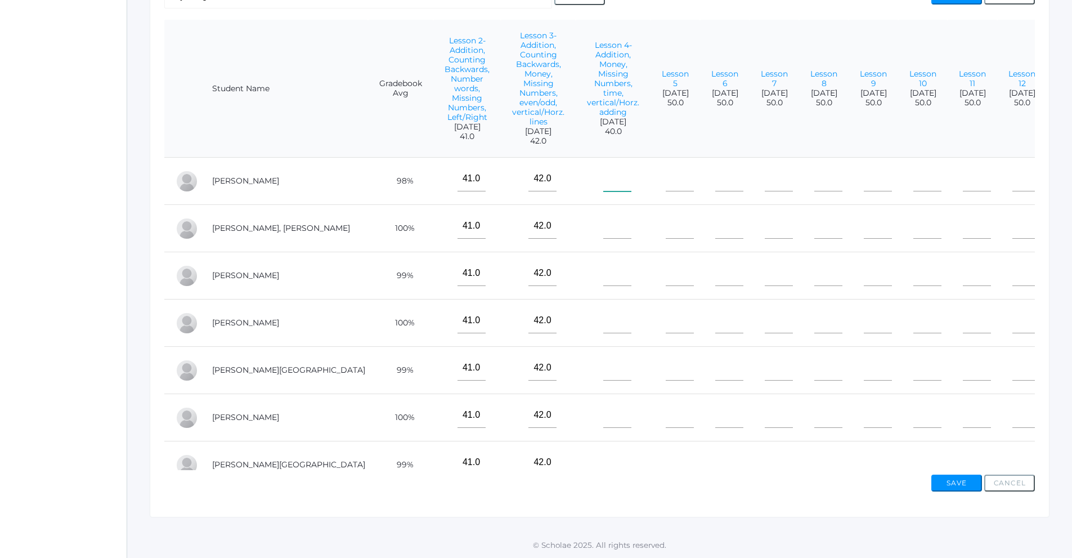
click at [603, 186] on input"] "text" at bounding box center [617, 178] width 28 height 25
type input"] "40"
click at [603, 225] on input"] "text" at bounding box center [617, 225] width 28 height 25
type input"] "40"
click at [603, 282] on input"] "text" at bounding box center [617, 273] width 28 height 25
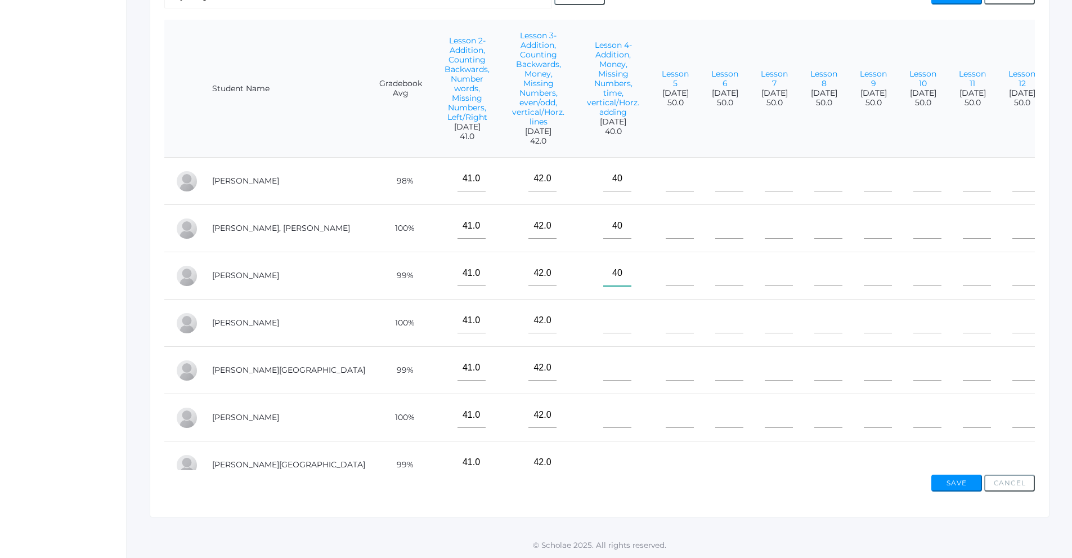
type input"] "40"
click at [603, 322] on input"] "text" at bounding box center [617, 320] width 28 height 25
type input"] "40"
click at [603, 357] on input"] "text" at bounding box center [617, 367] width 28 height 25
type input"] "40"
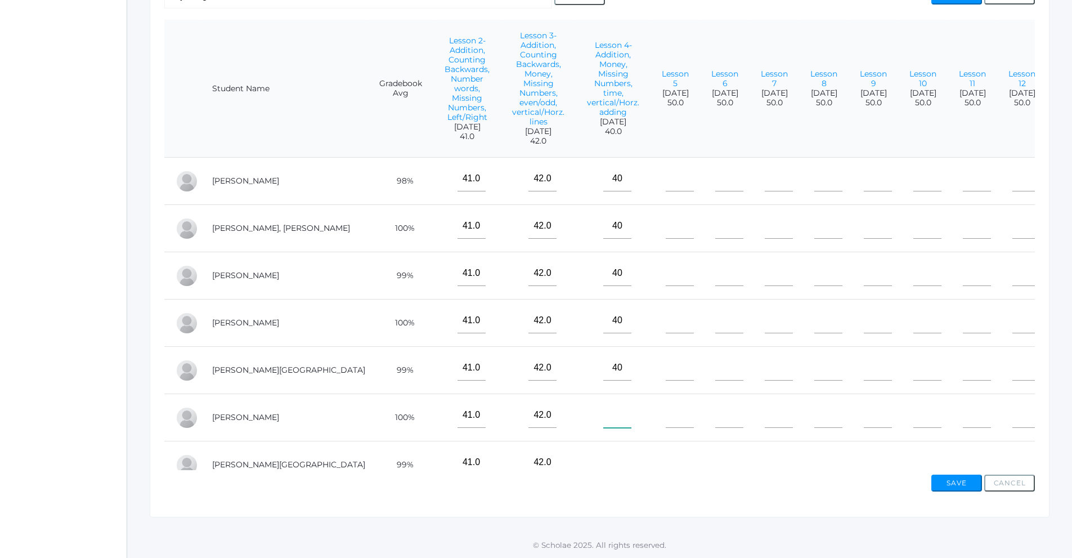
click at [603, 418] on input"] "text" at bounding box center [617, 414] width 28 height 25
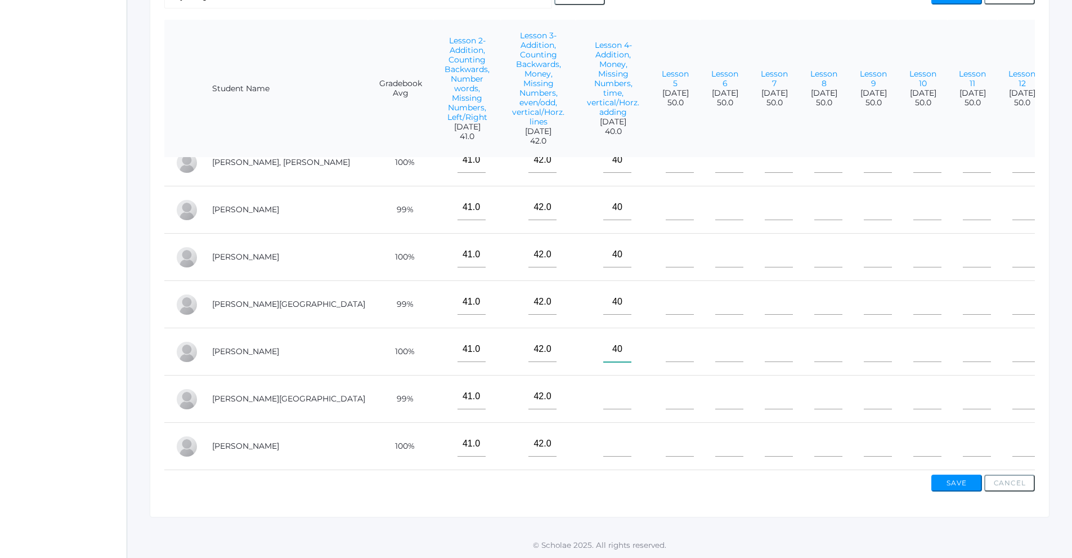
scroll to position [74, 0]
type input"] "40"
click at [603, 391] on input"] "text" at bounding box center [617, 396] width 28 height 25
type input"] "40"
click at [603, 432] on input"] "text" at bounding box center [617, 443] width 28 height 25
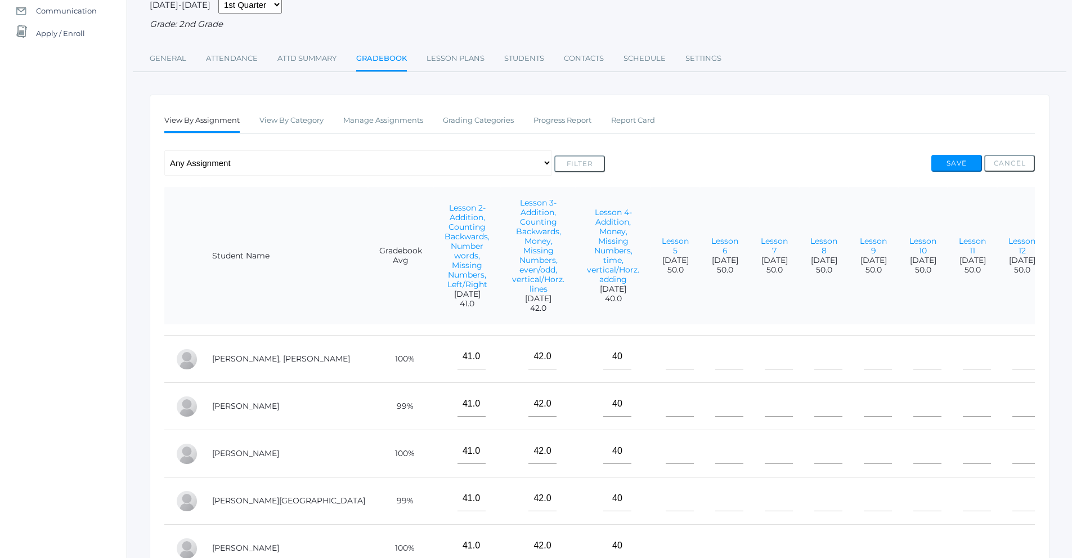
scroll to position [56, 0]
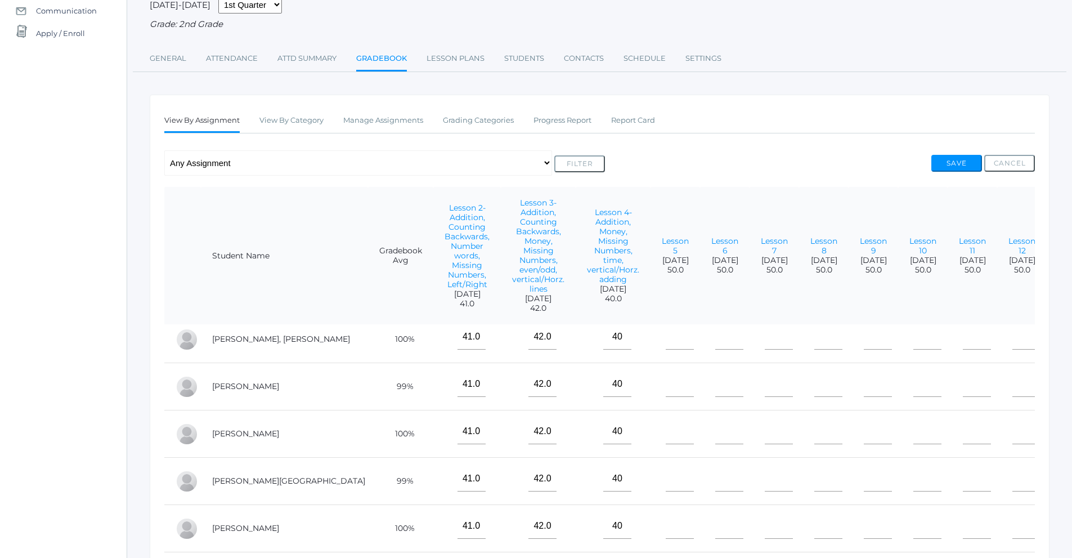
type input"] "40"
click at [962, 168] on button "Save" at bounding box center [956, 163] width 51 height 17
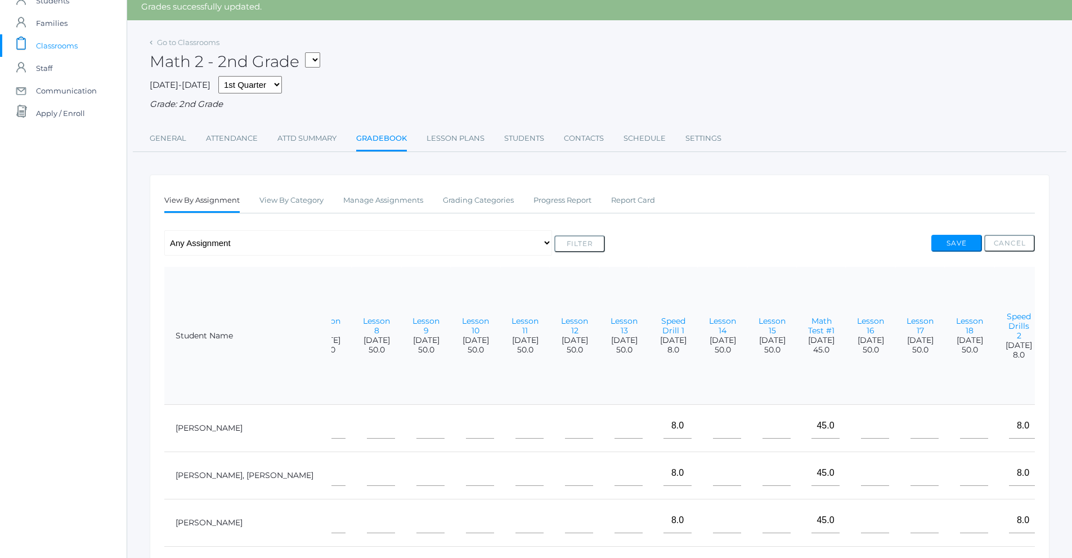
scroll to position [12, 0]
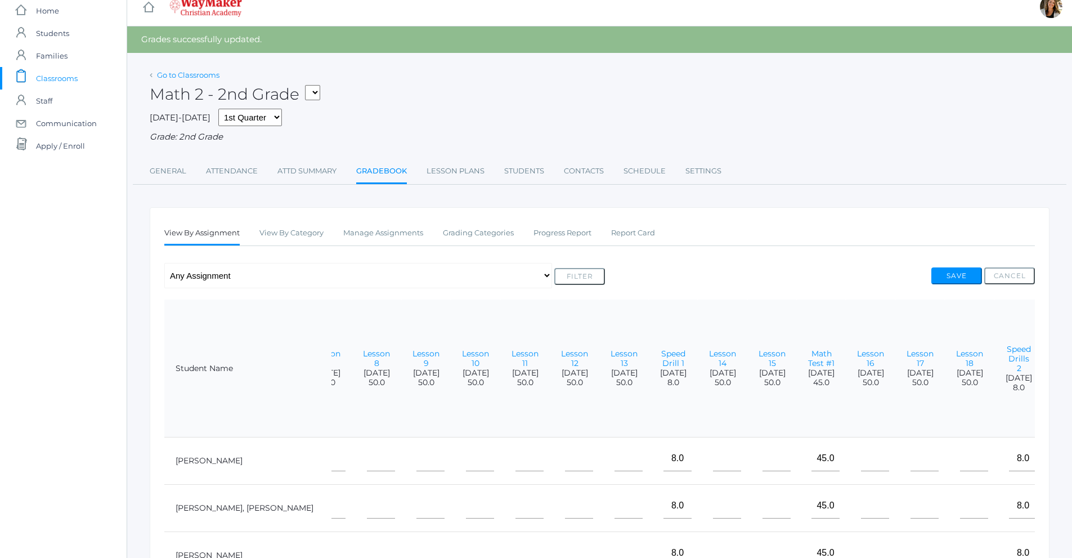
click at [215, 74] on link "Go to Classrooms" at bounding box center [188, 74] width 62 height 9
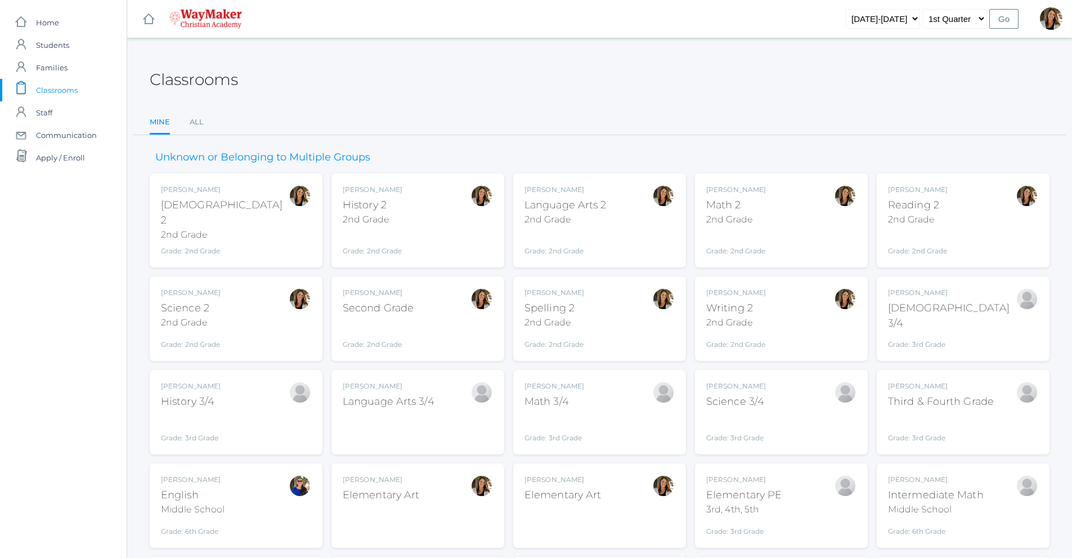
click at [577, 241] on div "Grade: 2nd Grade" at bounding box center [565, 243] width 82 height 25
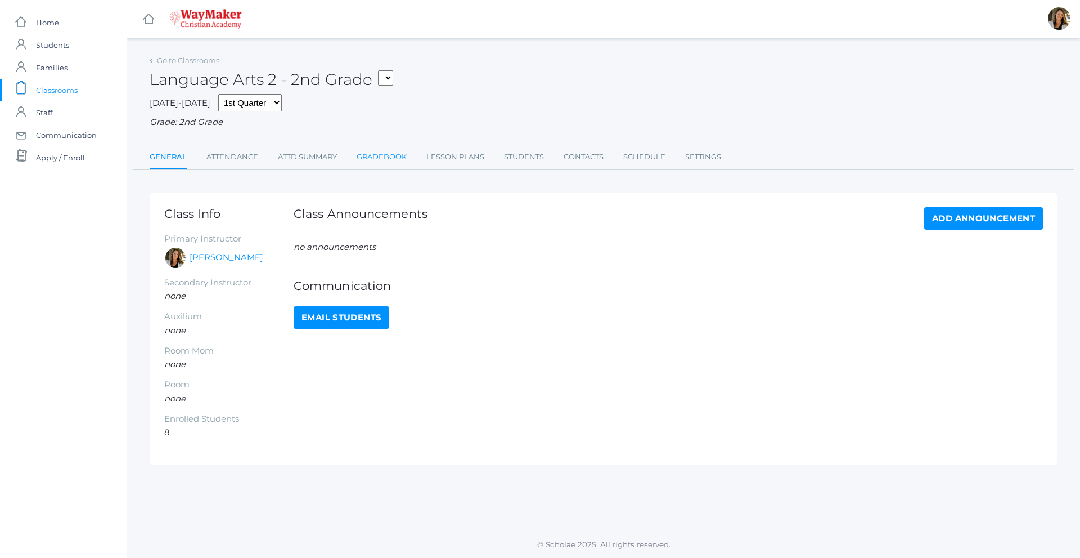
click at [380, 153] on link "Gradebook" at bounding box center [382, 157] width 50 height 23
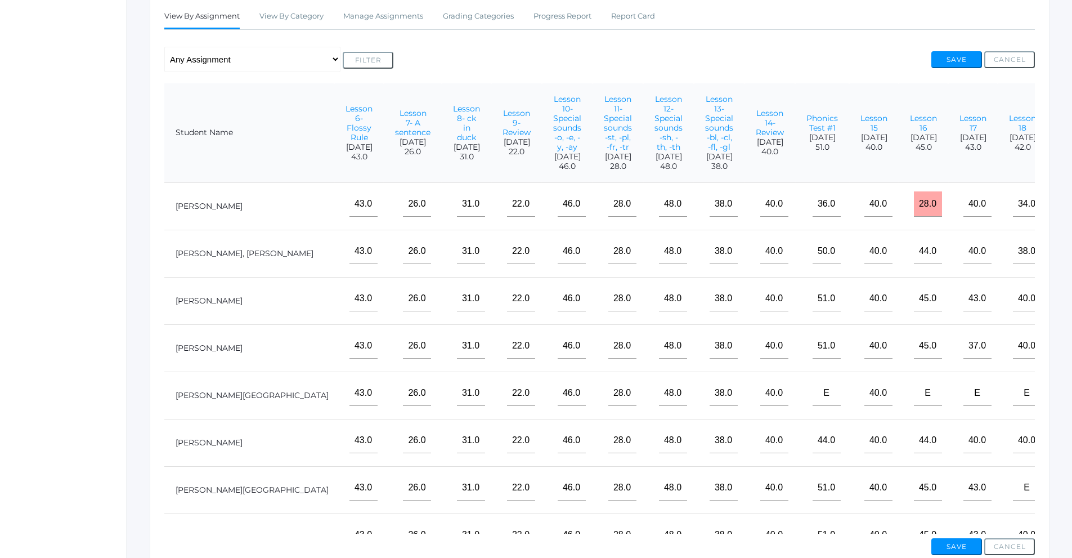
scroll to position [98, 0]
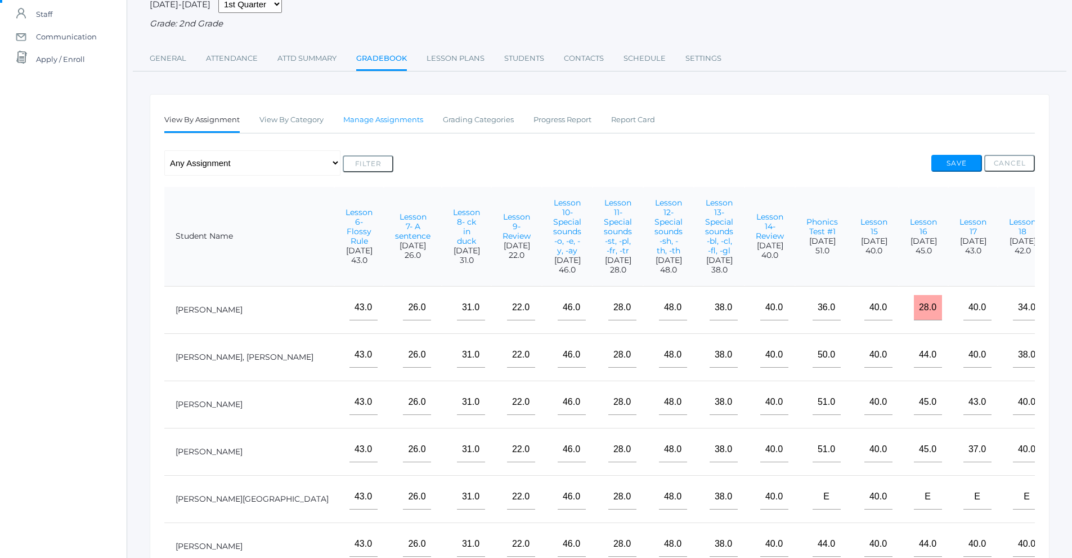
click at [382, 122] on link "Manage Assignments" at bounding box center [383, 120] width 80 height 23
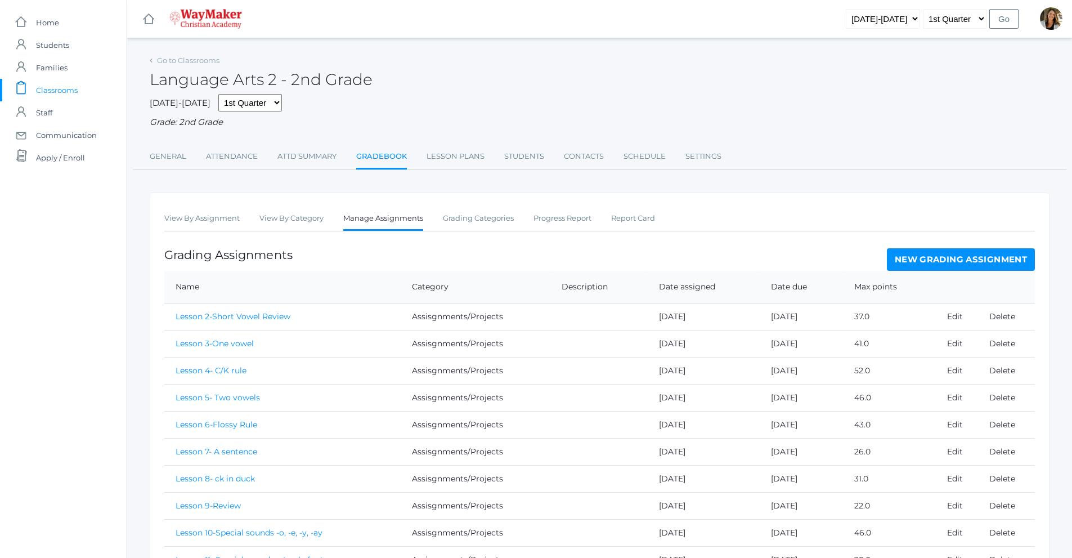
click at [1009, 261] on link "New Grading Assignment" at bounding box center [961, 259] width 148 height 23
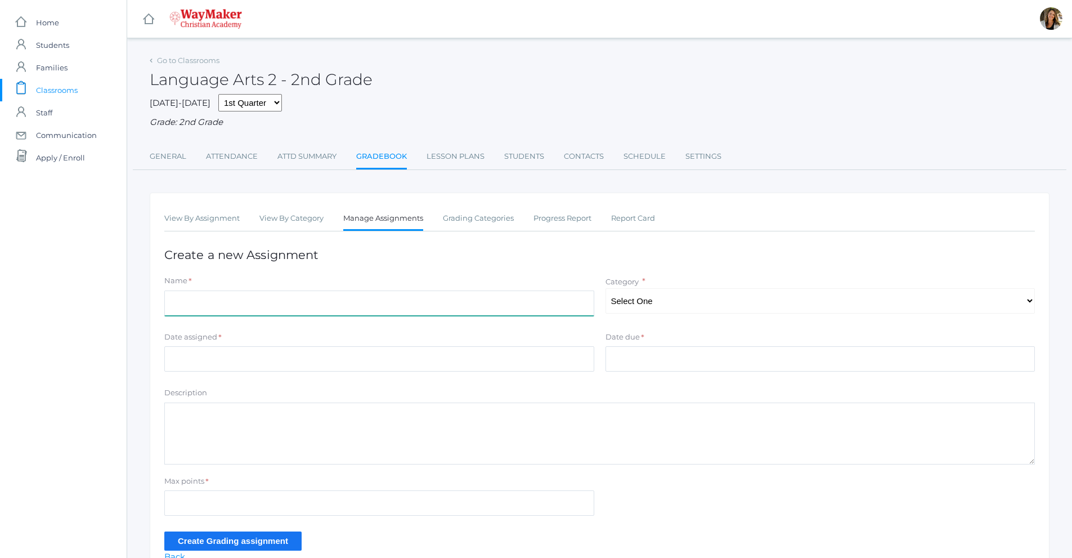
drag, startPoint x: 312, startPoint y: 301, endPoint x: 308, endPoint y: 294, distance: 8.3
click at [313, 300] on input "Name" at bounding box center [379, 302] width 430 height 25
type input "Lesson 20"
click at [690, 302] on select "Select One Participation Assisgnments/Projects Tests" at bounding box center [820, 300] width 430 height 25
select select "1184"
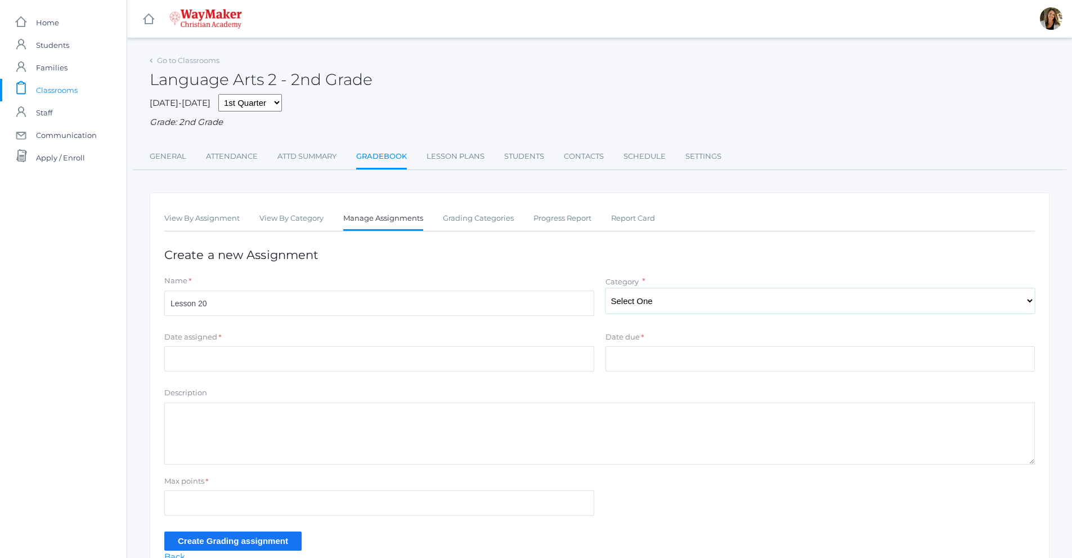
click at [605, 289] on select "Select One Participation Assisgnments/Projects Tests" at bounding box center [820, 300] width 430 height 25
click at [293, 361] on input "Date assigned" at bounding box center [379, 358] width 430 height 25
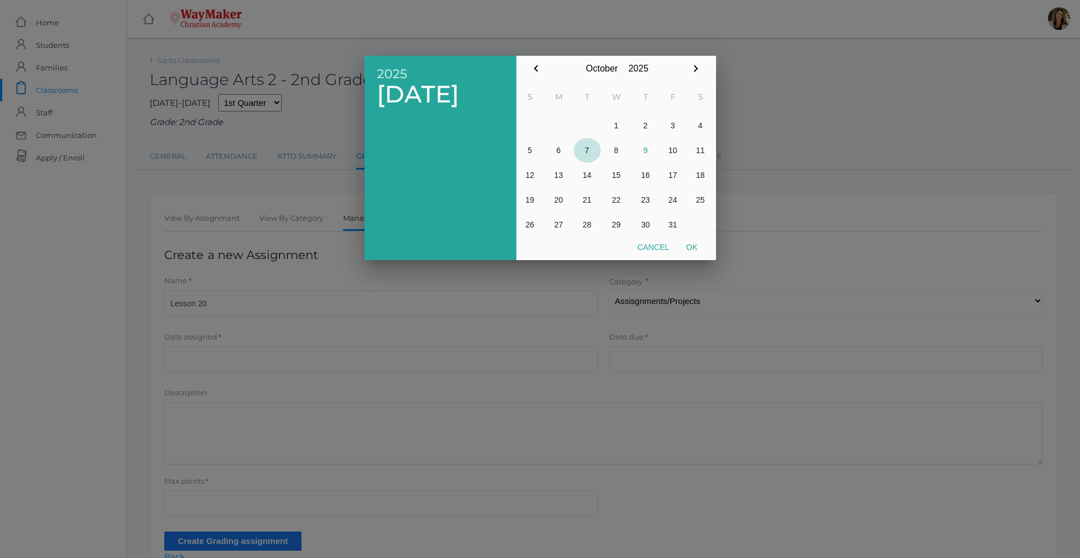
click at [594, 151] on button "7" at bounding box center [587, 150] width 27 height 25
click at [696, 250] on button "Ok" at bounding box center [692, 247] width 28 height 20
type input "[DATE]"
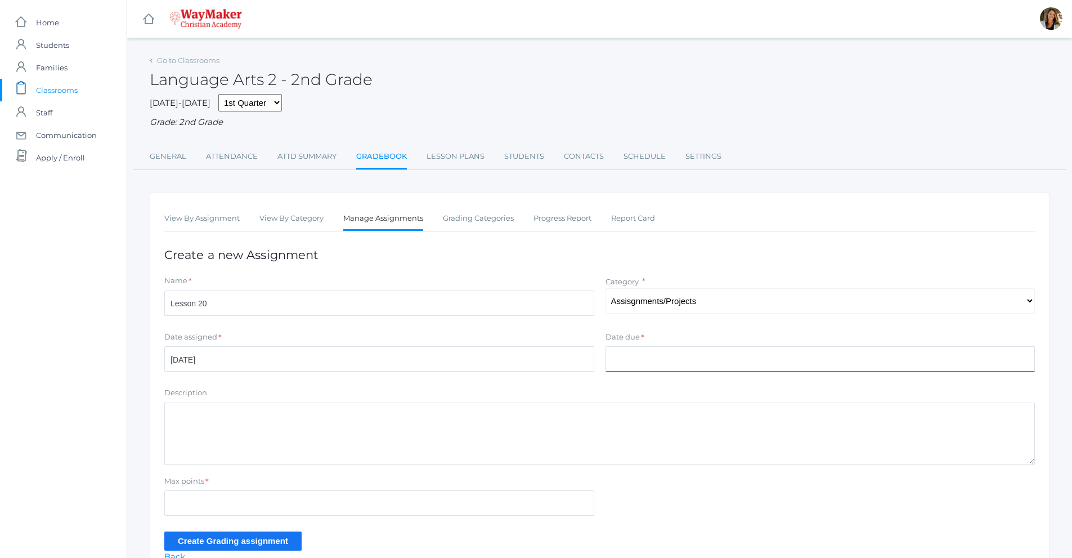
click at [641, 362] on input "Date due" at bounding box center [820, 358] width 430 height 25
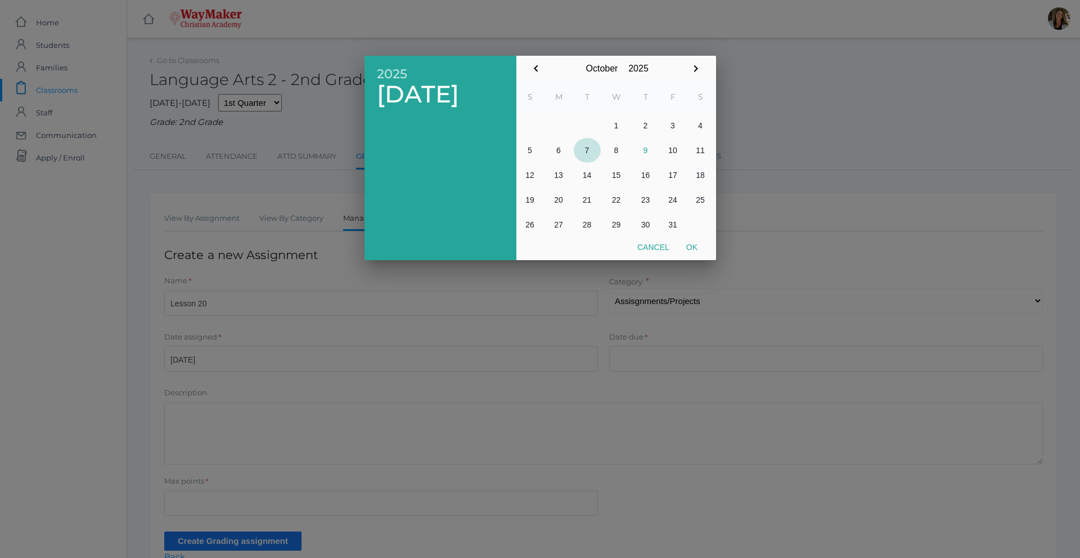
click at [592, 145] on button "7" at bounding box center [587, 150] width 27 height 25
click at [695, 253] on button "Ok" at bounding box center [692, 247] width 28 height 20
type input "[DATE]"
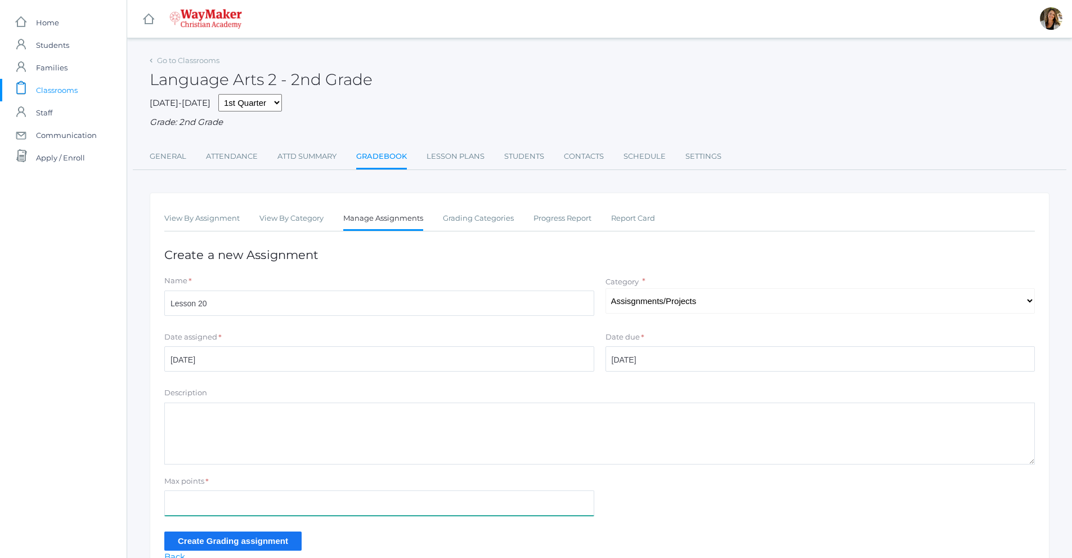
click at [220, 500] on input "Max points" at bounding box center [379, 502] width 430 height 25
type input "40"
click at [228, 550] on input "Create Grading assignment" at bounding box center [232, 540] width 137 height 19
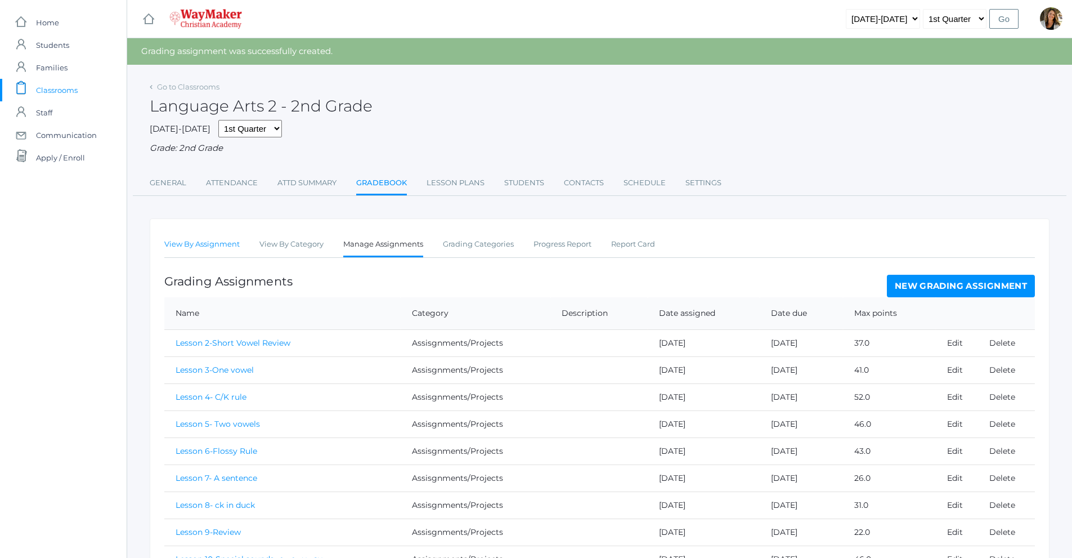
click at [217, 249] on link "View By Assignment" at bounding box center [201, 244] width 75 height 23
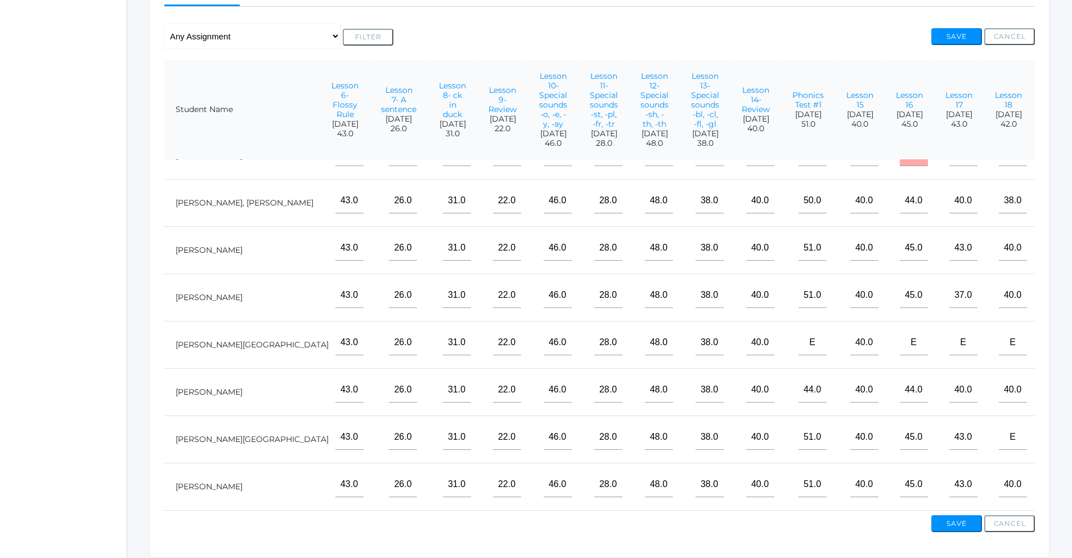
scroll to position [46, 348]
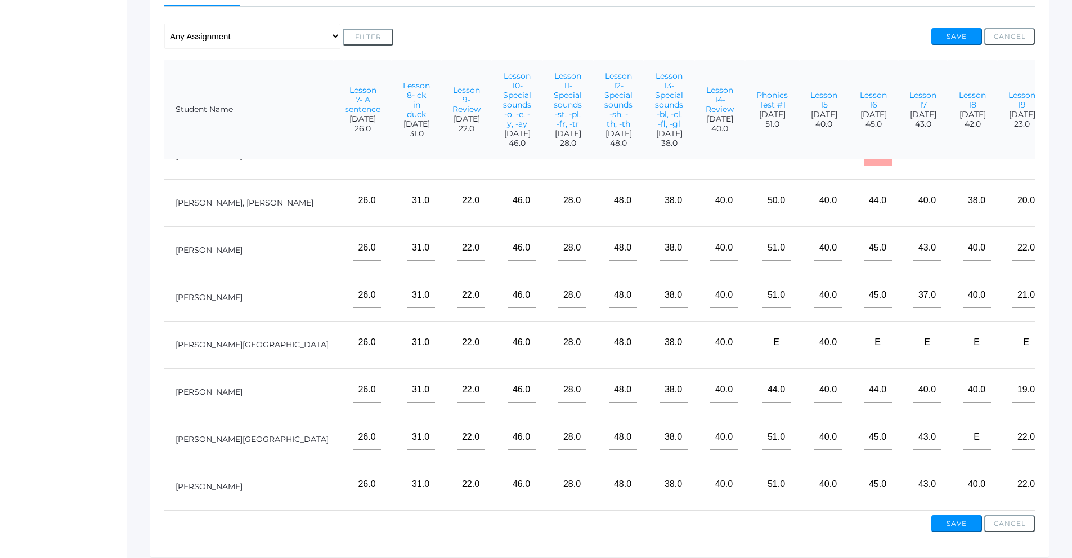
click at [1062, 195] on input"] "text" at bounding box center [1076, 200] width 28 height 25
type input"] "39"
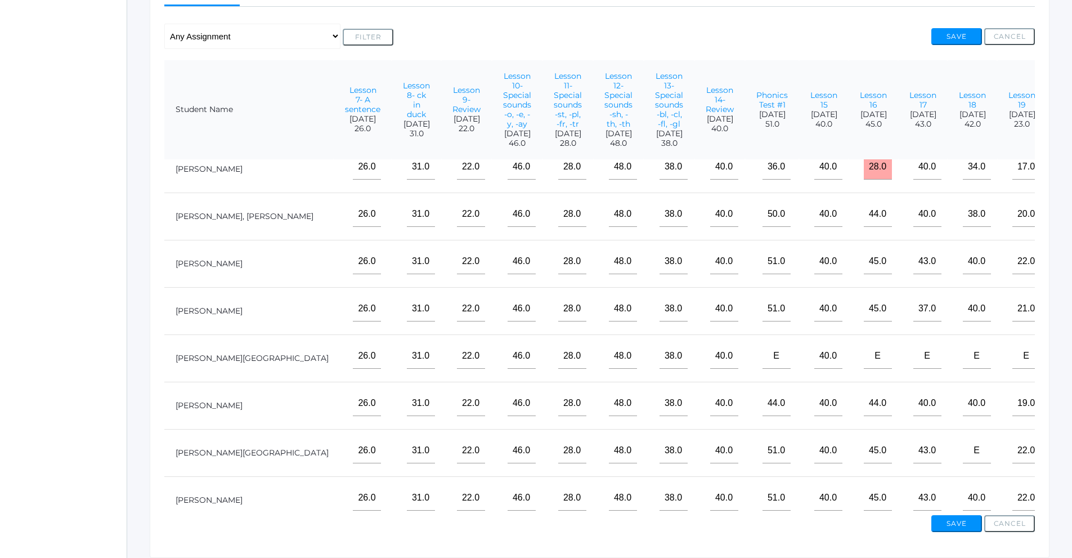
scroll to position [0, 348]
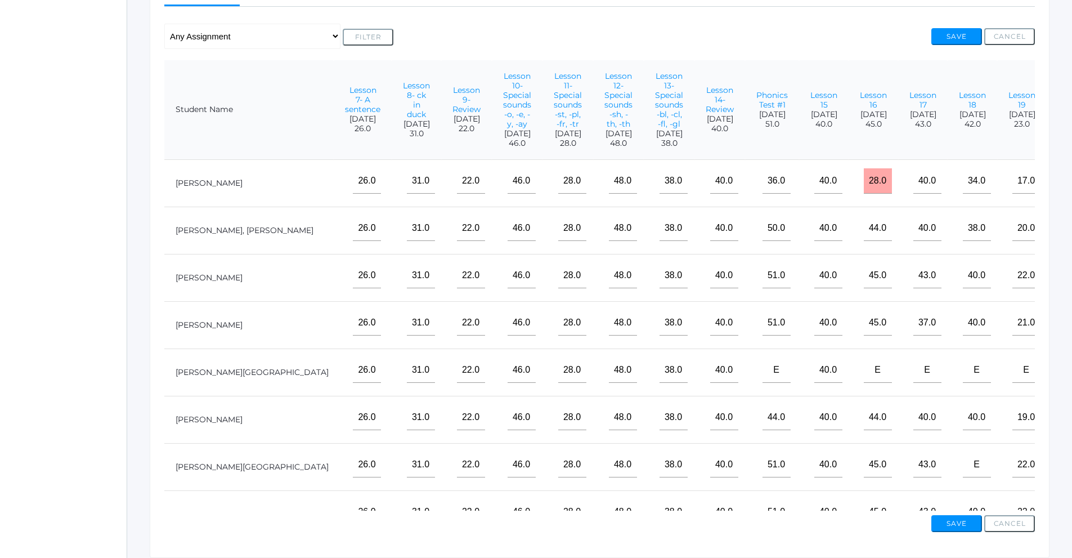
click at [1062, 240] on input"] "39" at bounding box center [1076, 227] width 28 height 25
drag, startPoint x: 1012, startPoint y: 241, endPoint x: 957, endPoint y: 244, distance: 54.7
click at [957, 244] on tr "Clyne, Sullivan 98% 37.0 41.0 52.0 46.0 43.0 26.0 31.0 22.0 46.0 28.0 48.0 38.0…" at bounding box center [456, 229] width 1280 height 47
click at [1062, 430] on input"] "text" at bounding box center [1076, 417] width 28 height 25
type input"] "39"
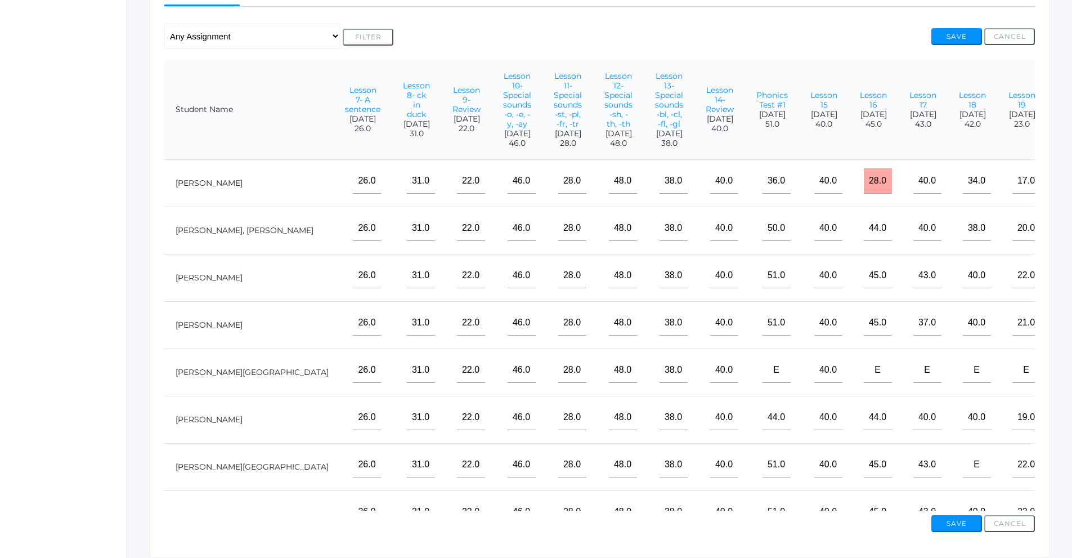
click at [1062, 194] on input"] "text" at bounding box center [1076, 180] width 28 height 25
type input"] "40"
click at [1062, 237] on input"] "text" at bounding box center [1076, 227] width 28 height 25
click at [1062, 329] on input"] "text" at bounding box center [1076, 322] width 28 height 25
type input"] "37"
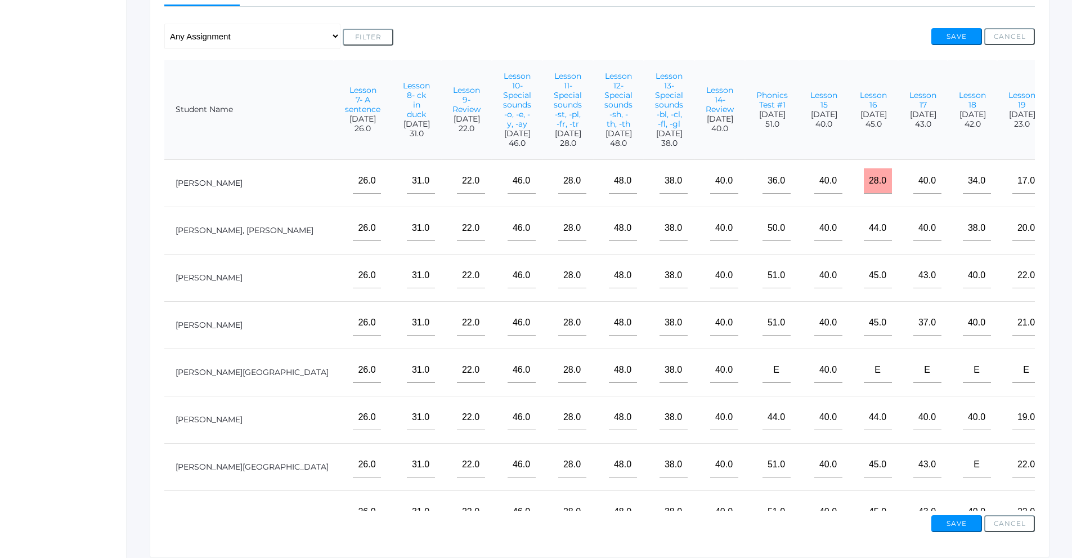
click at [1062, 241] on input"] "text" at bounding box center [1076, 227] width 28 height 25
type input"] "38"
click at [1062, 288] on input"] "text" at bounding box center [1076, 275] width 28 height 25
type input"] "40"
click at [1062, 477] on input"] "text" at bounding box center [1076, 464] width 28 height 25
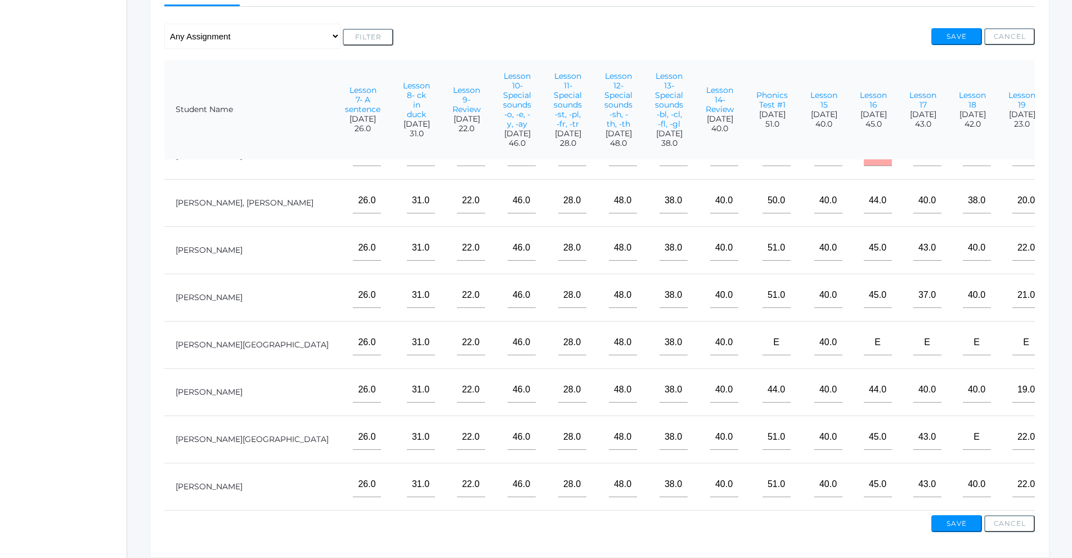
scroll to position [46, 348]
type input"] "40"
click at [1062, 477] on input"] "text" at bounding box center [1076, 484] width 28 height 25
type input"] "40"
click at [1062, 345] on input"] "text" at bounding box center [1076, 342] width 28 height 25
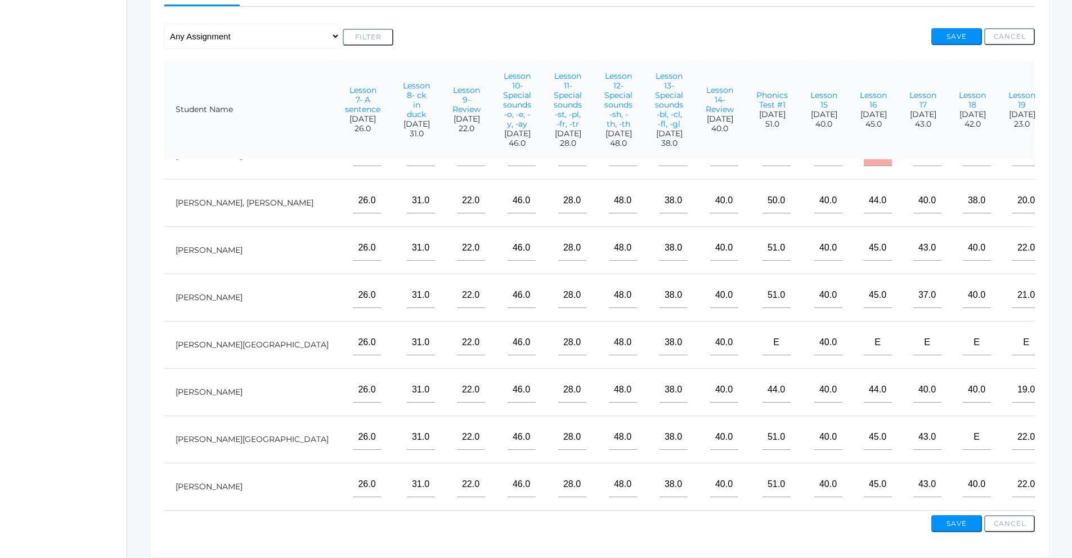
type input"] "h"
type input"] "e"
click at [971, 31] on button "Save" at bounding box center [956, 36] width 51 height 17
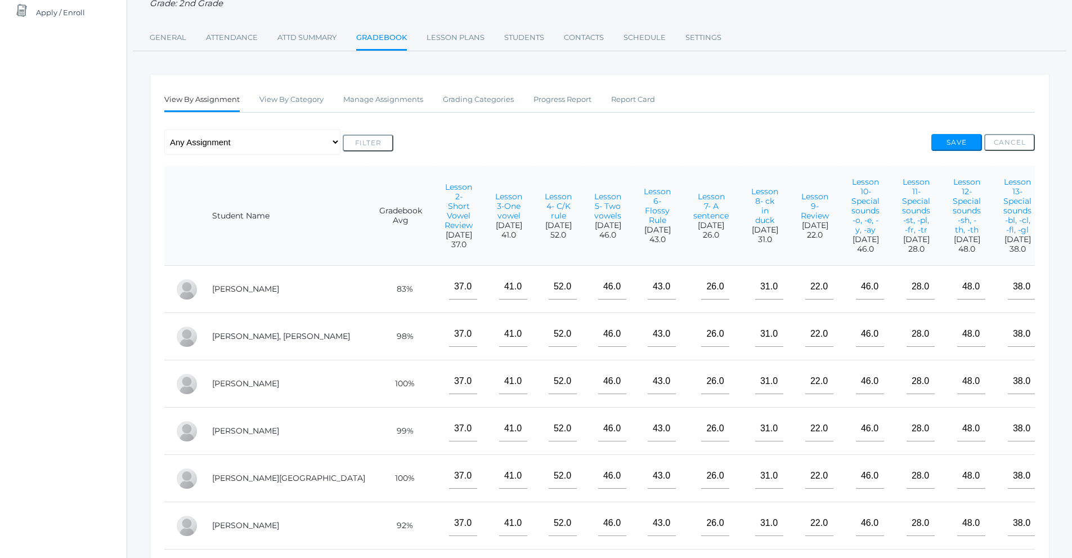
scroll to position [124, 0]
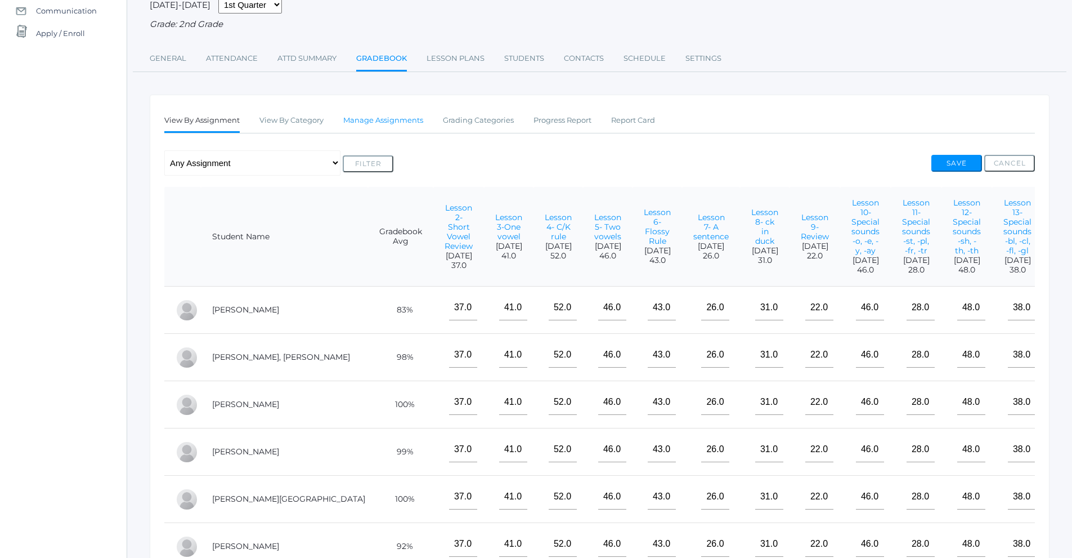
click at [421, 120] on link "Manage Assignments" at bounding box center [383, 120] width 80 height 23
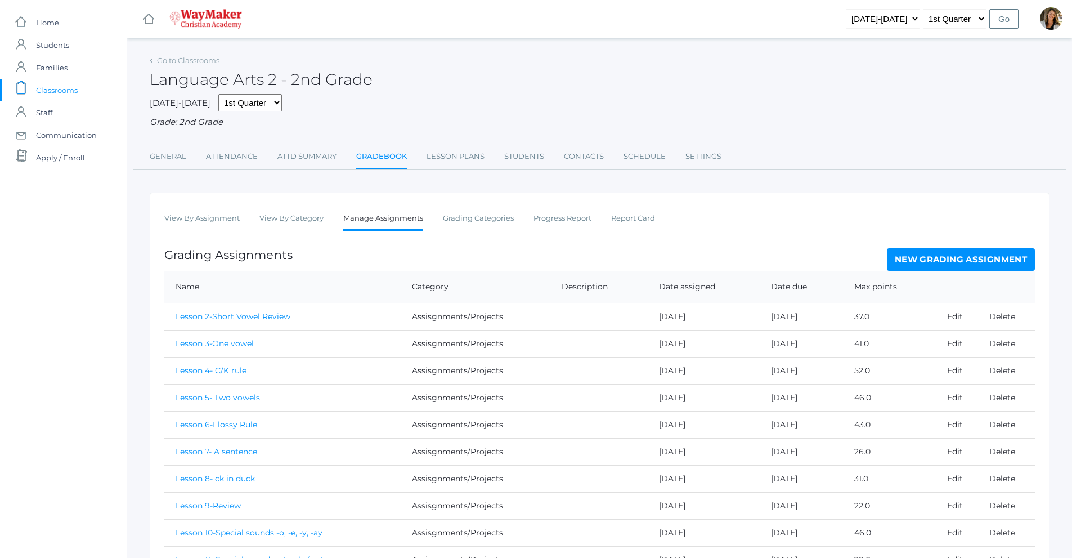
click at [909, 263] on link "New Grading Assignment" at bounding box center [961, 259] width 148 height 23
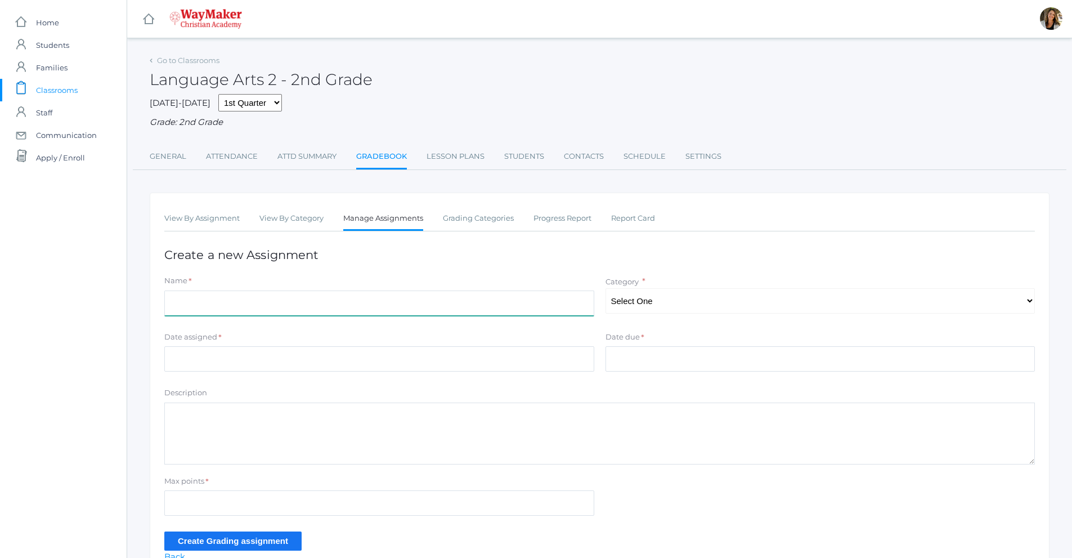
click at [203, 300] on input "Name" at bounding box center [379, 302] width 430 height 25
type input "Lesson 21"
click at [654, 302] on select "Select One Participation Assisgnments/Projects Tests" at bounding box center [820, 300] width 430 height 25
select select "1184"
click at [605, 289] on select "Select One Participation Assisgnments/Projects Tests" at bounding box center [820, 300] width 430 height 25
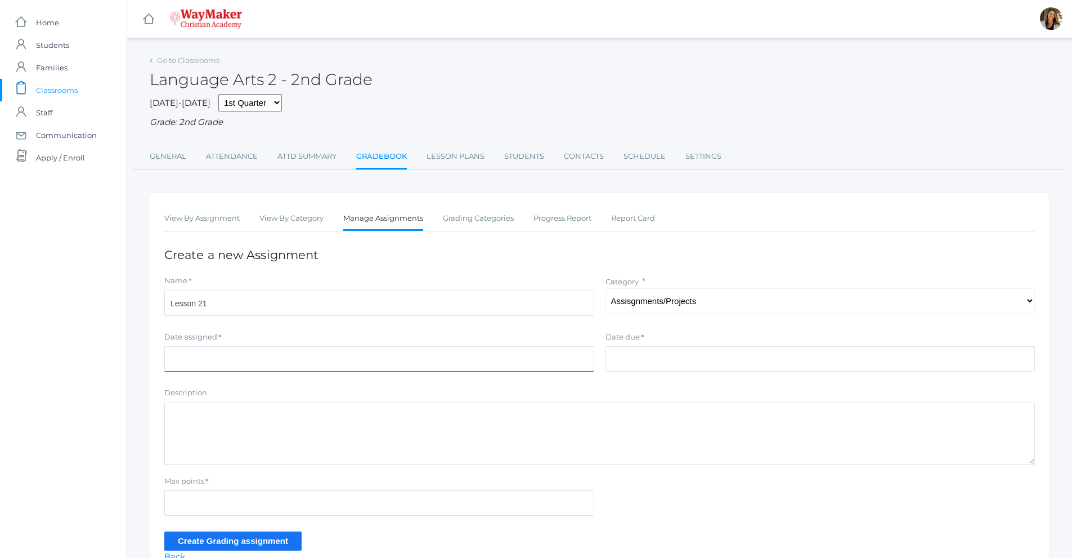
click at [347, 354] on input "Date assigned" at bounding box center [379, 358] width 430 height 25
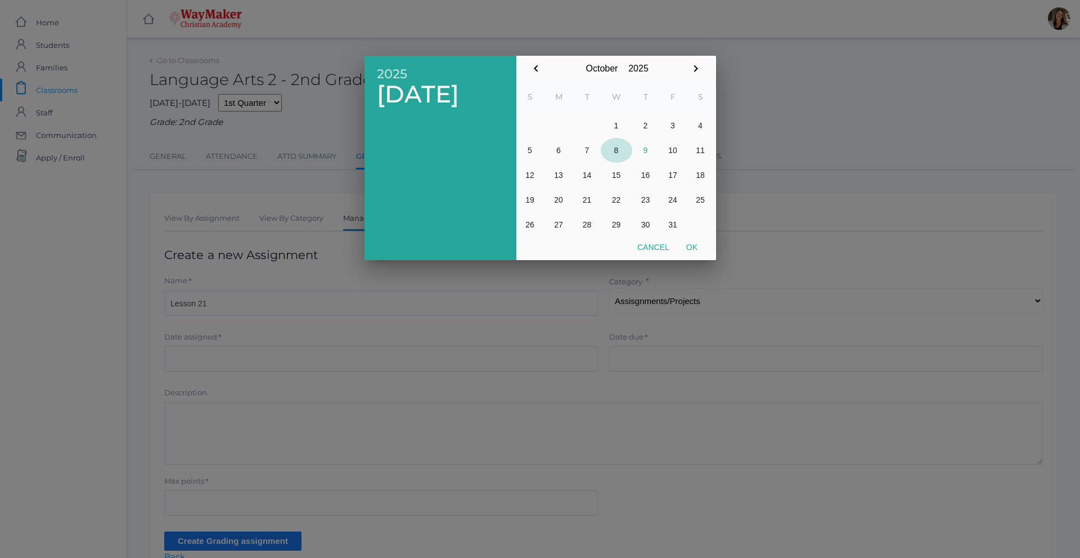
click at [617, 151] on button "8" at bounding box center [617, 150] width 32 height 25
click at [691, 248] on button "Ok" at bounding box center [692, 247] width 28 height 20
type input "[DATE]"
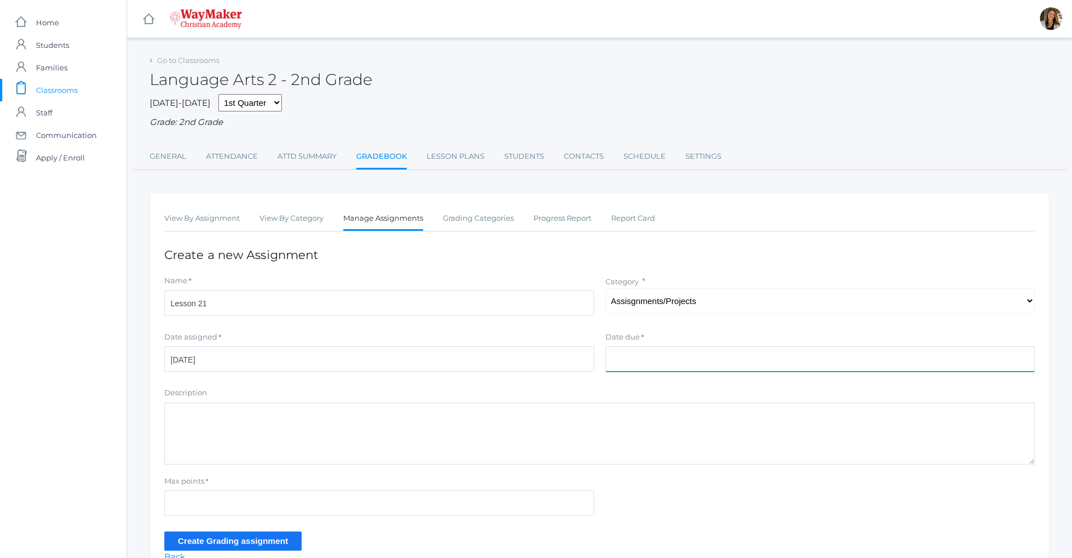
click at [612, 357] on input "Date due" at bounding box center [820, 358] width 430 height 25
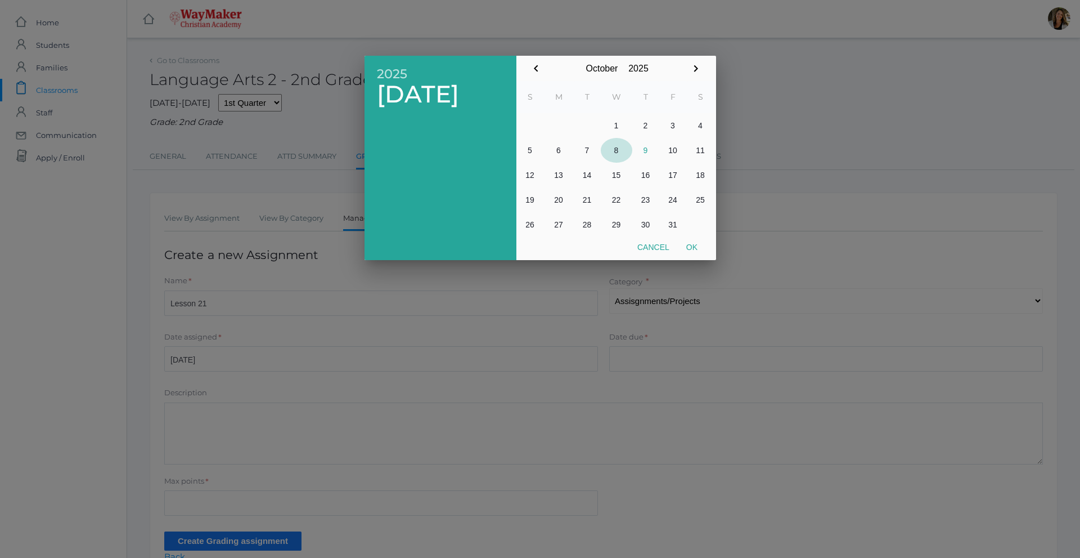
click at [614, 154] on button "8" at bounding box center [617, 150] width 32 height 25
click at [688, 243] on button "Ok" at bounding box center [692, 247] width 28 height 20
type input "[DATE]"
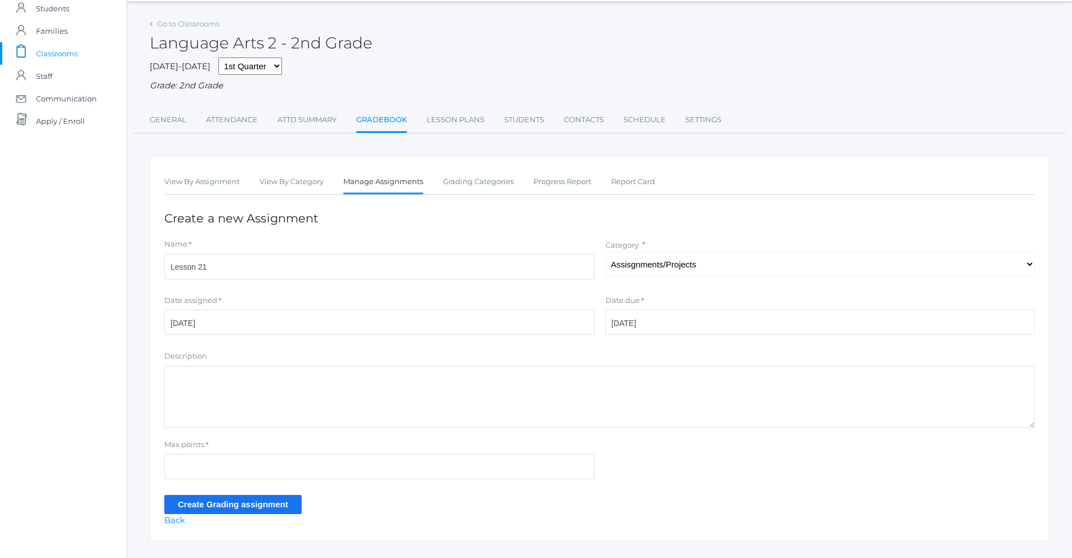
scroll to position [62, 0]
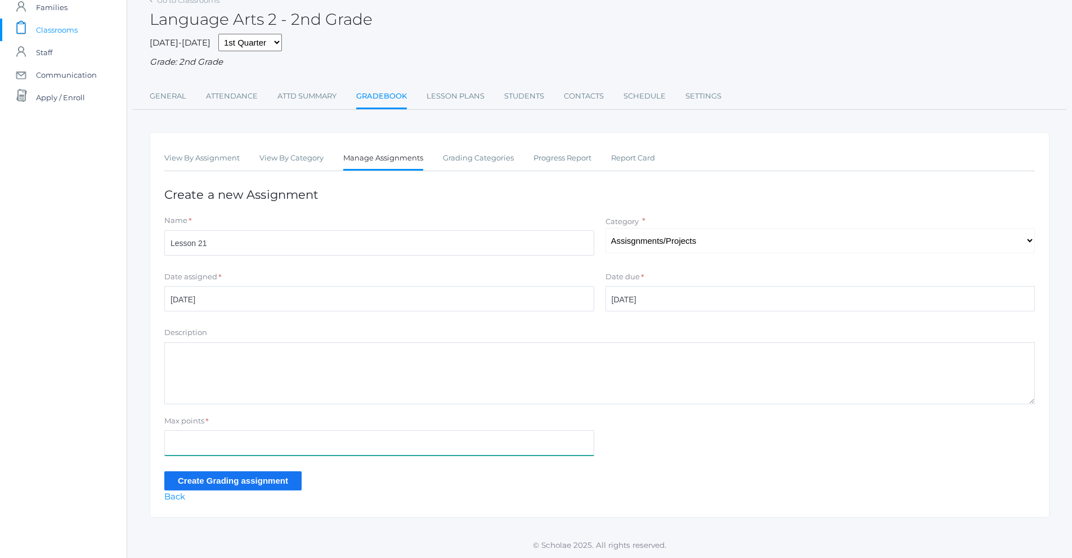
click at [226, 448] on input "Max points" at bounding box center [379, 442] width 430 height 25
type input "27"
click at [244, 490] on div "View By Assignment View By Category Manage Assignments Grading Categories Progr…" at bounding box center [600, 324] width 900 height 385
click at [245, 484] on input "Create Grading assignment" at bounding box center [232, 480] width 137 height 19
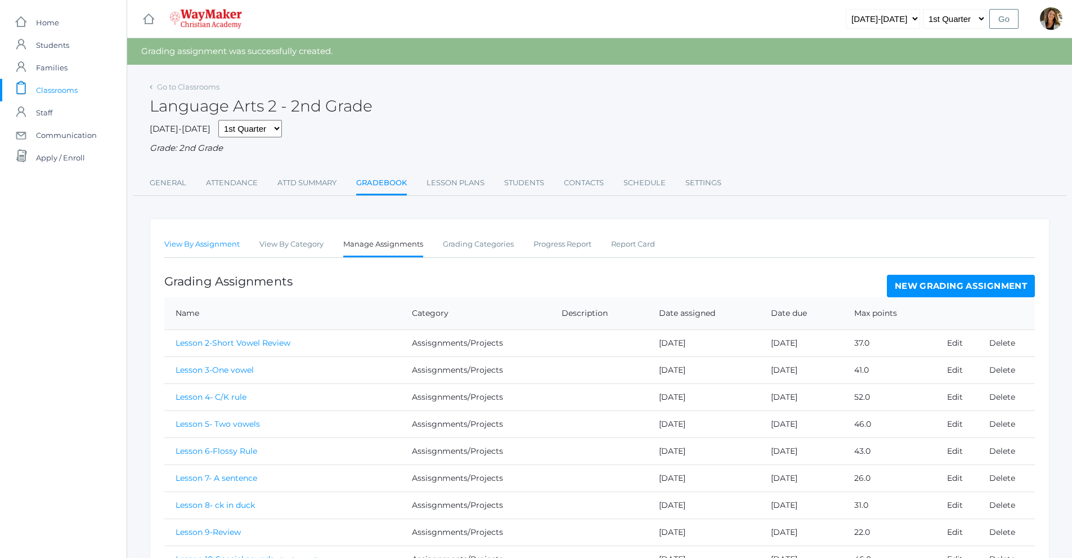
click at [195, 250] on link "View By Assignment" at bounding box center [201, 244] width 75 height 23
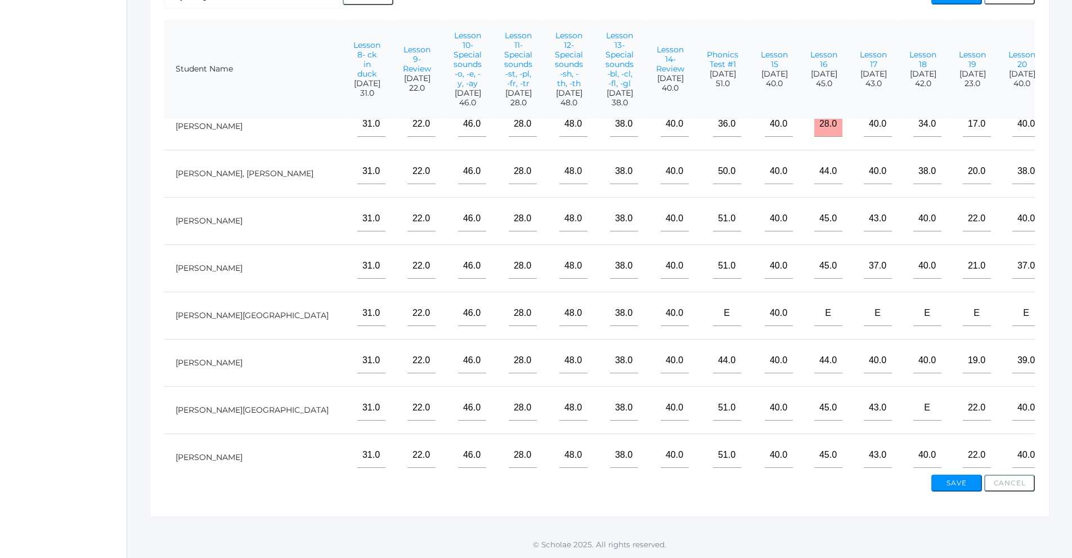
scroll to position [0, 398]
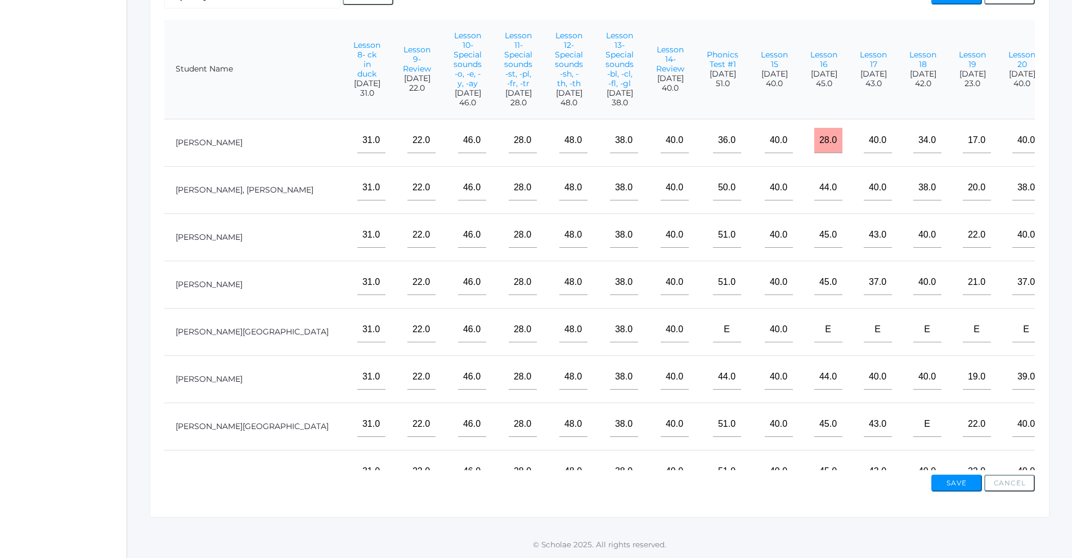
click at [1062, 153] on input"] "text" at bounding box center [1076, 140] width 28 height 25
type input"] "21"
click at [1047, 307] on td at bounding box center [1072, 284] width 50 height 47
click at [1062, 291] on input"] "text" at bounding box center [1076, 282] width 28 height 25
type input"] "27"
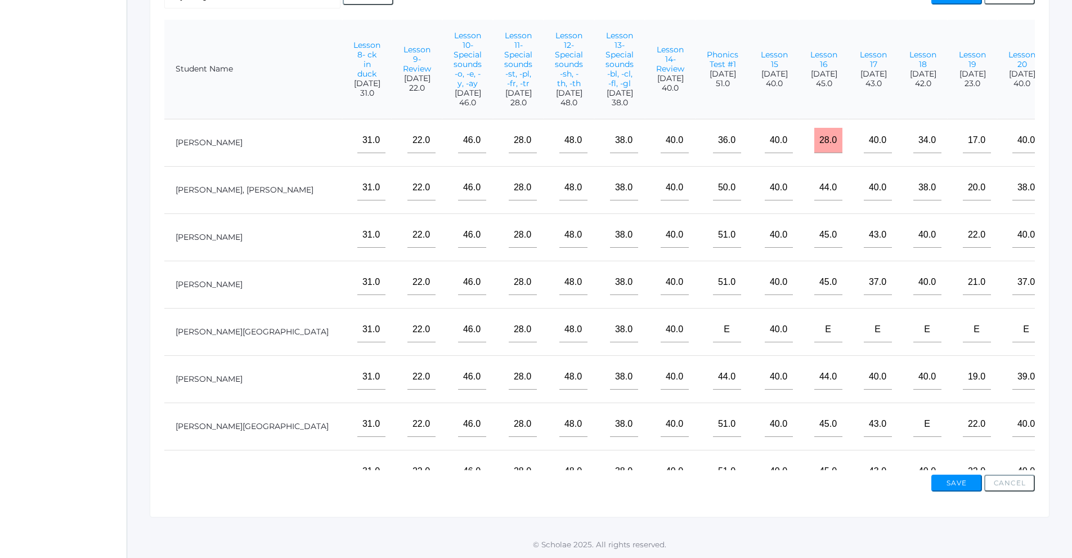
click at [1062, 437] on input"] "text" at bounding box center [1076, 423] width 28 height 25
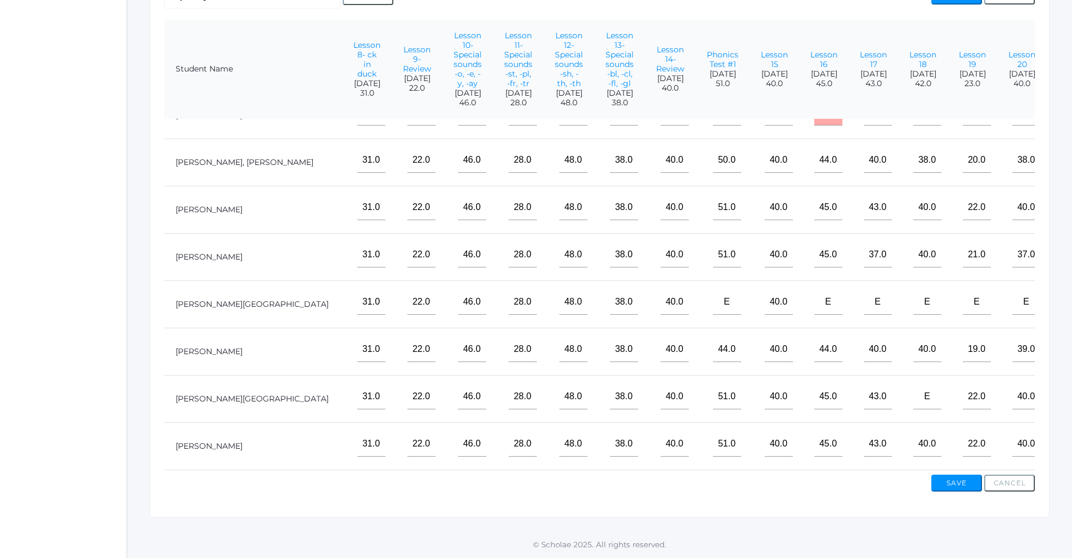
scroll to position [46, 398]
click at [1062, 432] on input"] "text" at bounding box center [1076, 443] width 28 height 25
type input"] "27"
click at [1062, 353] on input"] "text" at bounding box center [1076, 348] width 28 height 25
type input"] "22"
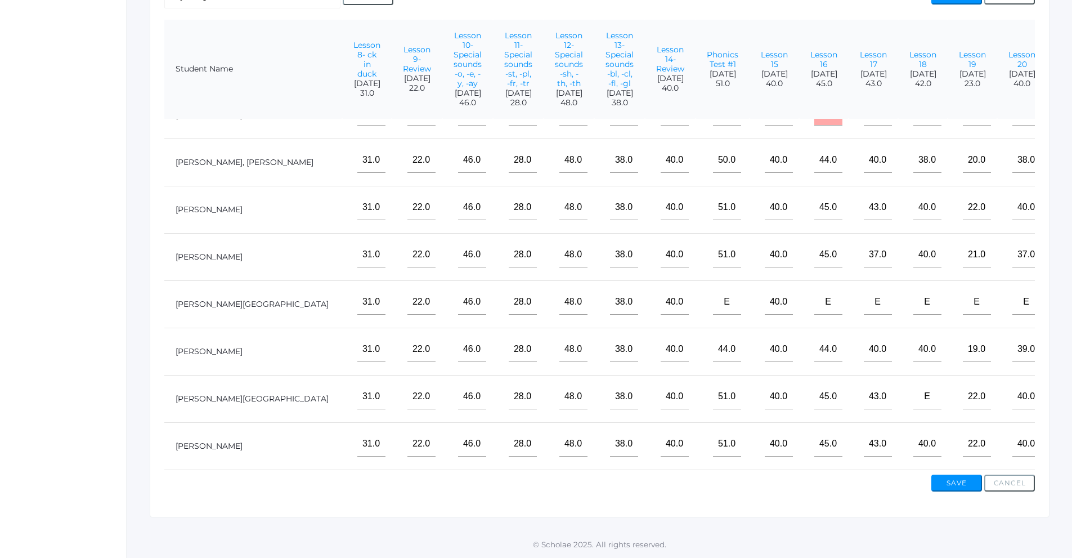
click at [1062, 195] on input"] "text" at bounding box center [1076, 207] width 28 height 25
type input"] "27"
click at [1062, 290] on input"] "text" at bounding box center [1076, 301] width 28 height 25
type input"] "e"
click at [1062, 156] on input"] "text" at bounding box center [1076, 159] width 28 height 25
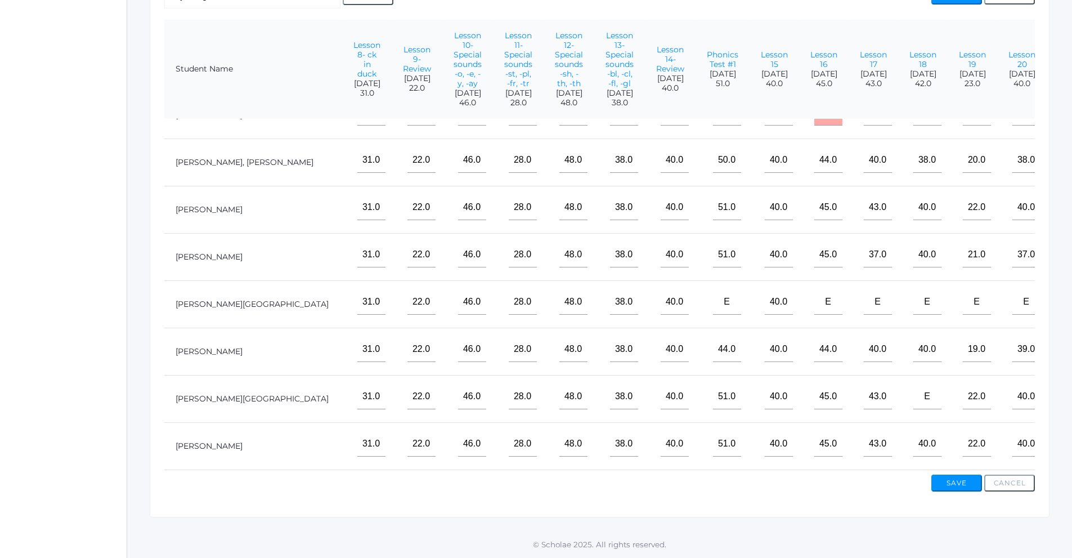
type input"] "25"
click at [1062, 392] on input"] "text" at bounding box center [1076, 396] width 28 height 25
type input"] "26"
click at [968, 484] on button "Save" at bounding box center [956, 482] width 51 height 17
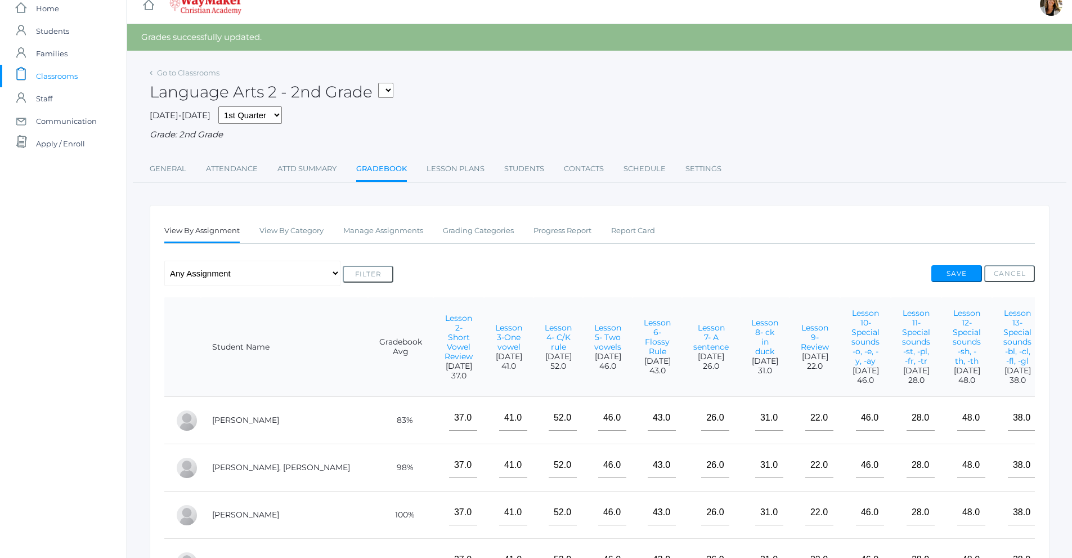
scroll to position [12, 0]
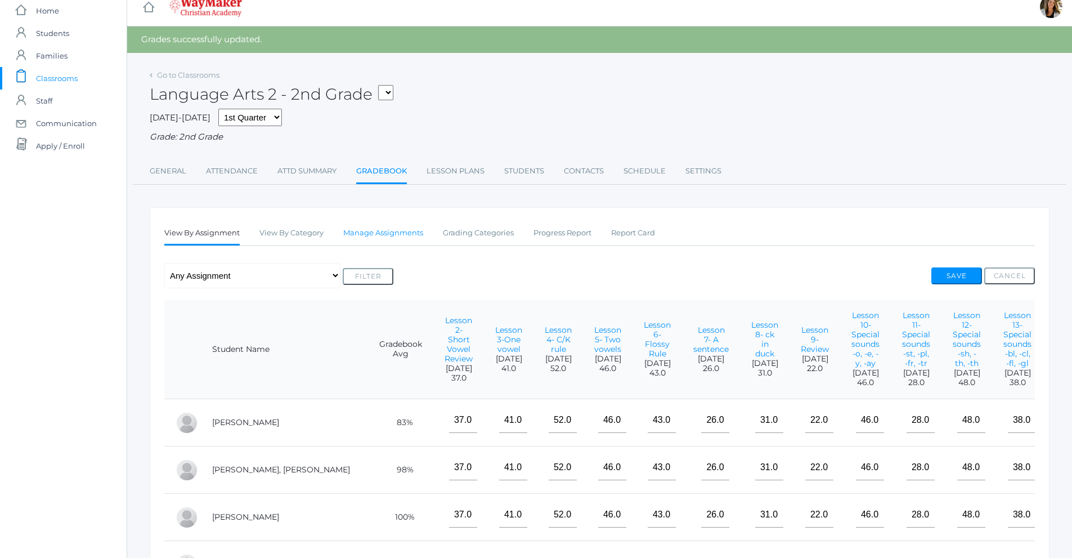
click at [404, 234] on link "Manage Assignments" at bounding box center [383, 233] width 80 height 23
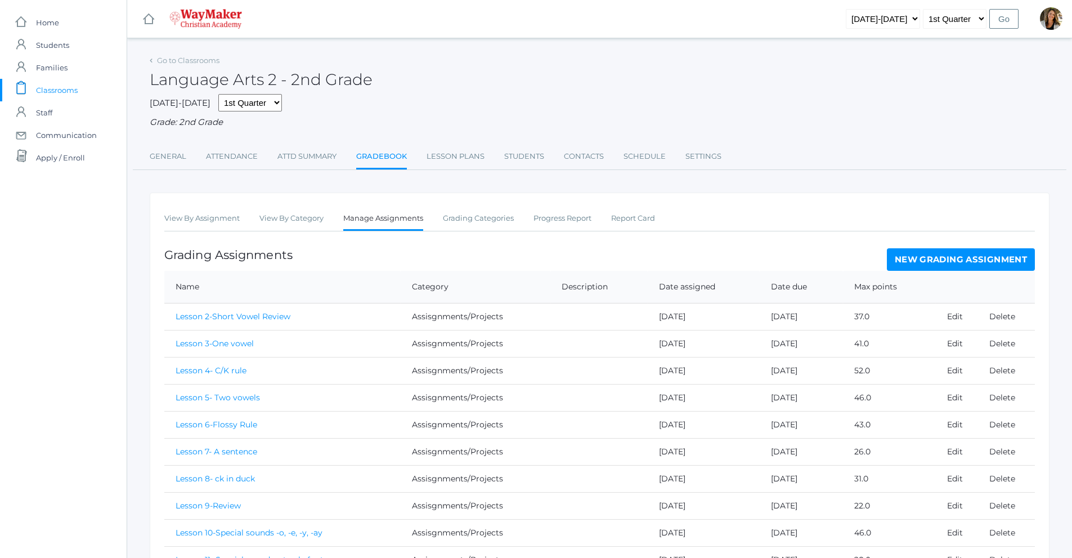
click at [926, 261] on link "New Grading Assignment" at bounding box center [961, 259] width 148 height 23
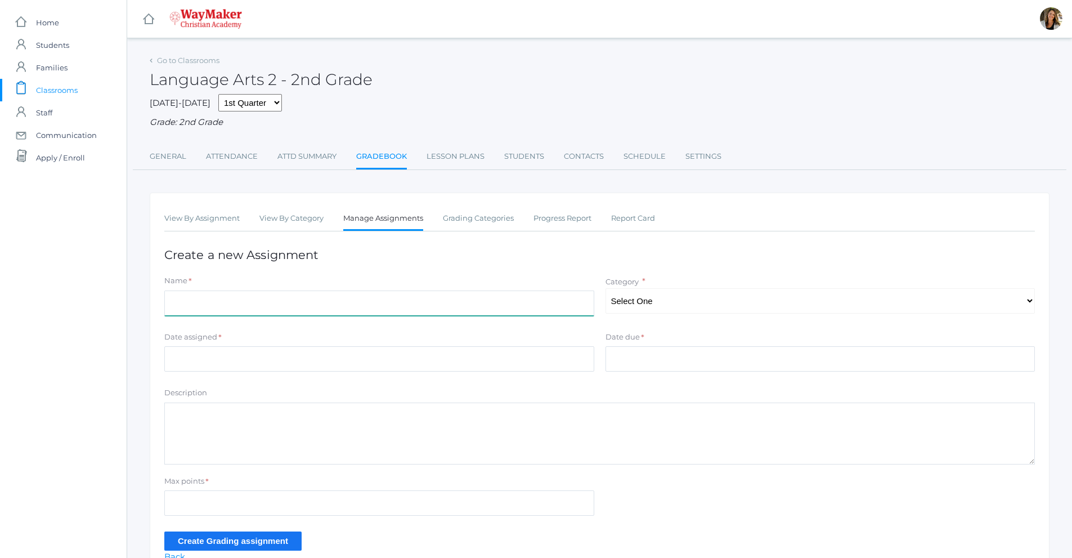
click at [570, 312] on input "Name" at bounding box center [379, 302] width 430 height 25
type input "Lesson 22"
click at [874, 302] on select "Select One Participation Assisgnments/Projects Tests" at bounding box center [820, 300] width 430 height 25
select select "1184"
click at [605, 289] on select "Select One Participation Assisgnments/Projects Tests" at bounding box center [820, 300] width 430 height 25
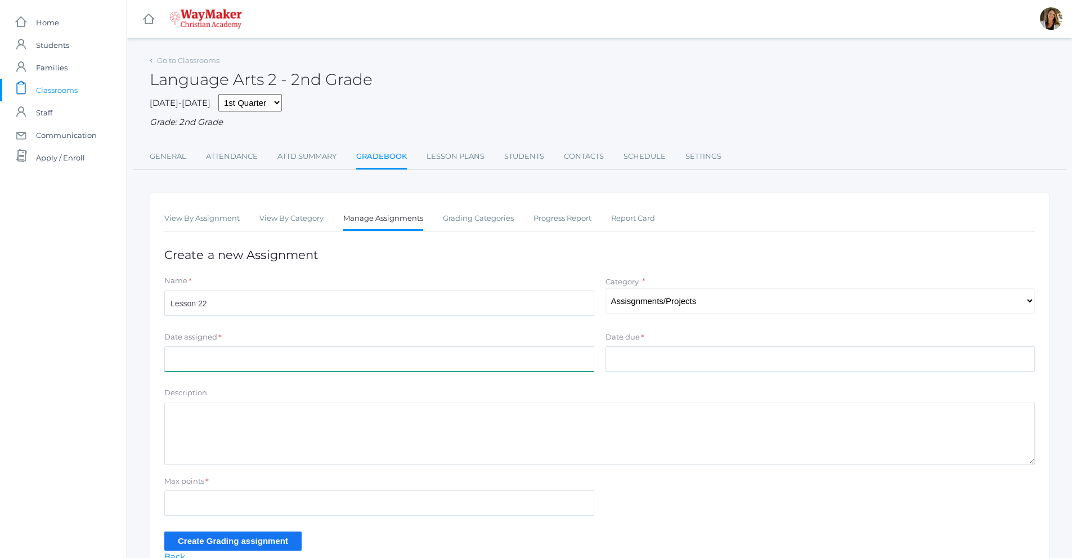
click at [345, 366] on input "Date assigned" at bounding box center [379, 358] width 430 height 25
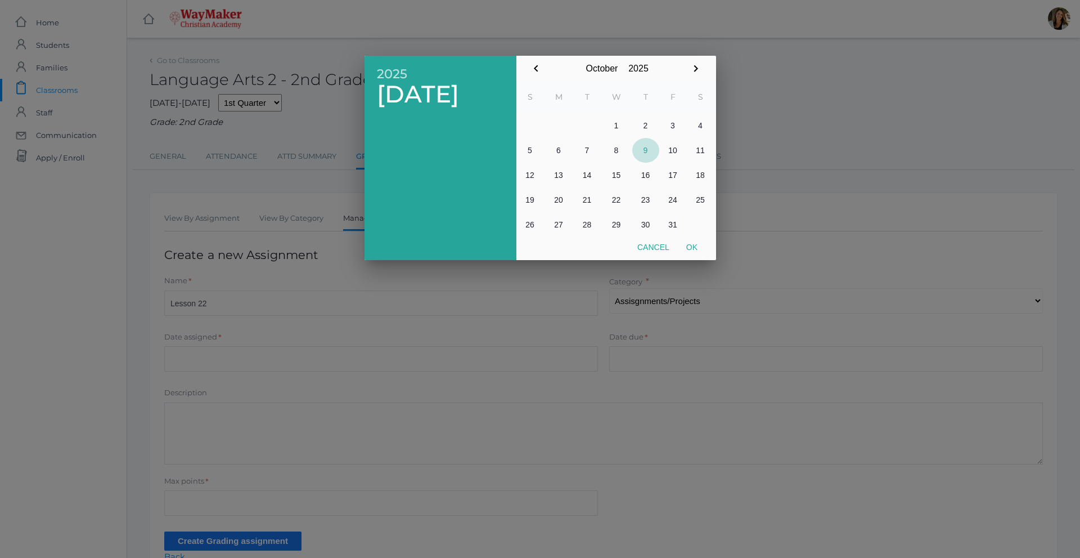
click at [648, 149] on button "9" at bounding box center [645, 150] width 27 height 25
click at [688, 246] on button "Ok" at bounding box center [692, 247] width 28 height 20
type input "[DATE]"
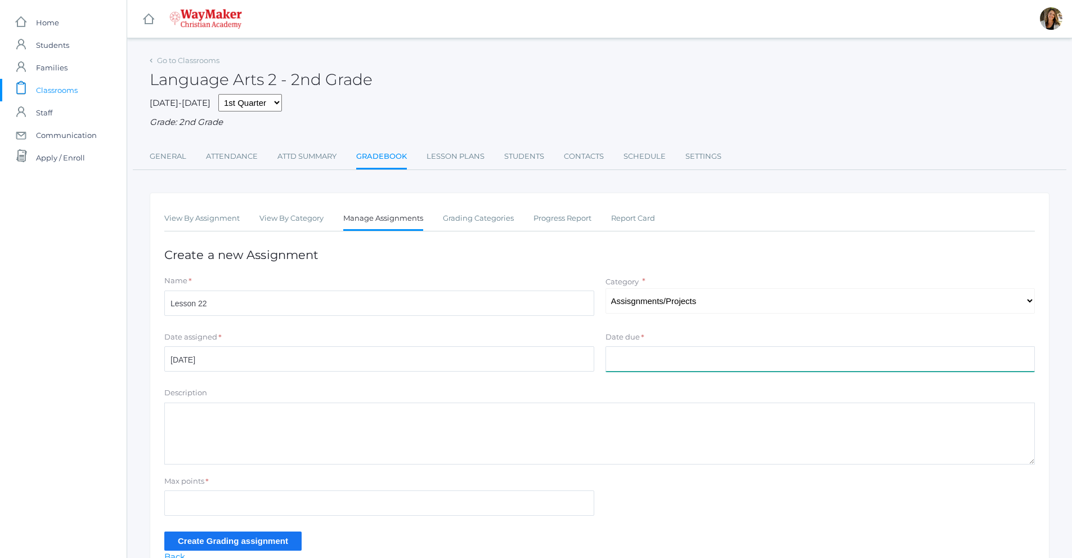
click at [623, 356] on input "Date due" at bounding box center [820, 358] width 430 height 25
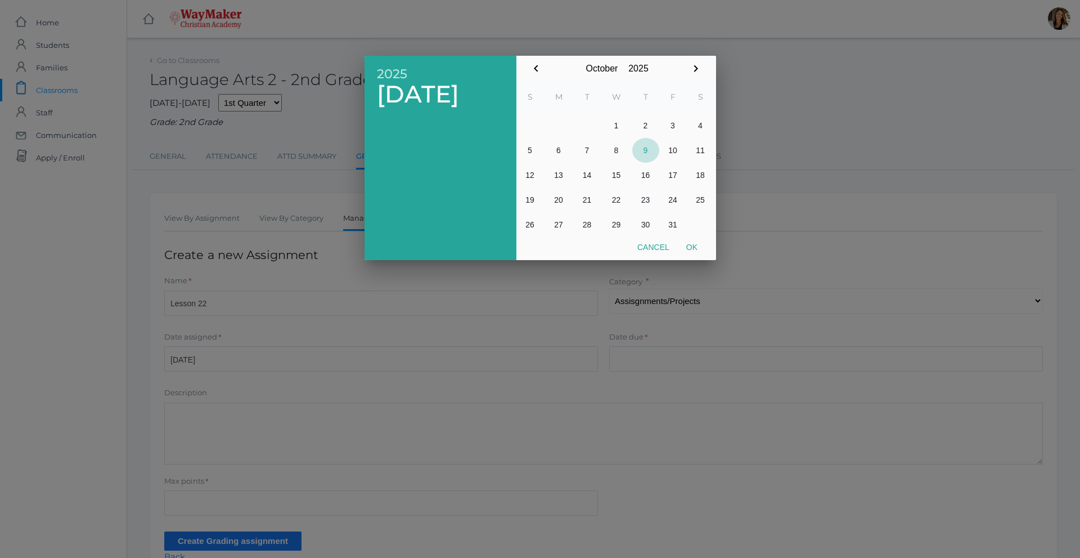
click at [649, 154] on button "9" at bounding box center [645, 150] width 27 height 25
click at [689, 243] on button "Ok" at bounding box center [692, 247] width 28 height 20
type input "[DATE]"
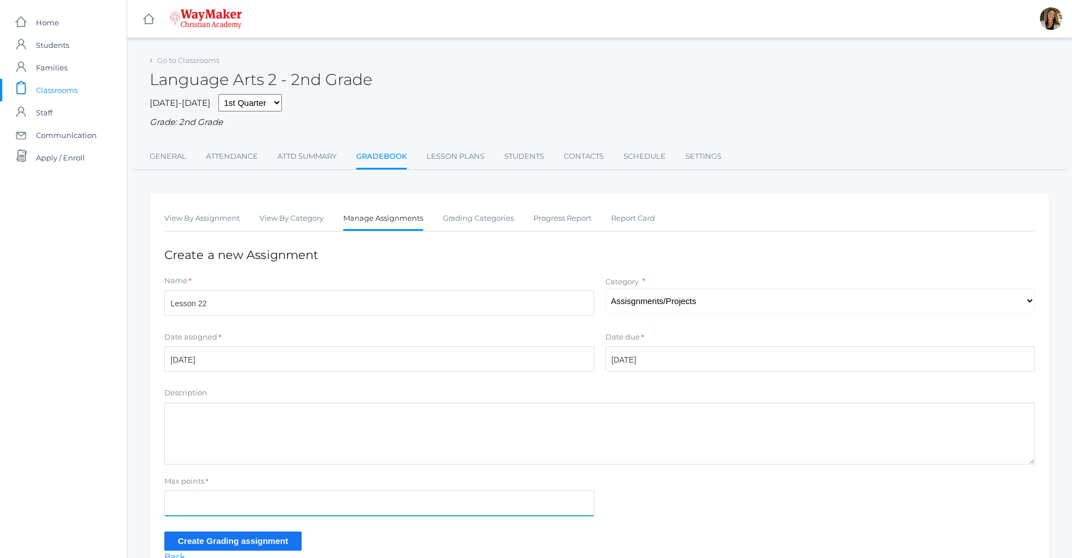
click at [253, 495] on input "Max points" at bounding box center [379, 502] width 430 height 25
type input "31"
click at [273, 537] on input "Create Grading assignment" at bounding box center [232, 540] width 137 height 19
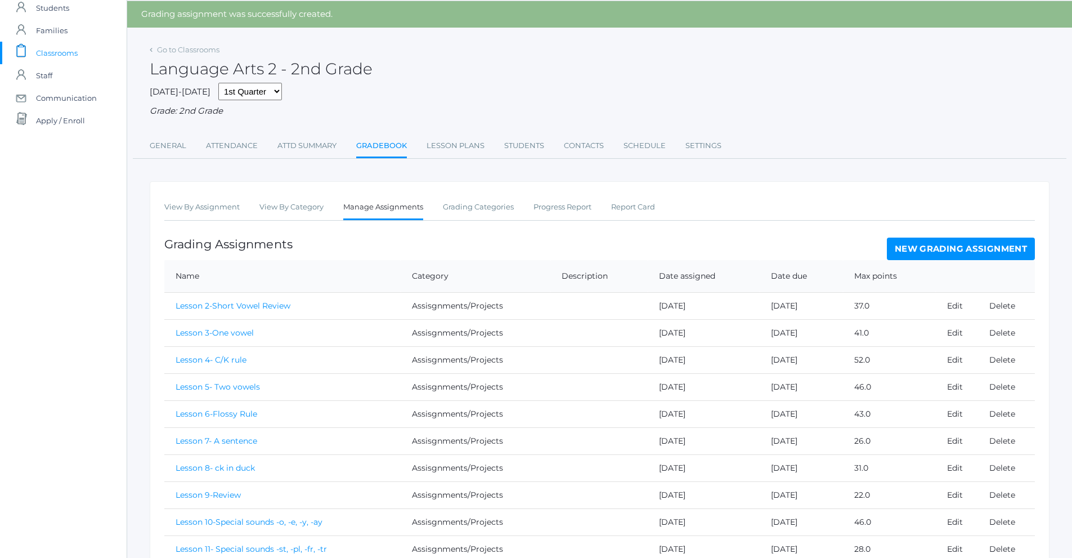
scroll to position [56, 0]
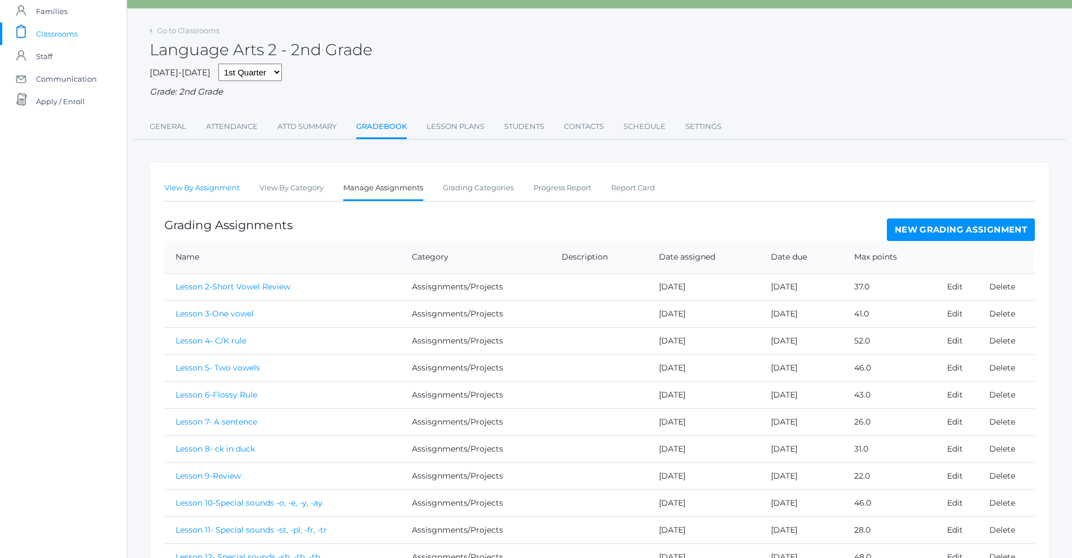
click at [191, 186] on link "View By Assignment" at bounding box center [201, 188] width 75 height 23
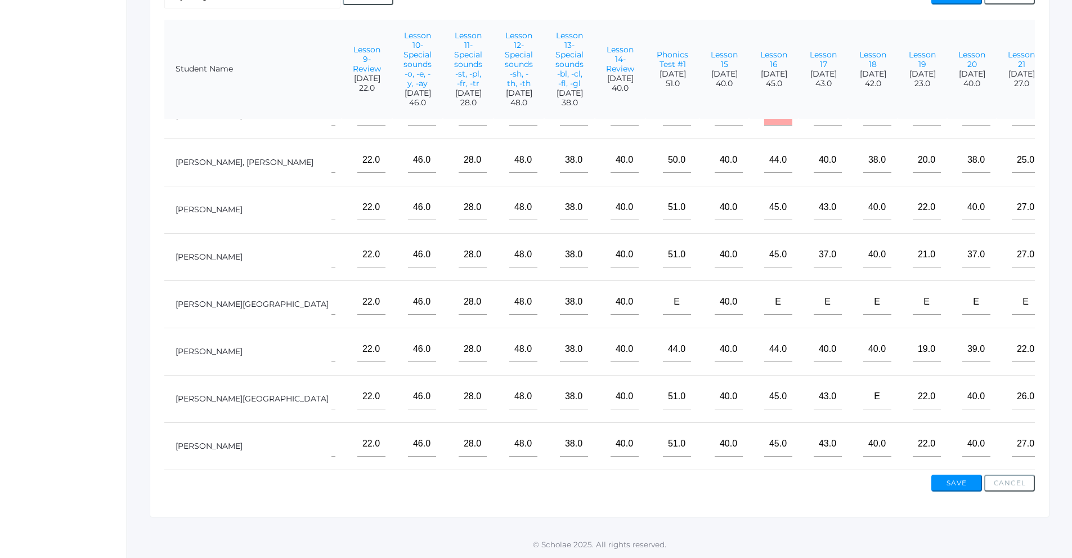
scroll to position [0, 448]
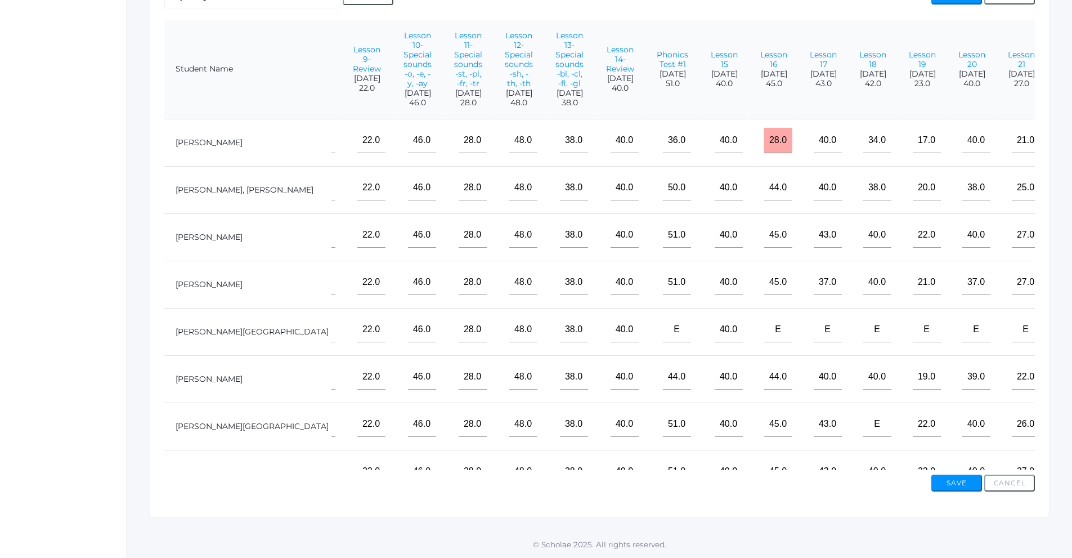
click at [1061, 153] on input"] "text" at bounding box center [1075, 140] width 28 height 25
type input"] "22"
click at [1061, 200] on input"] "text" at bounding box center [1075, 187] width 28 height 25
click at [1061, 387] on input"] "text" at bounding box center [1075, 376] width 28 height 25
type input"] "24"
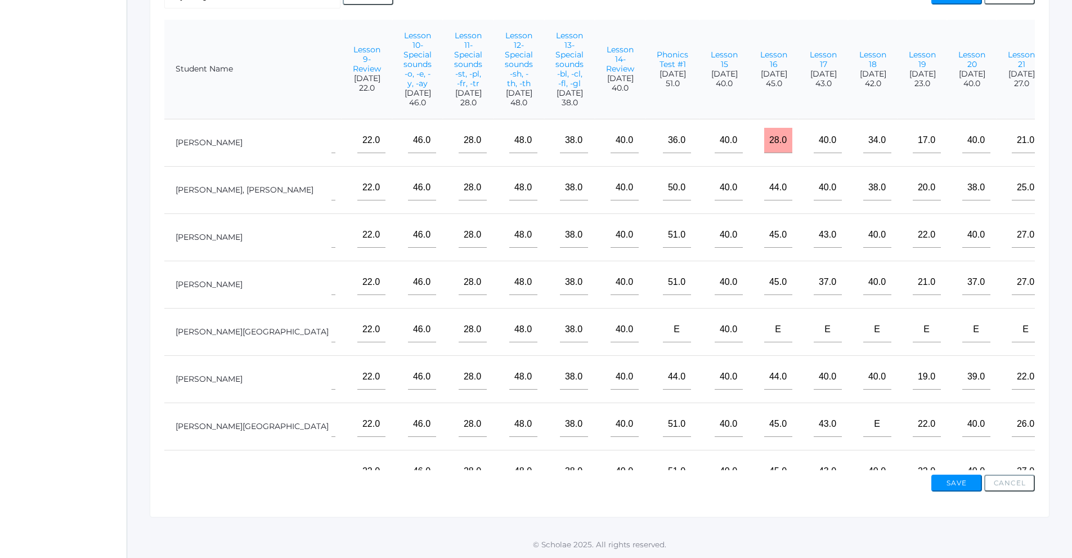
click at [1061, 289] on input"] "text" at bounding box center [1075, 282] width 28 height 25
type input"] "28"
click at [1061, 342] on input"] "text" at bounding box center [1075, 329] width 28 height 25
type input"] "30"
click at [1061, 242] on input"] "text" at bounding box center [1075, 234] width 28 height 25
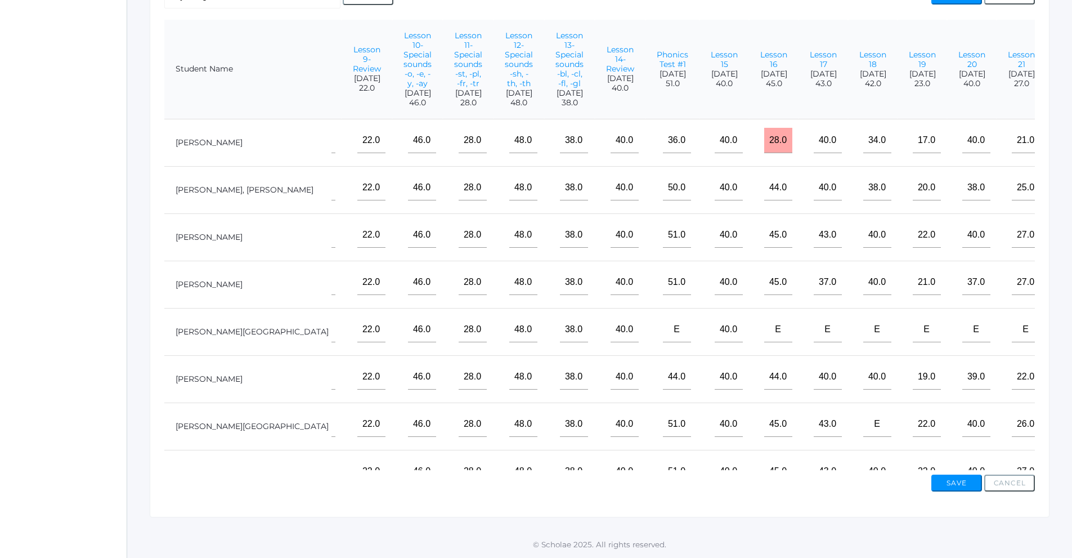
type input"] "30"
click at [1061, 200] on input"] "text" at bounding box center [1075, 187] width 28 height 25
type input"] "24"
click at [1061, 437] on input"] "text" at bounding box center [1075, 423] width 28 height 25
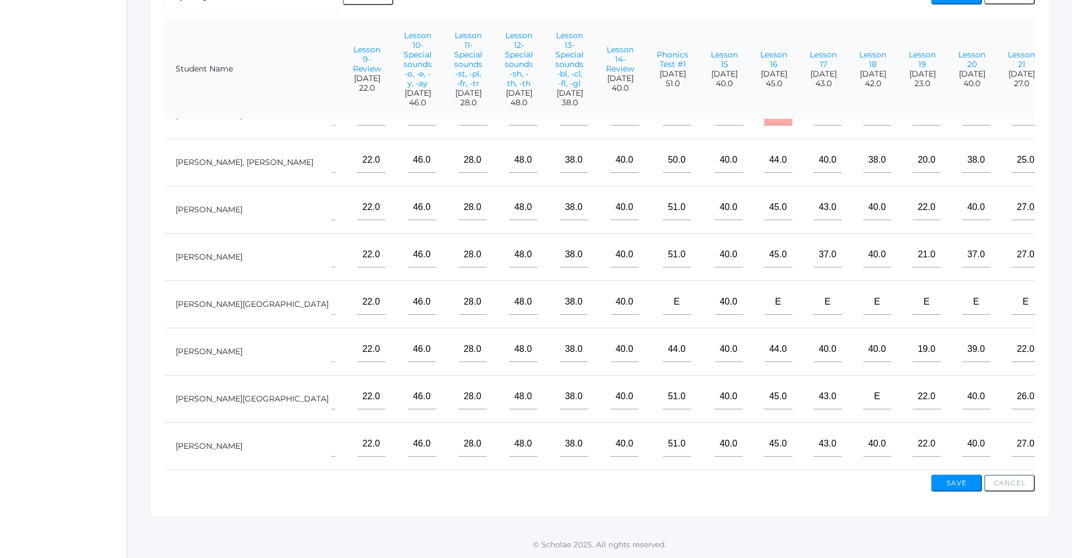
scroll to position [46, 448]
type input"] "31"
click at [1061, 433] on input"] "text" at bounding box center [1075, 443] width 28 height 25
type input"] "30"
click at [957, 479] on button "Save" at bounding box center [956, 482] width 51 height 17
